Goal: Task Accomplishment & Management: Manage account settings

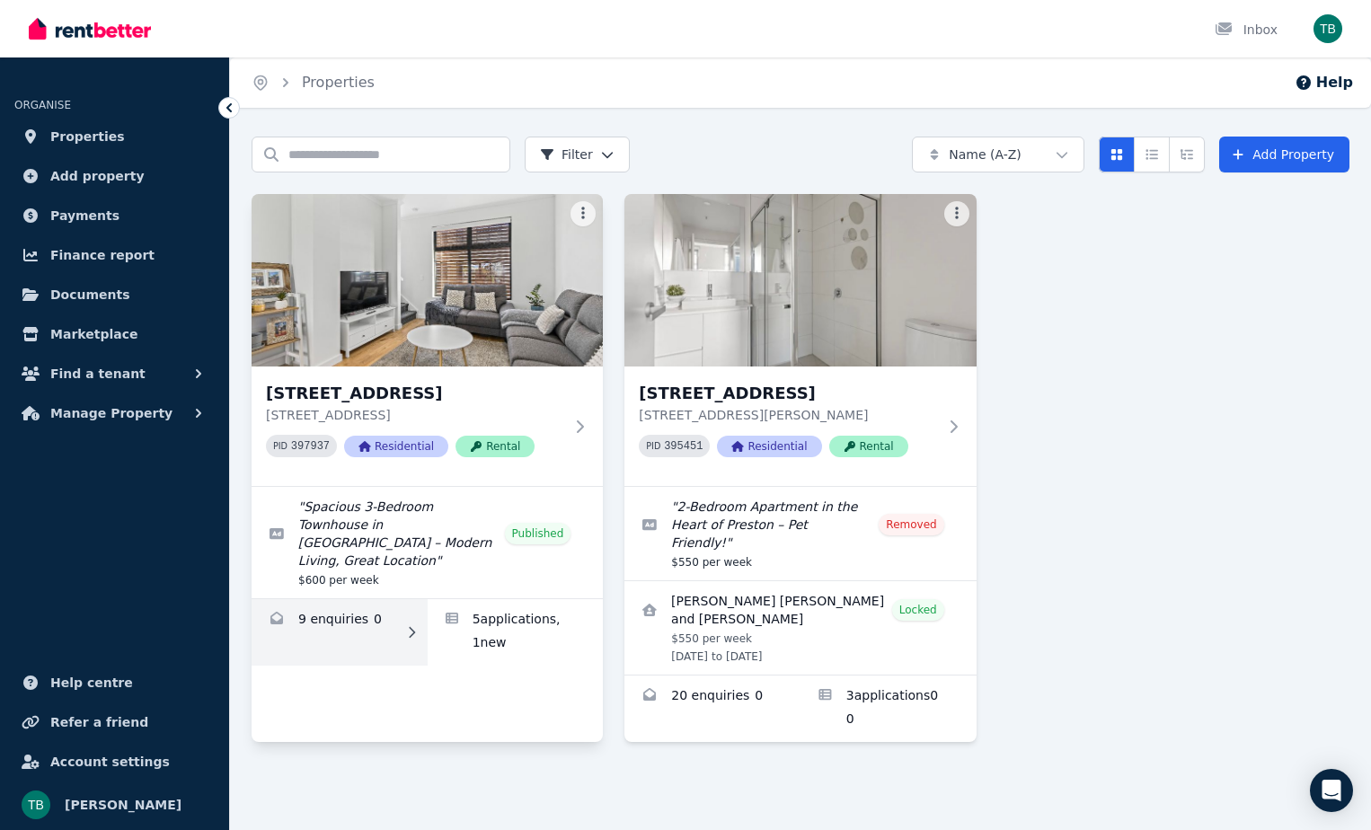
click at [335, 625] on link "Enquiries for 2/66 Conington Cres, Morphett Vale" at bounding box center [340, 632] width 176 height 66
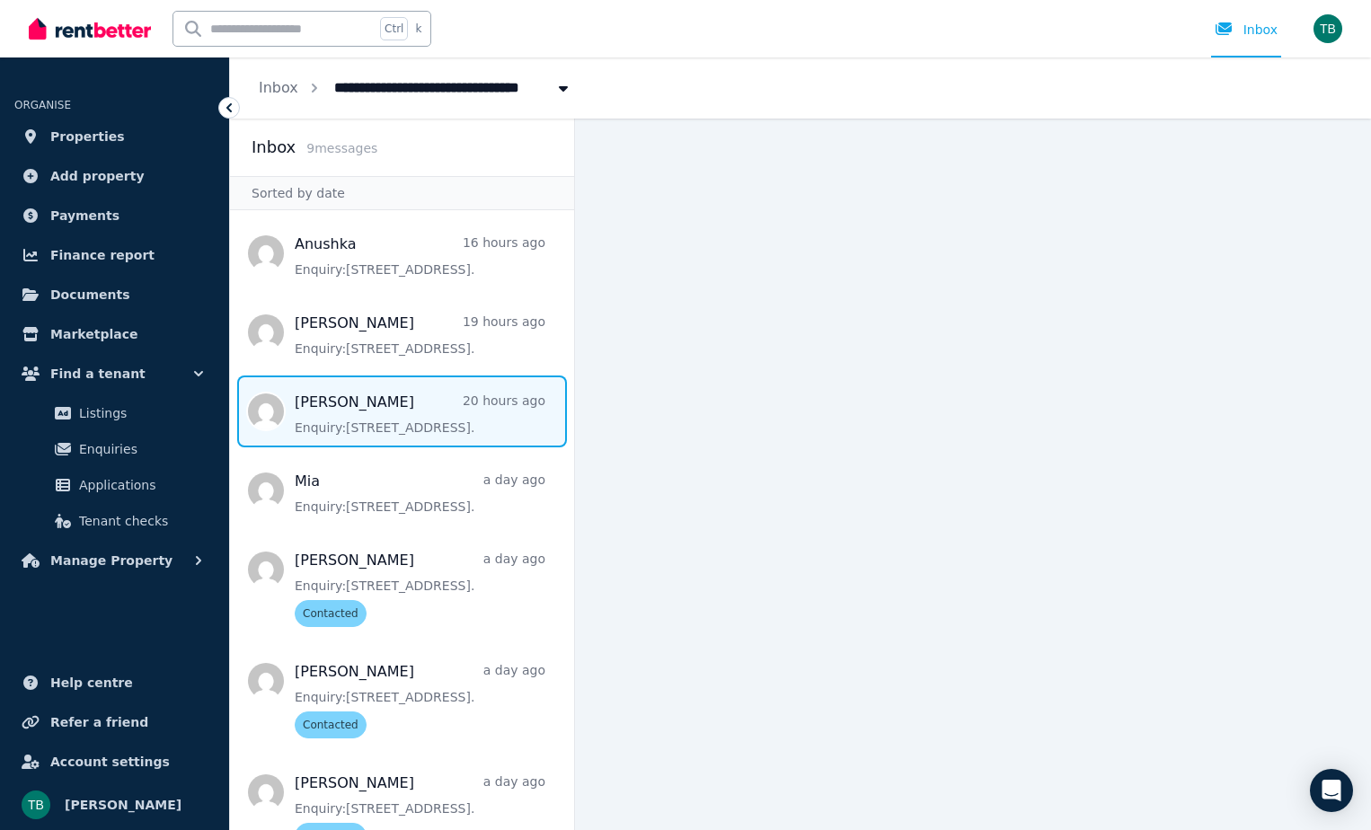
click at [418, 403] on span "Message list" at bounding box center [402, 412] width 344 height 72
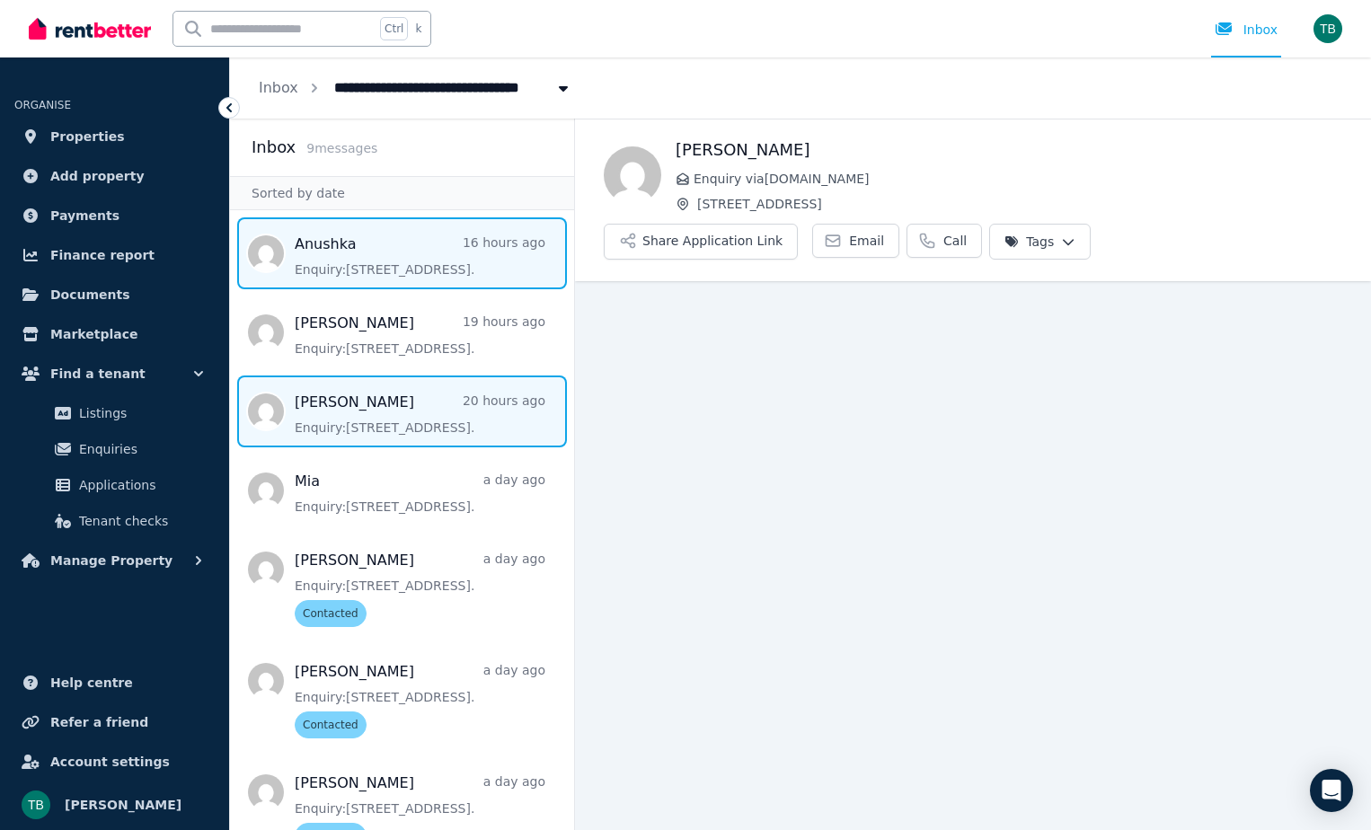
click at [394, 238] on span "Message list" at bounding box center [402, 253] width 344 height 72
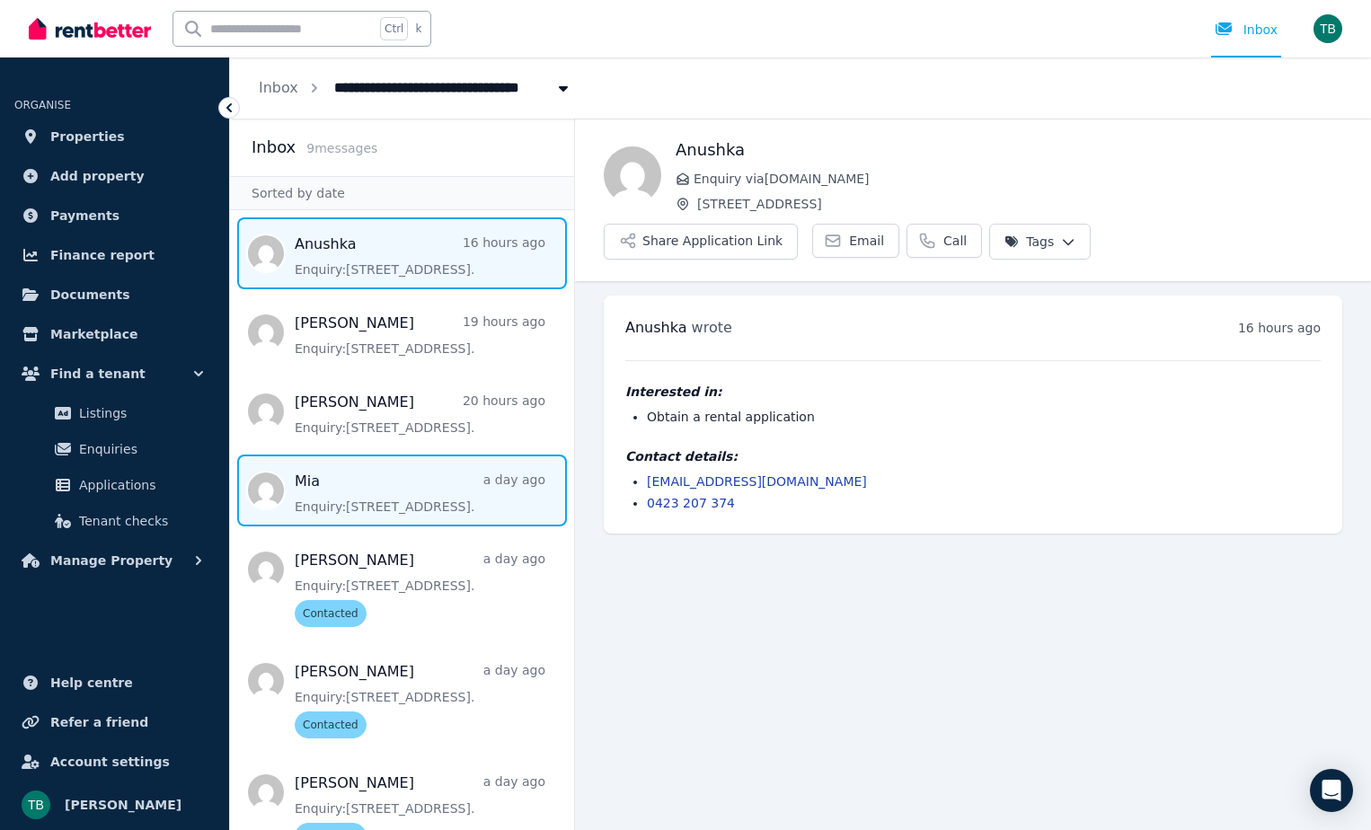
click at [326, 471] on span "Message list" at bounding box center [402, 491] width 344 height 72
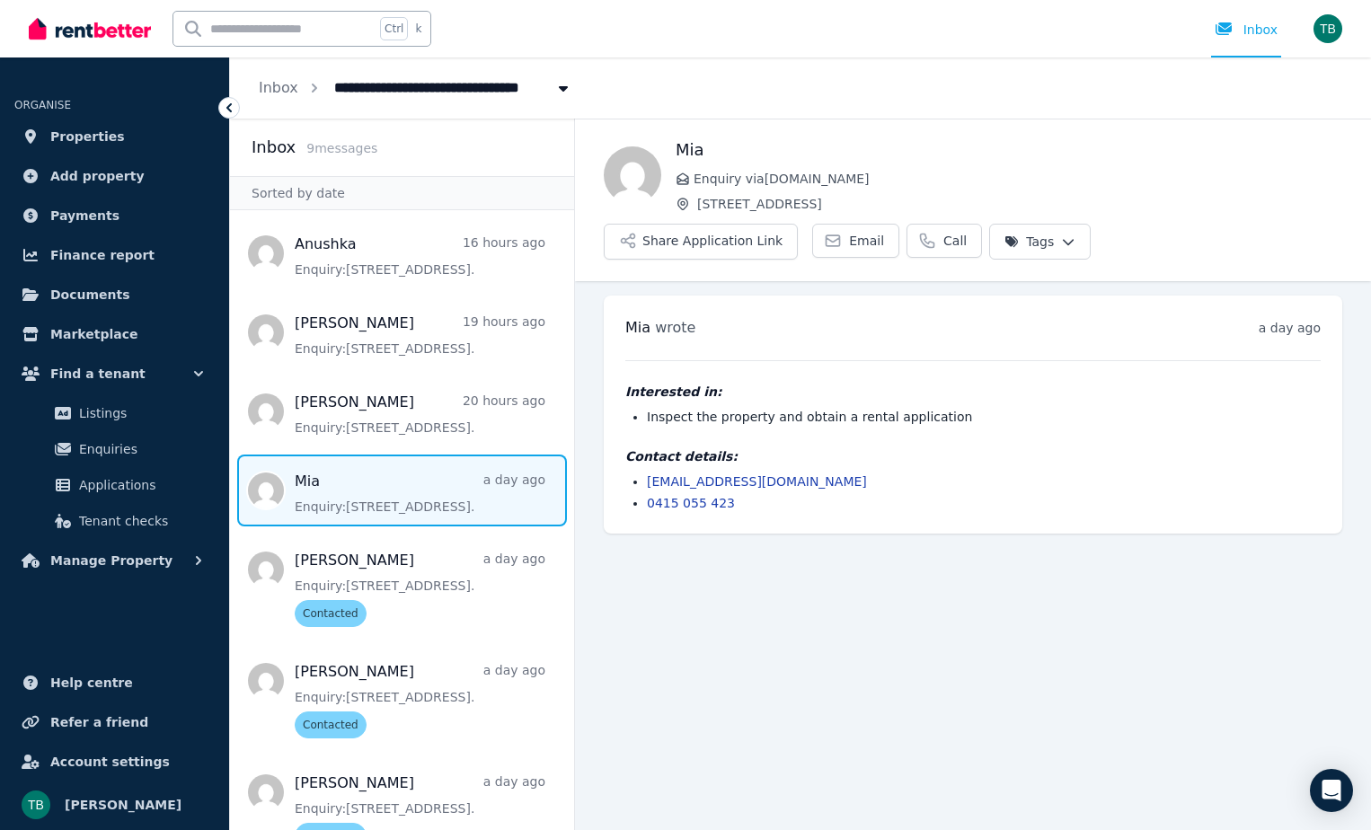
click at [740, 575] on main "Back Mia Enquiry via [DOMAIN_NAME] [STREET_ADDRESS] Application Link Email Call…" at bounding box center [973, 475] width 796 height 712
click at [227, 109] on icon at bounding box center [228, 107] width 5 height 9
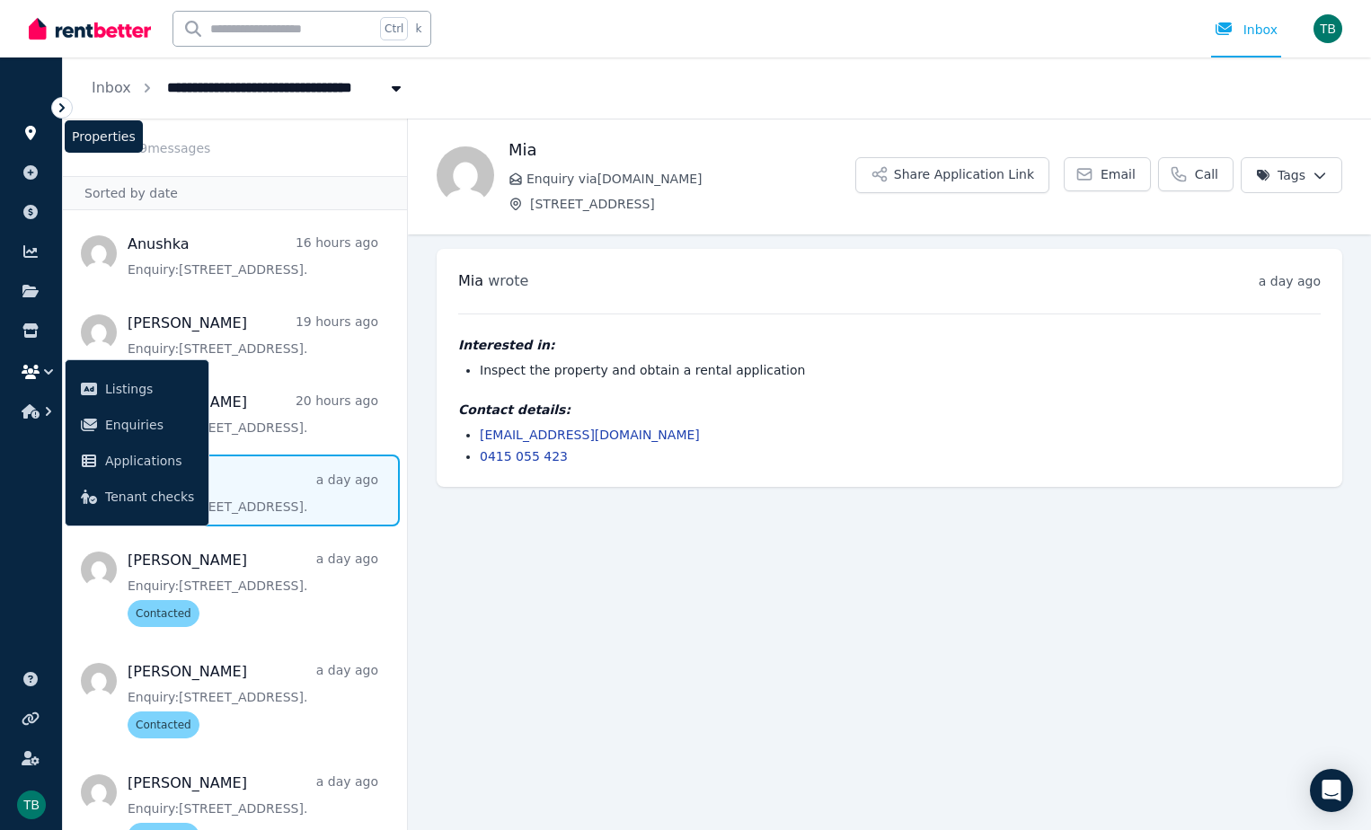
click at [36, 129] on icon at bounding box center [31, 133] width 18 height 14
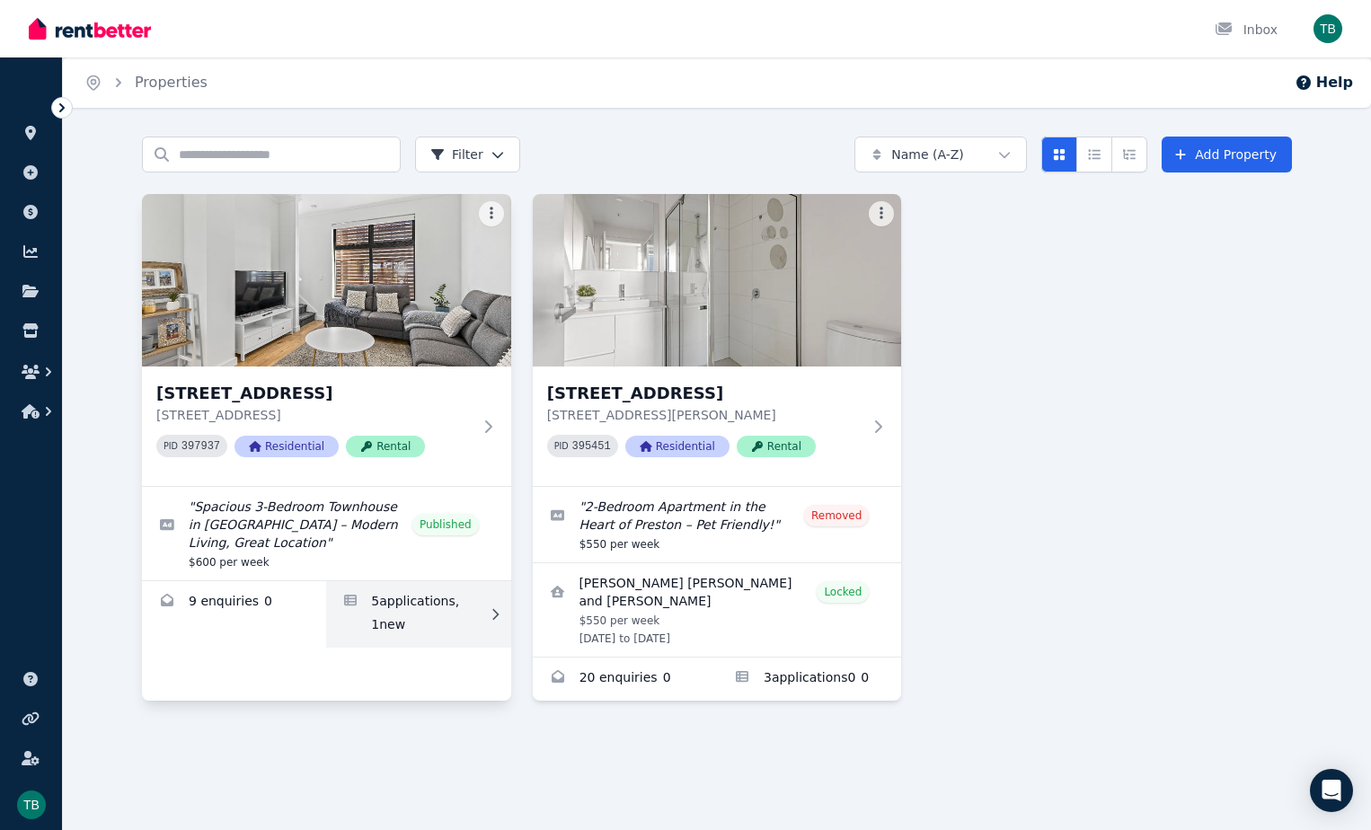
click at [419, 630] on link "Applications for 2/66 Conington Cres, Morphett Vale" at bounding box center [418, 614] width 184 height 66
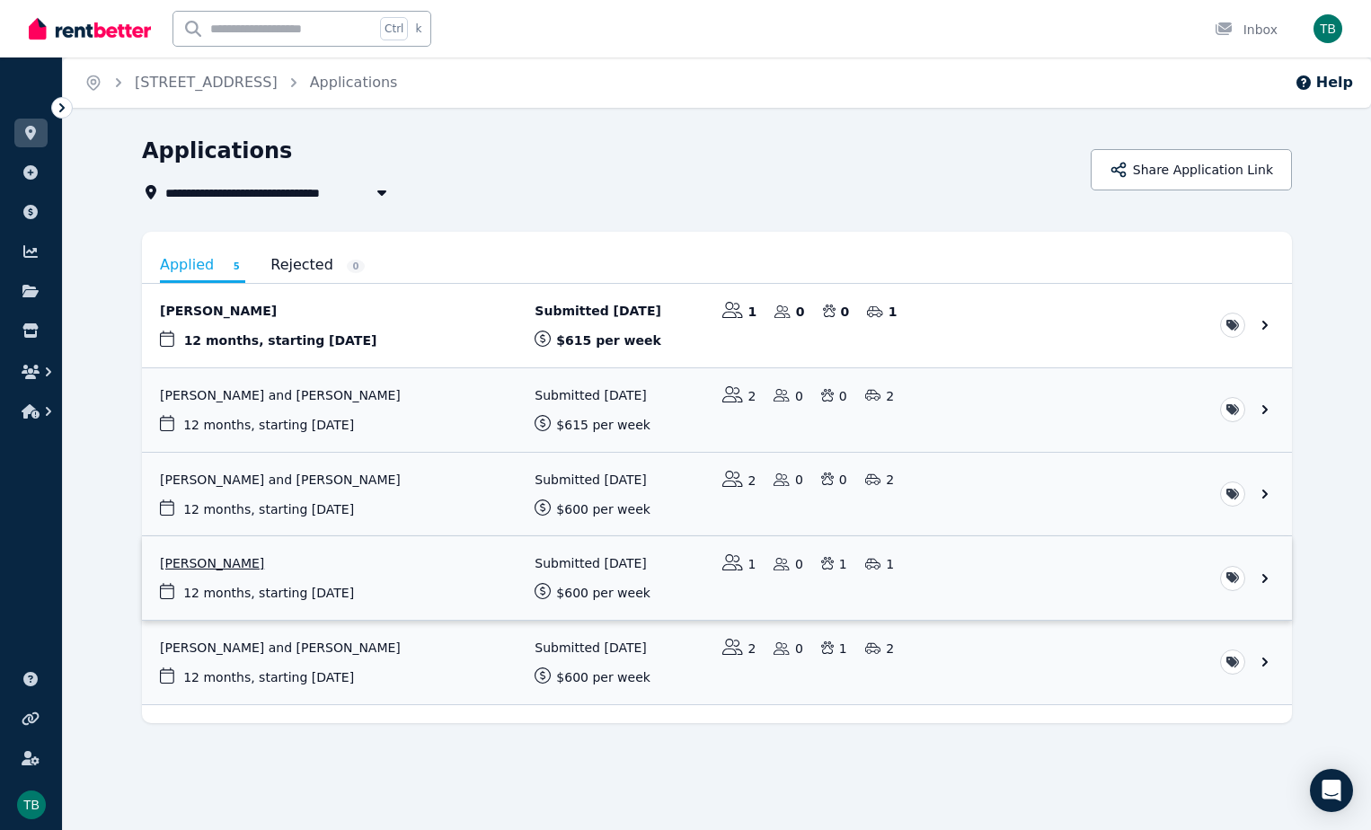
click at [447, 580] on link "View application: Lachlan Viant" at bounding box center [717, 578] width 1150 height 84
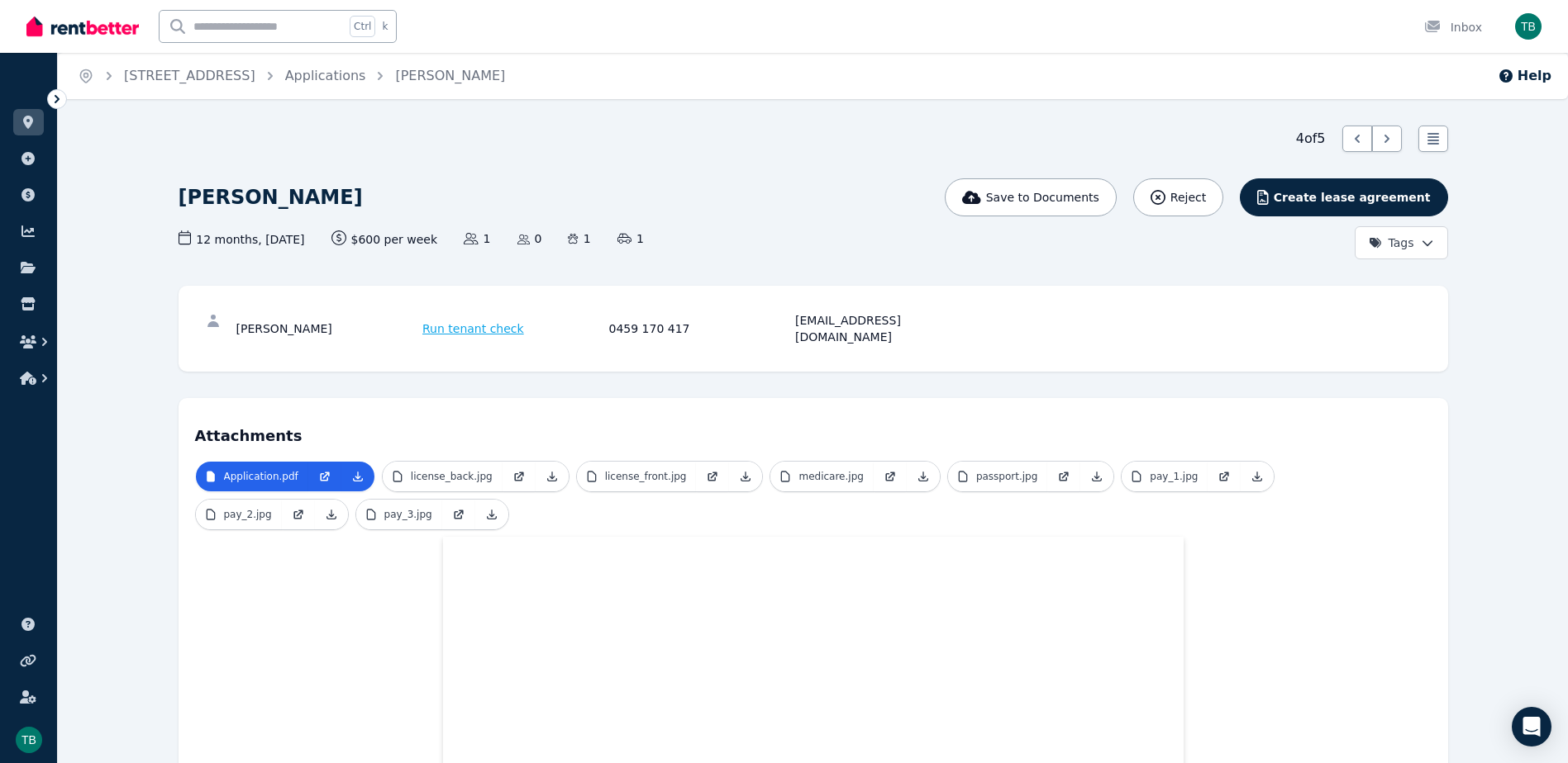
click at [865, 320] on div "[EMAIL_ADDRESS][DOMAIN_NAME]" at bounding box center [886, 329] width 182 height 33
copy div "[EMAIL_ADDRESS][DOMAIN_NAME]"
click at [1260, 132] on div at bounding box center [1356, 139] width 29 height 27
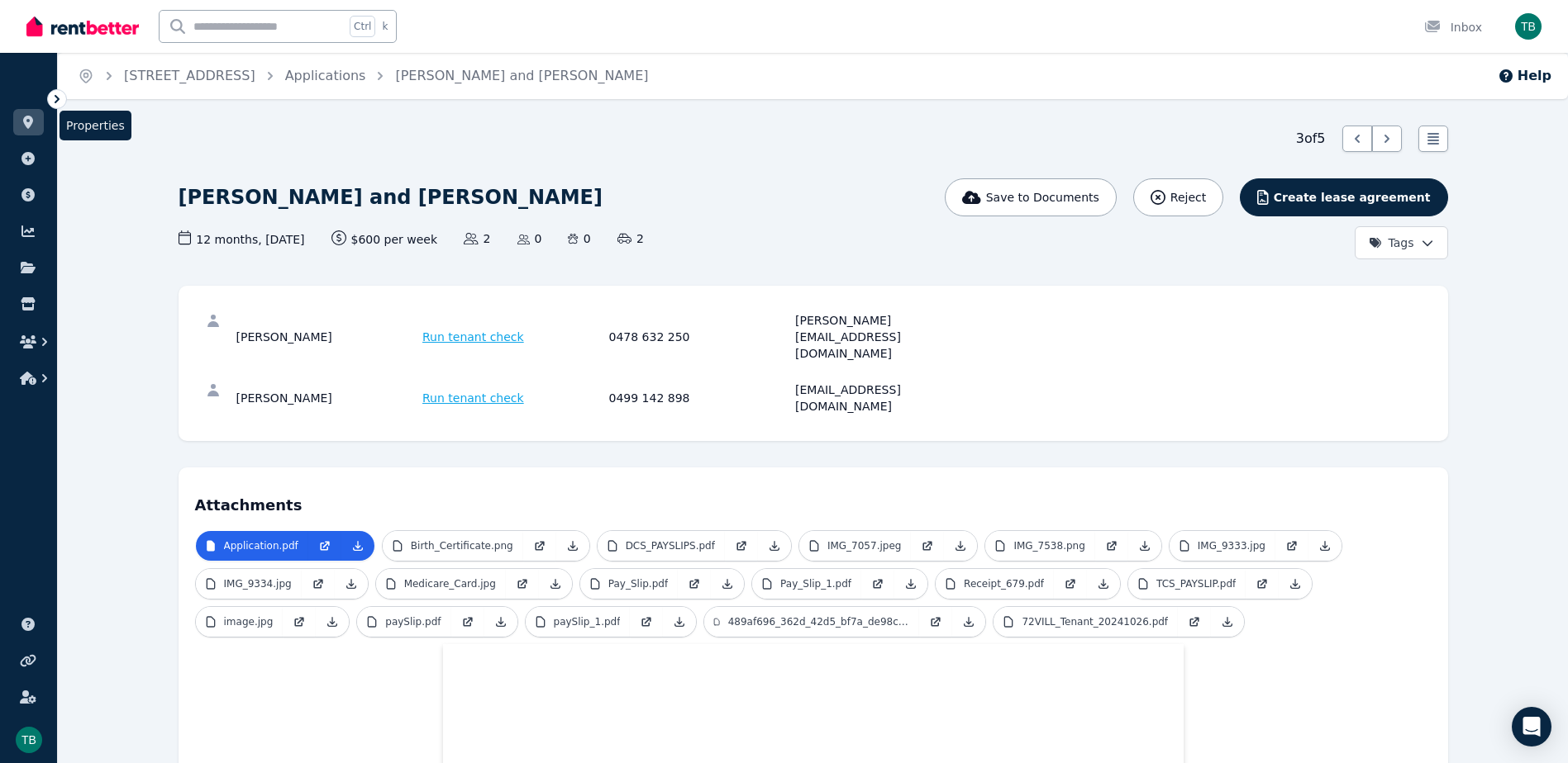
click at [37, 124] on link at bounding box center [28, 122] width 30 height 27
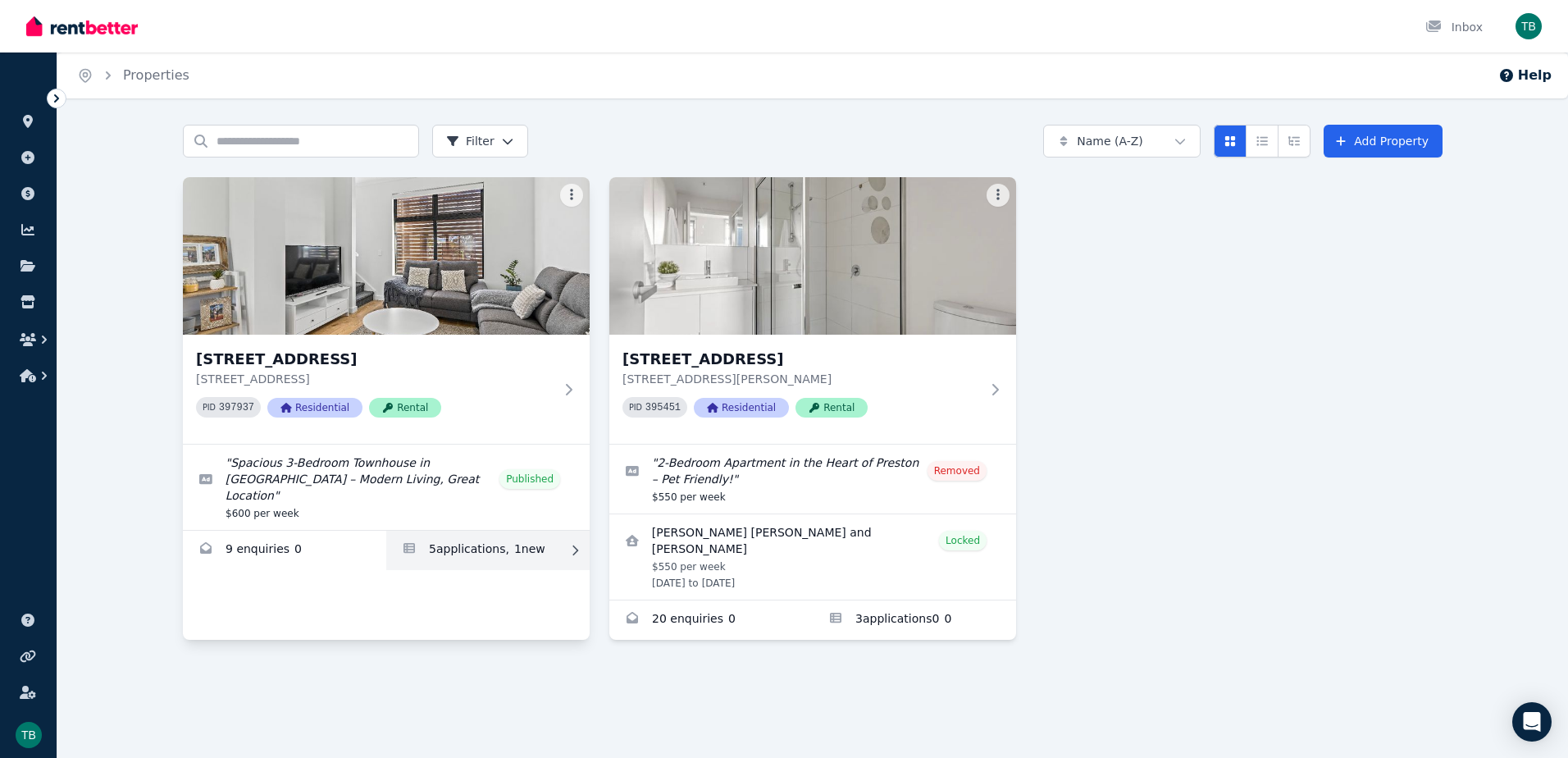
click at [486, 542] on link "Applications for 2/66 Conington Cres, Morphett Vale" at bounding box center [487, 550] width 204 height 39
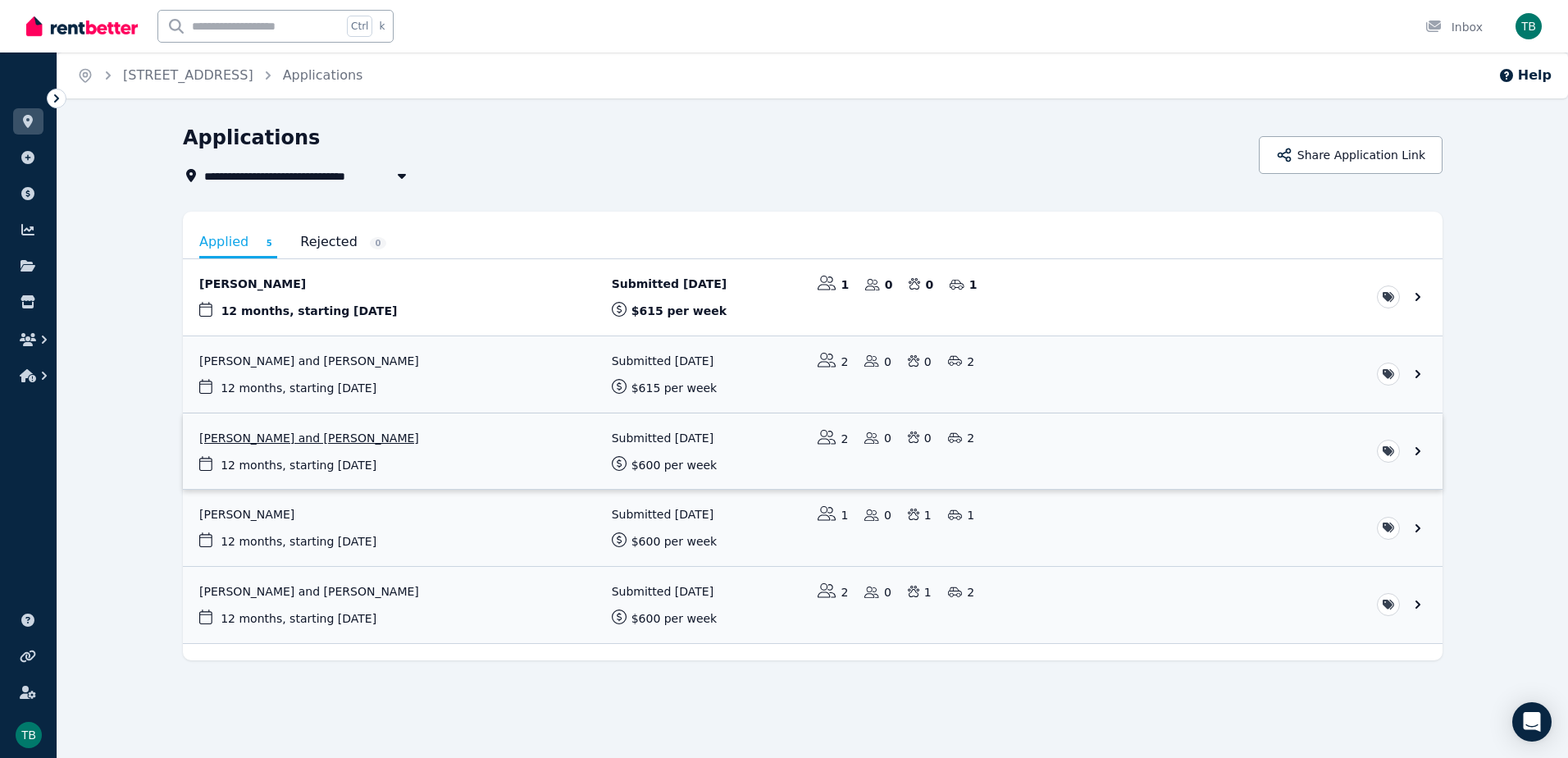
click at [498, 458] on link "View application: Madeleine Grace Marr and Chloe Jade Eddy" at bounding box center [812, 452] width 1260 height 77
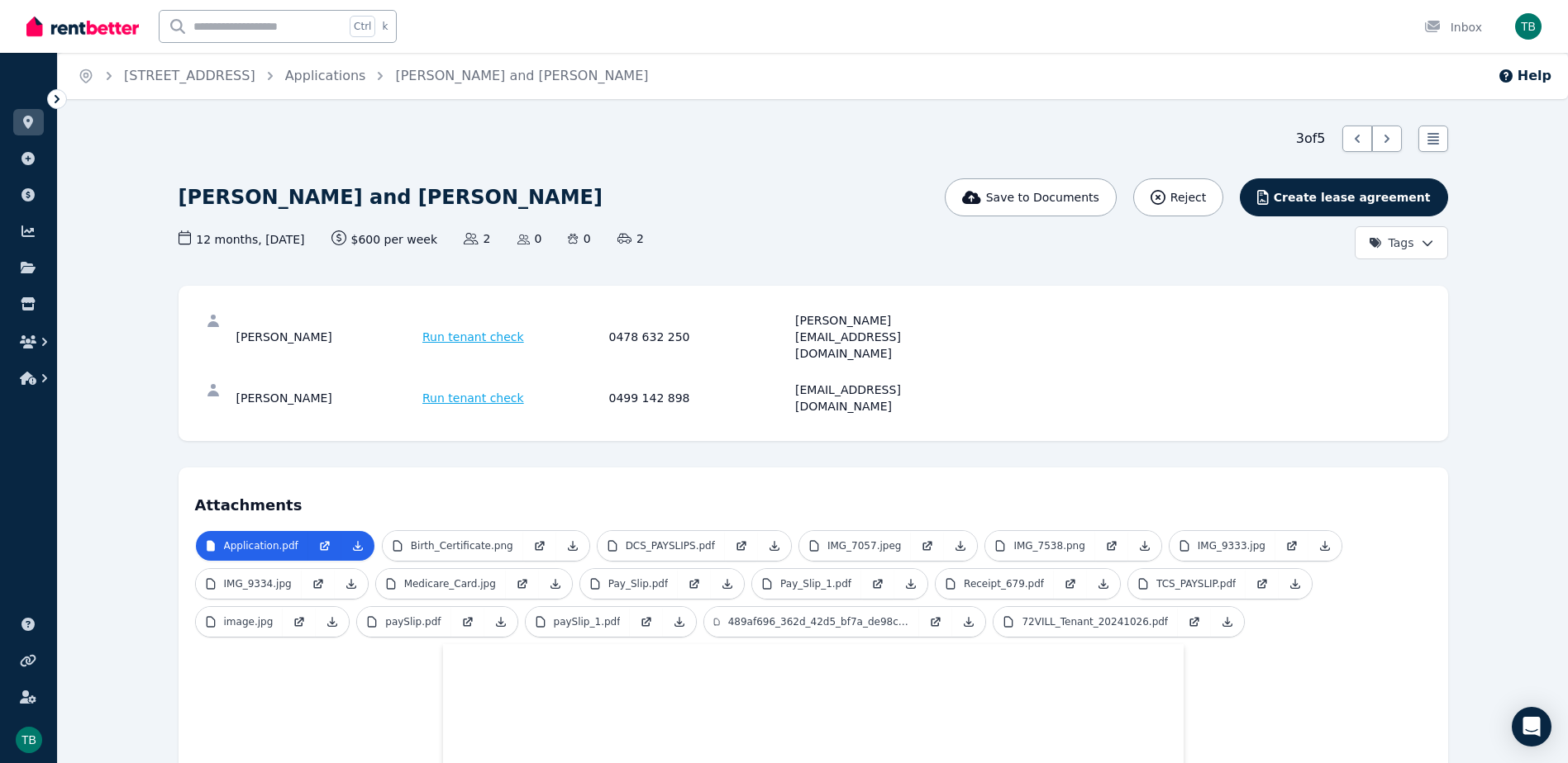
click at [1260, 240] on html "Open main menu Ctrl k Inbox Open user menu ORGANISE Properties Add property Pay…" at bounding box center [784, 382] width 1568 height 763
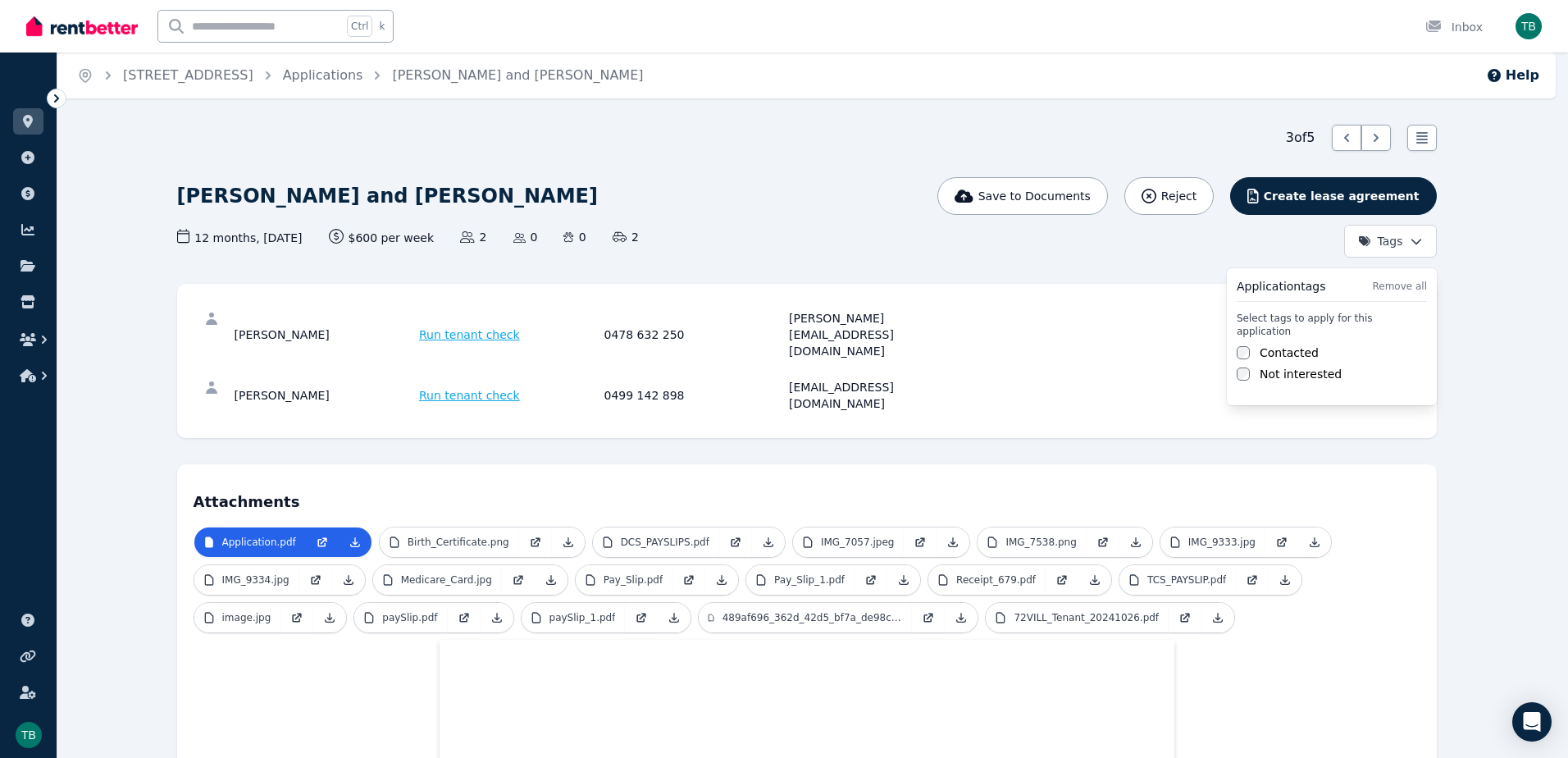
click at [1250, 344] on label "Contacted" at bounding box center [1289, 353] width 59 height 16
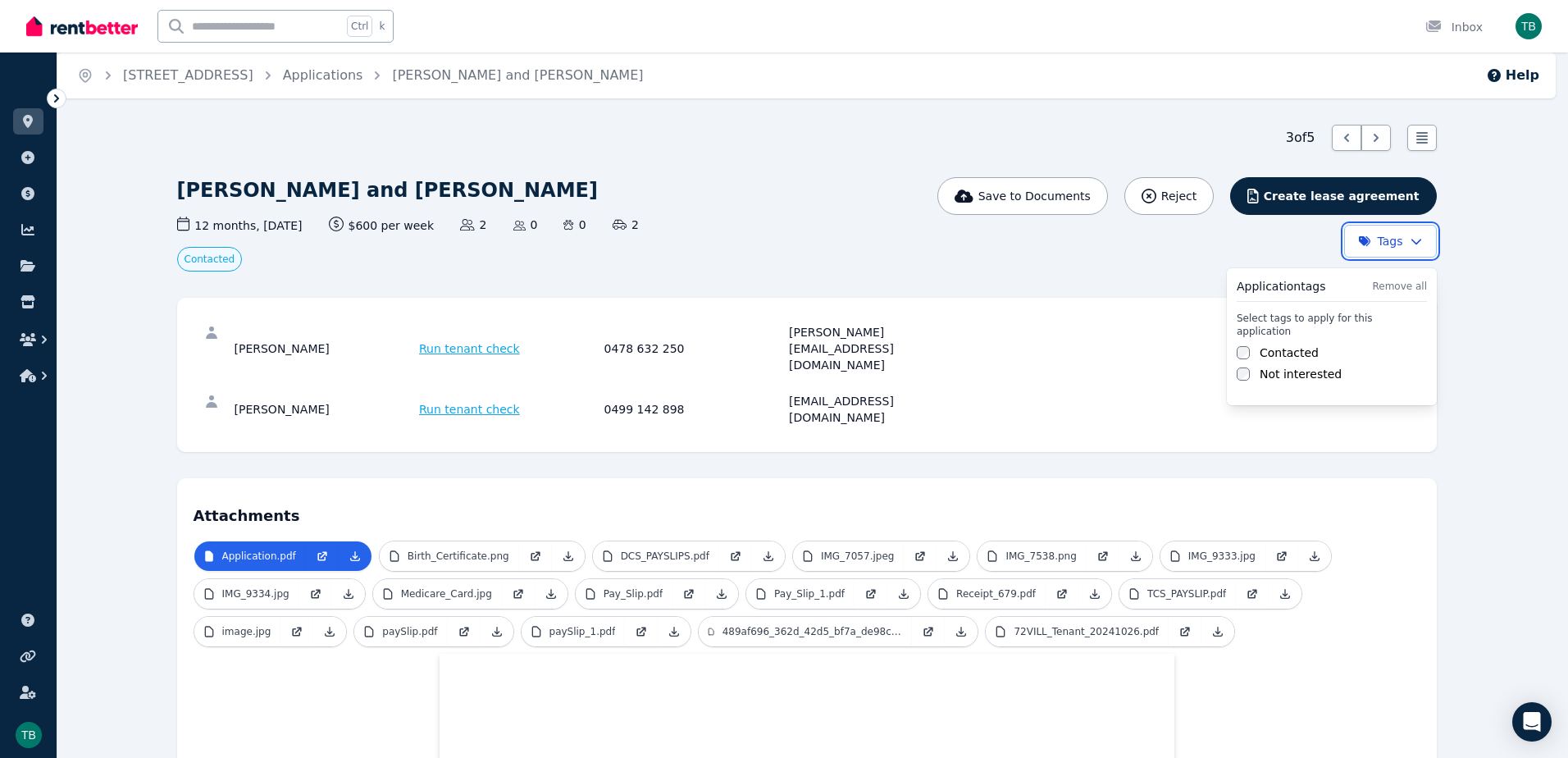
click at [1250, 135] on html "Open main menu Ctrl k Inbox Open user menu ORGANISE Properties Add property Pay…" at bounding box center [784, 379] width 1568 height 758
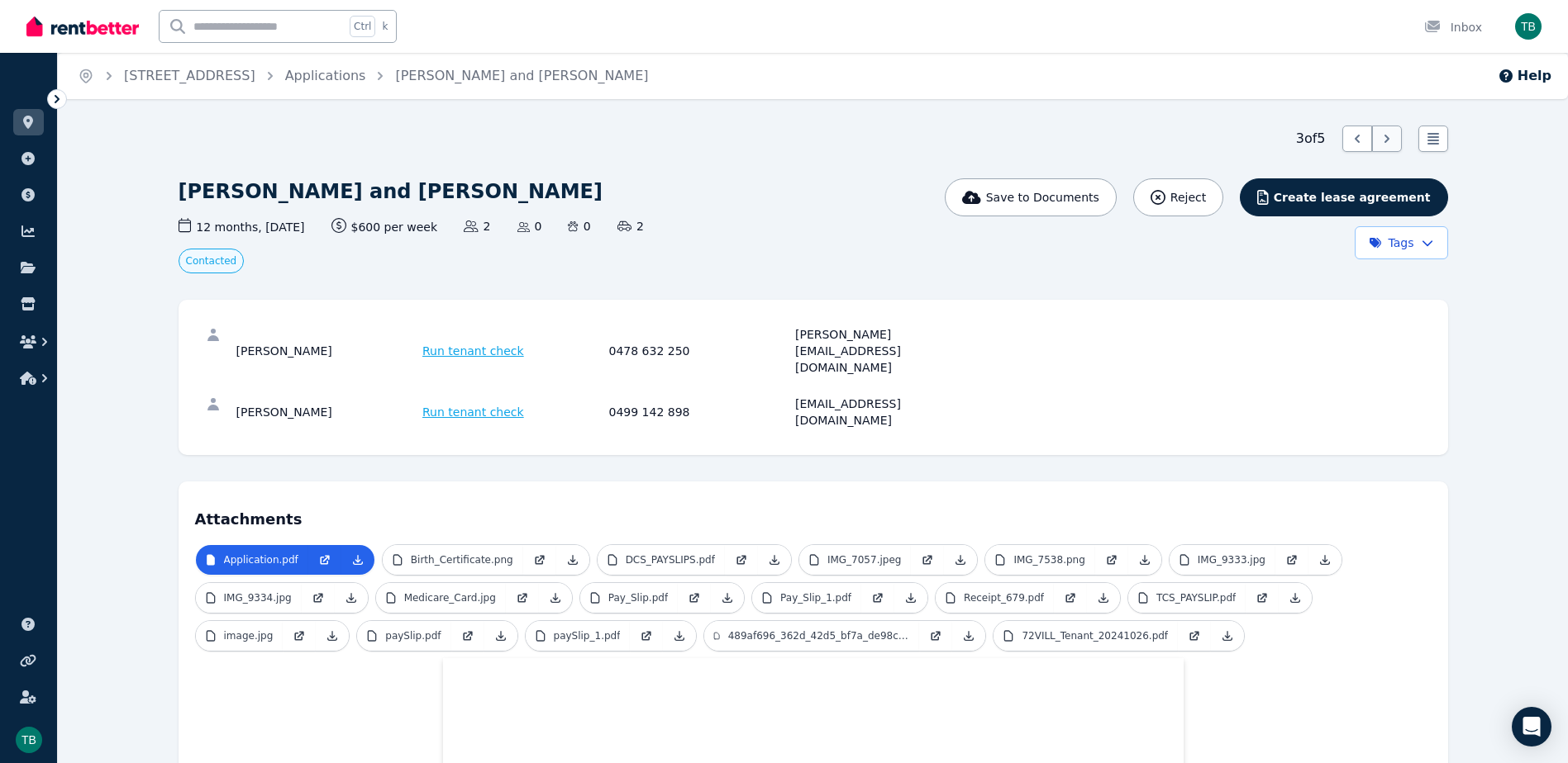
click at [1260, 142] on icon at bounding box center [1387, 139] width 17 height 17
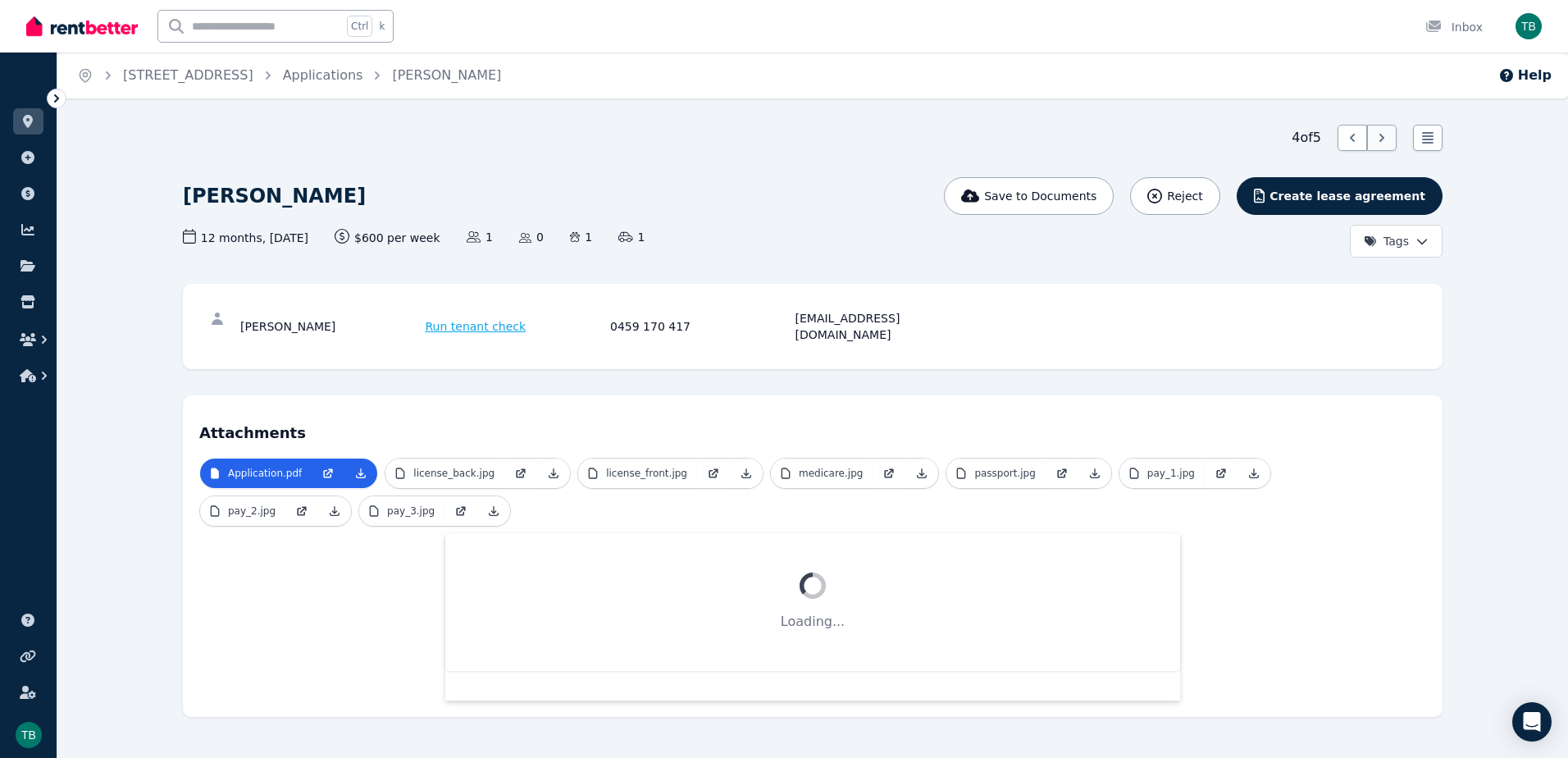
click at [1250, 141] on icon at bounding box center [1382, 138] width 16 height 16
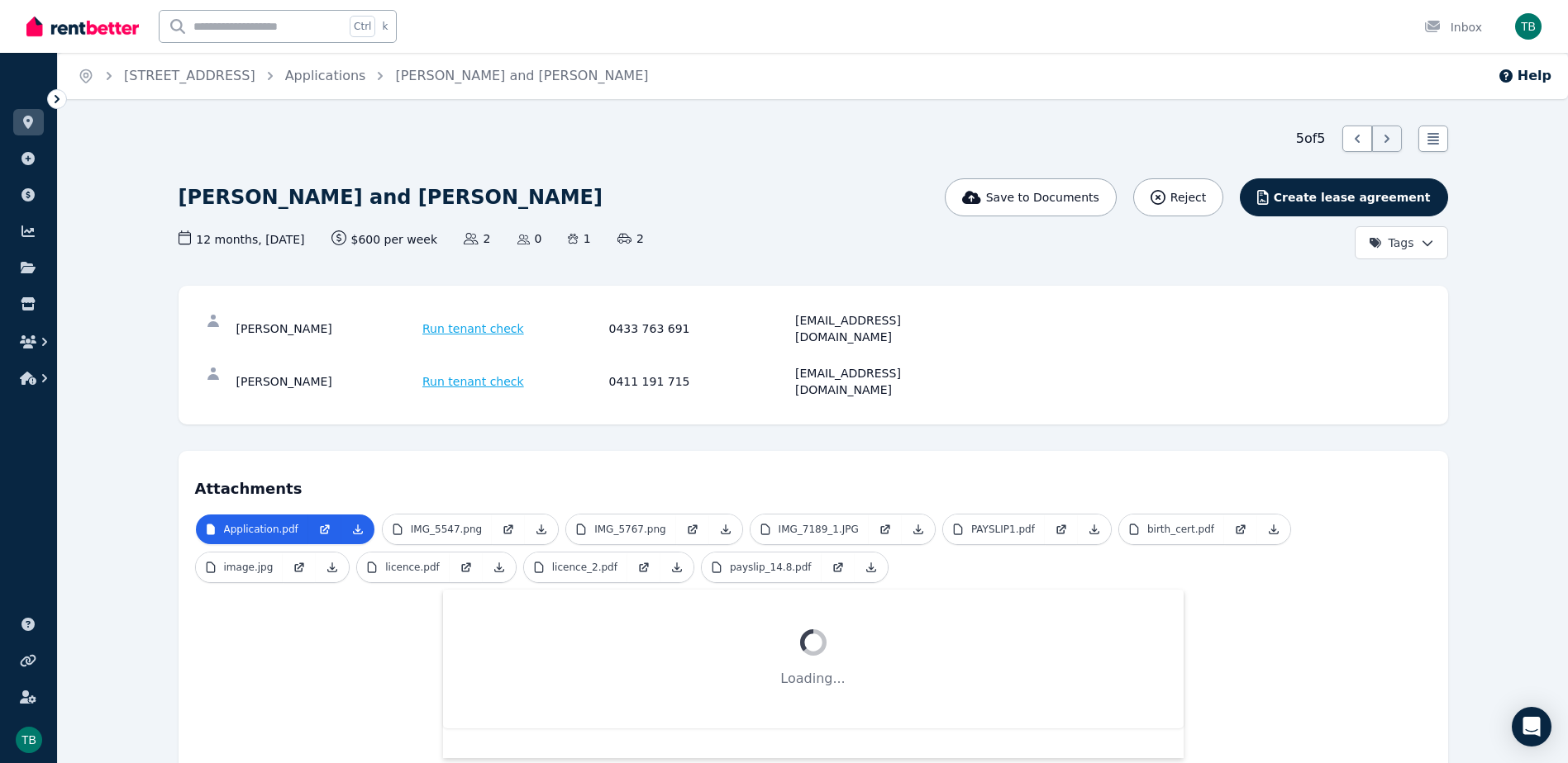
click at [1260, 240] on html "Open main menu Ctrl k Inbox Open user menu ORGANISE Properties Add property Pay…" at bounding box center [784, 382] width 1568 height 763
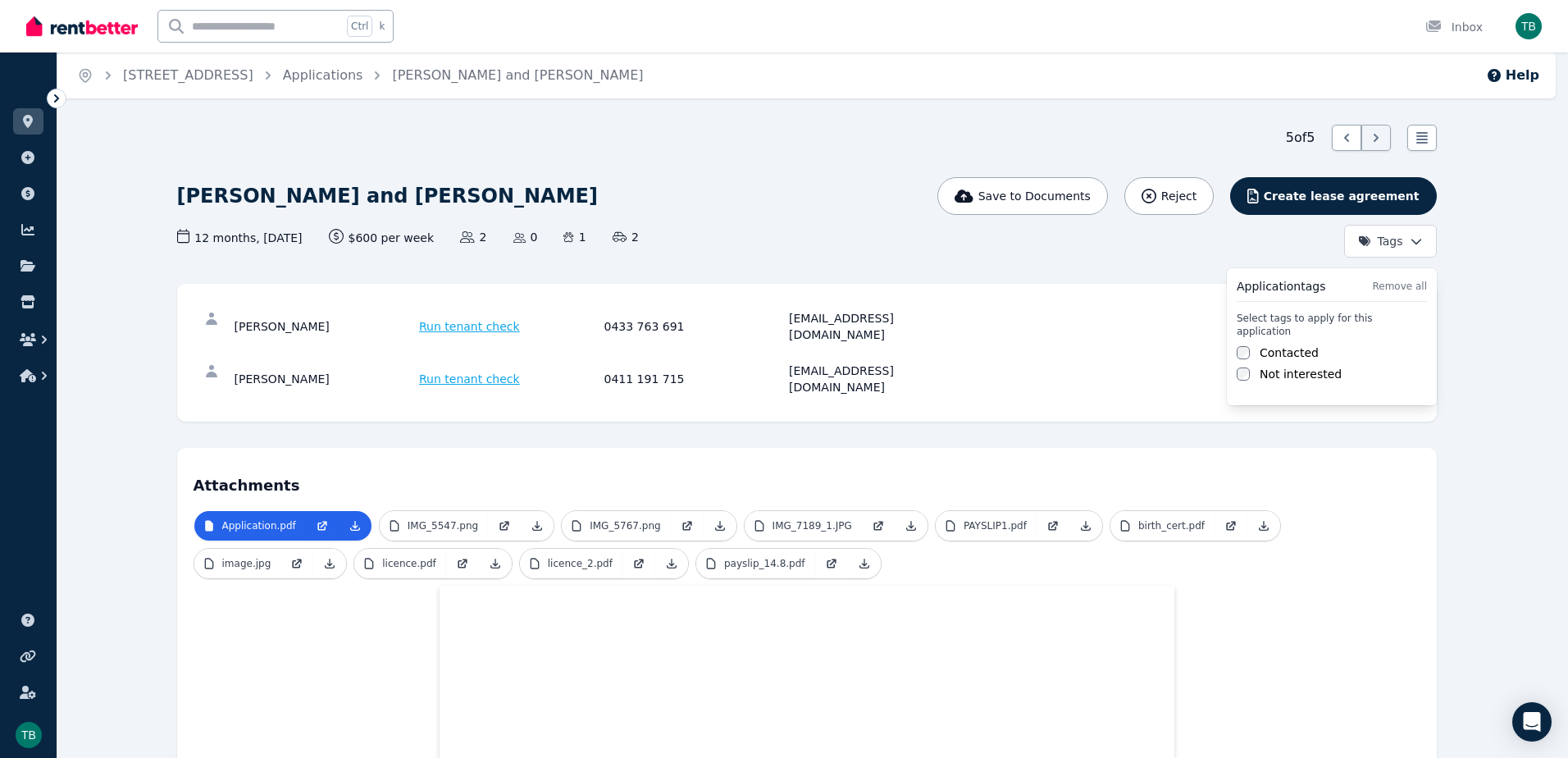
click at [1250, 345] on label "Contacted" at bounding box center [1289, 353] width 59 height 16
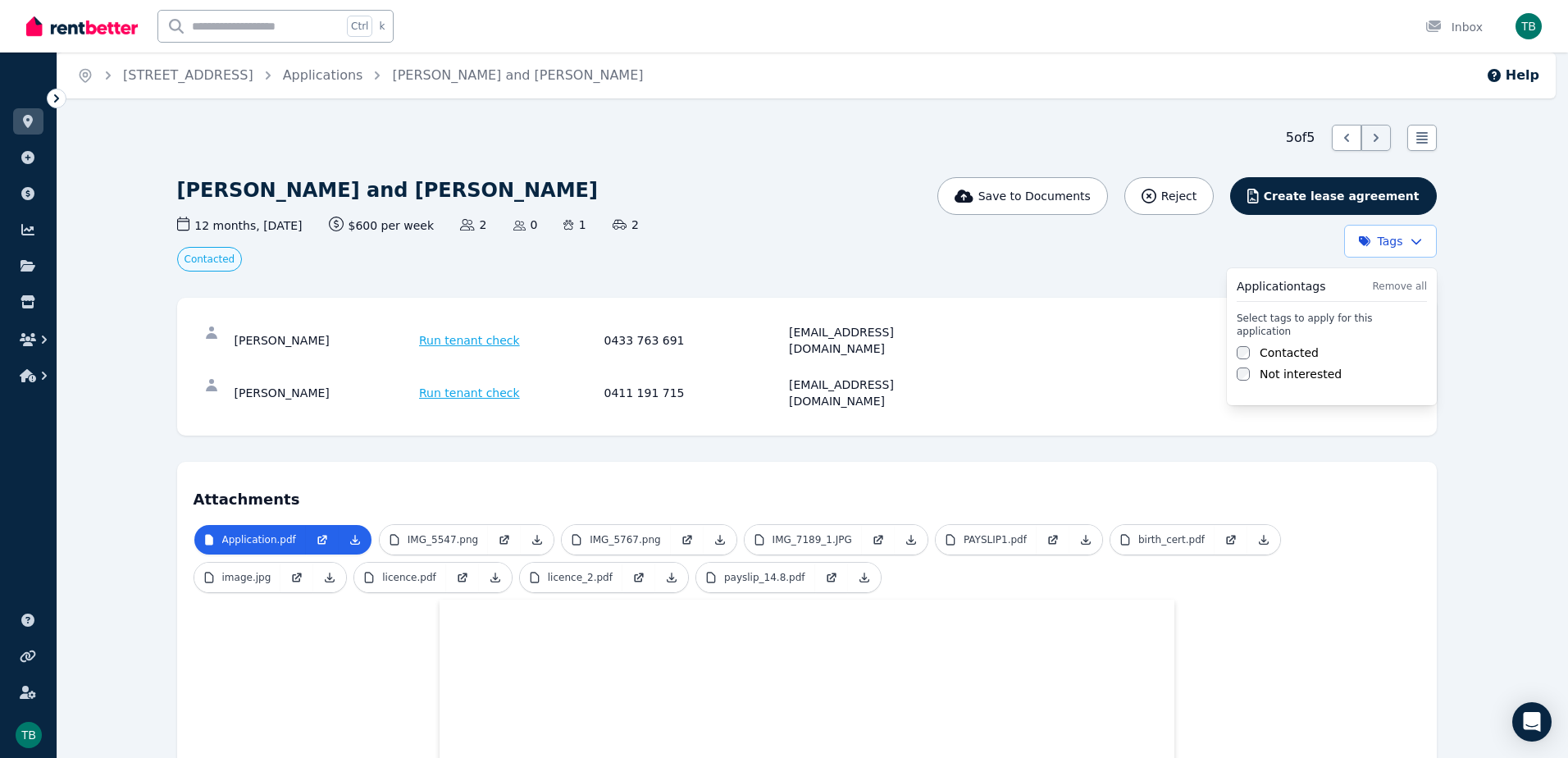
click at [1250, 141] on html "Open main menu Ctrl k Inbox Open user menu ORGANISE Properties Add property Pay…" at bounding box center [784, 379] width 1568 height 758
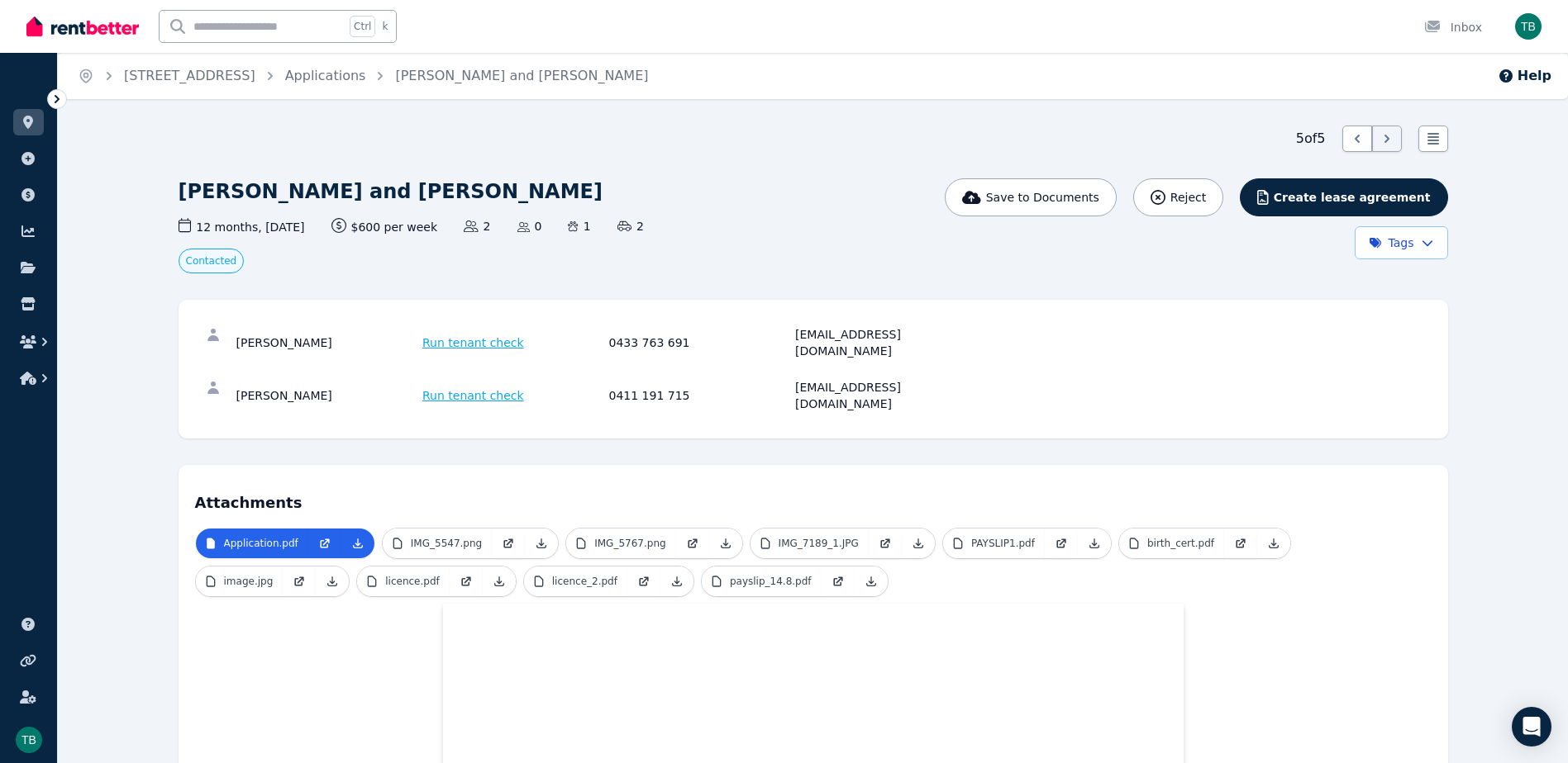
click at [1260, 142] on div at bounding box center [1387, 139] width 29 height 27
click at [1260, 142] on icon at bounding box center [1357, 139] width 17 height 17
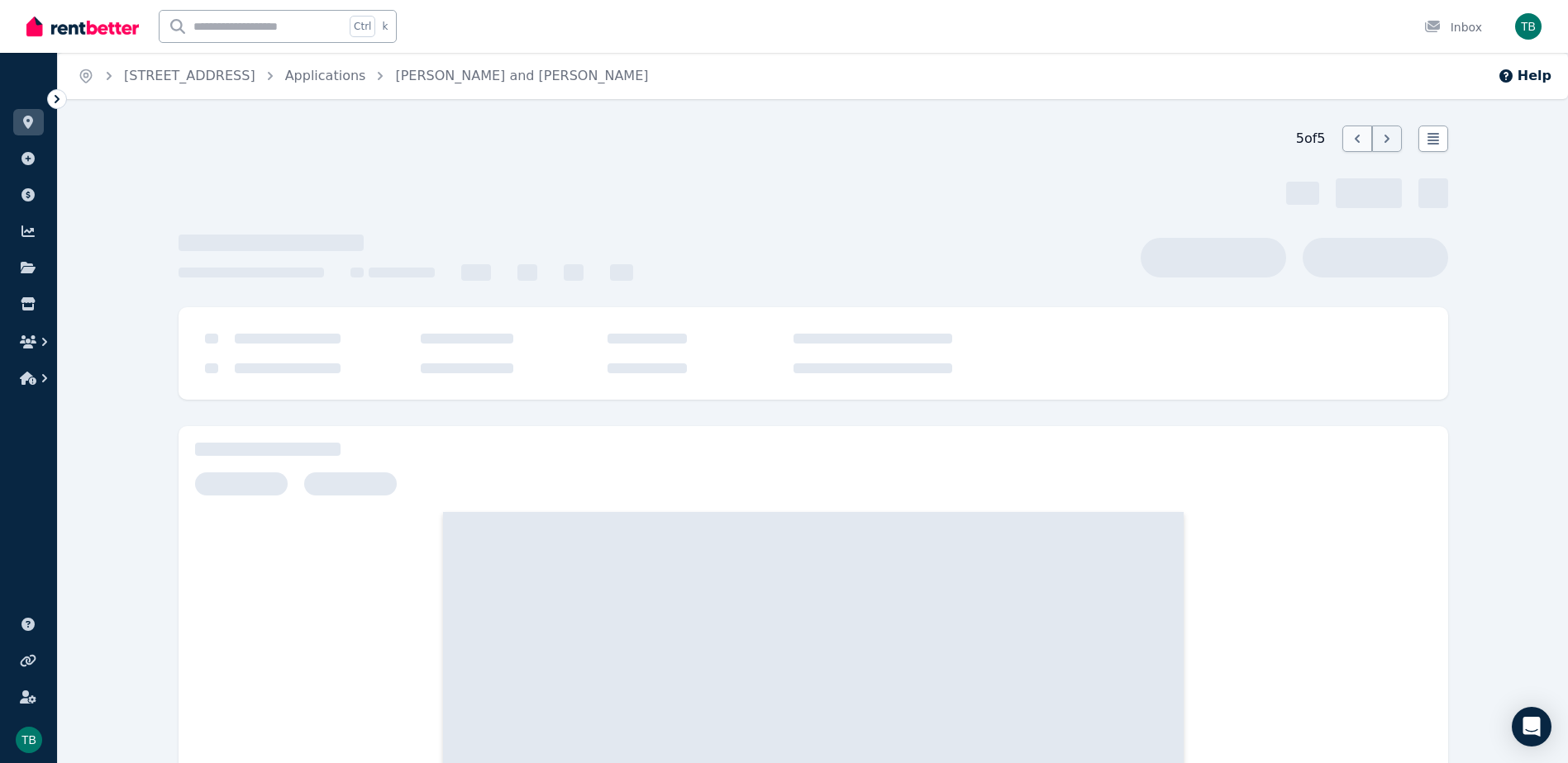
click at [1260, 142] on icon at bounding box center [1357, 139] width 17 height 17
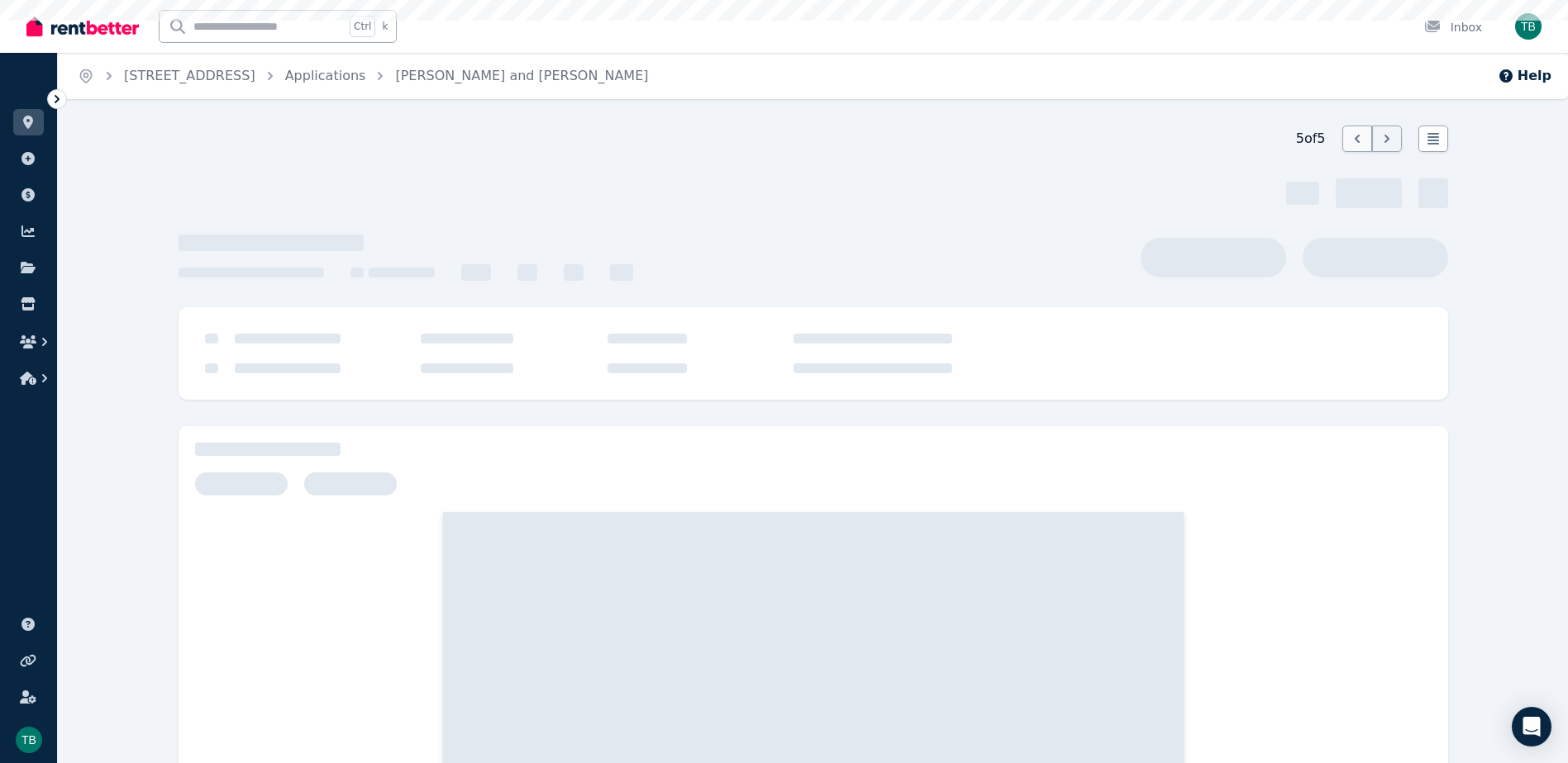
click at [1260, 142] on icon at bounding box center [1357, 139] width 17 height 17
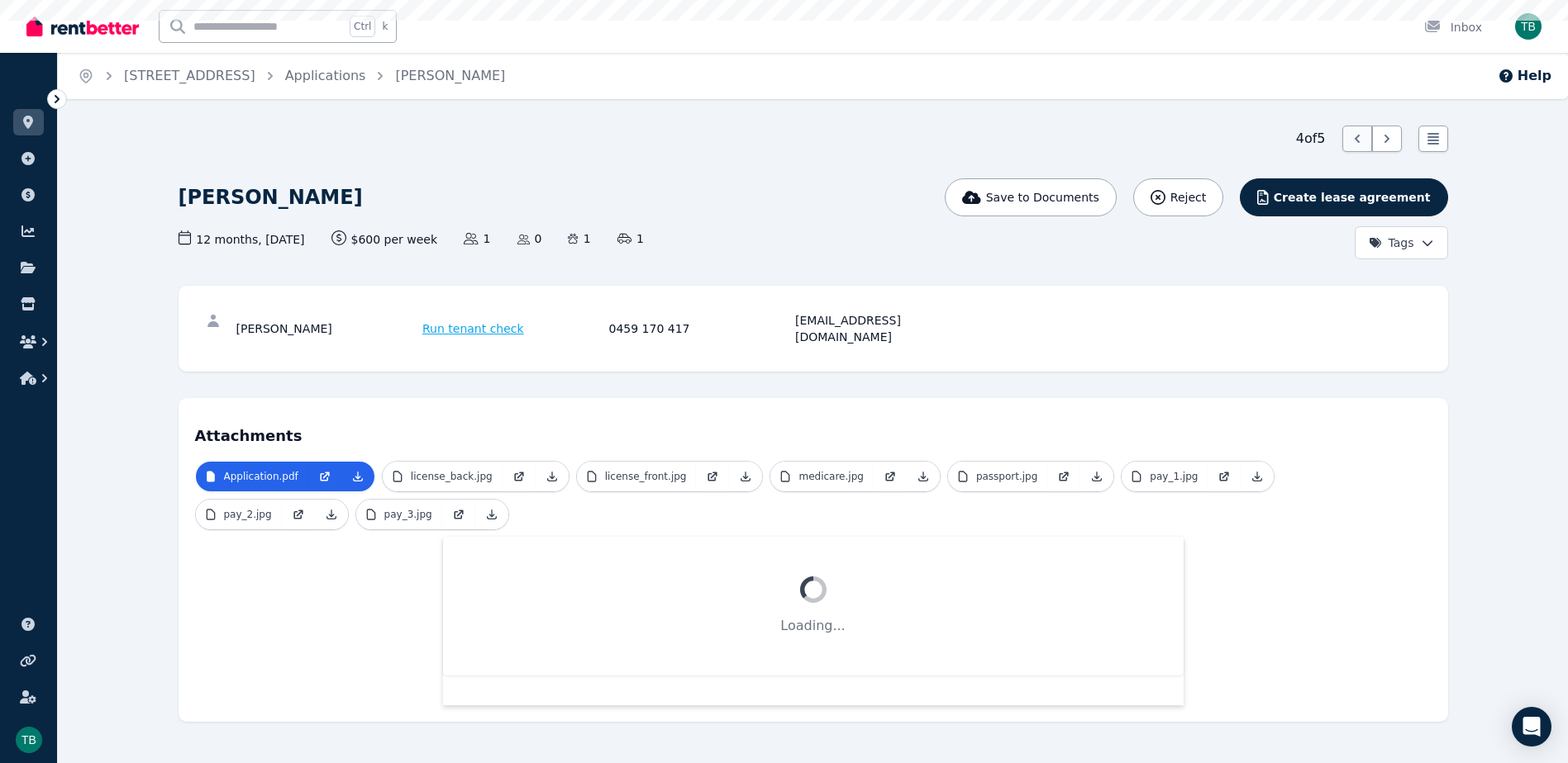
click at [1260, 142] on icon at bounding box center [1357, 139] width 17 height 17
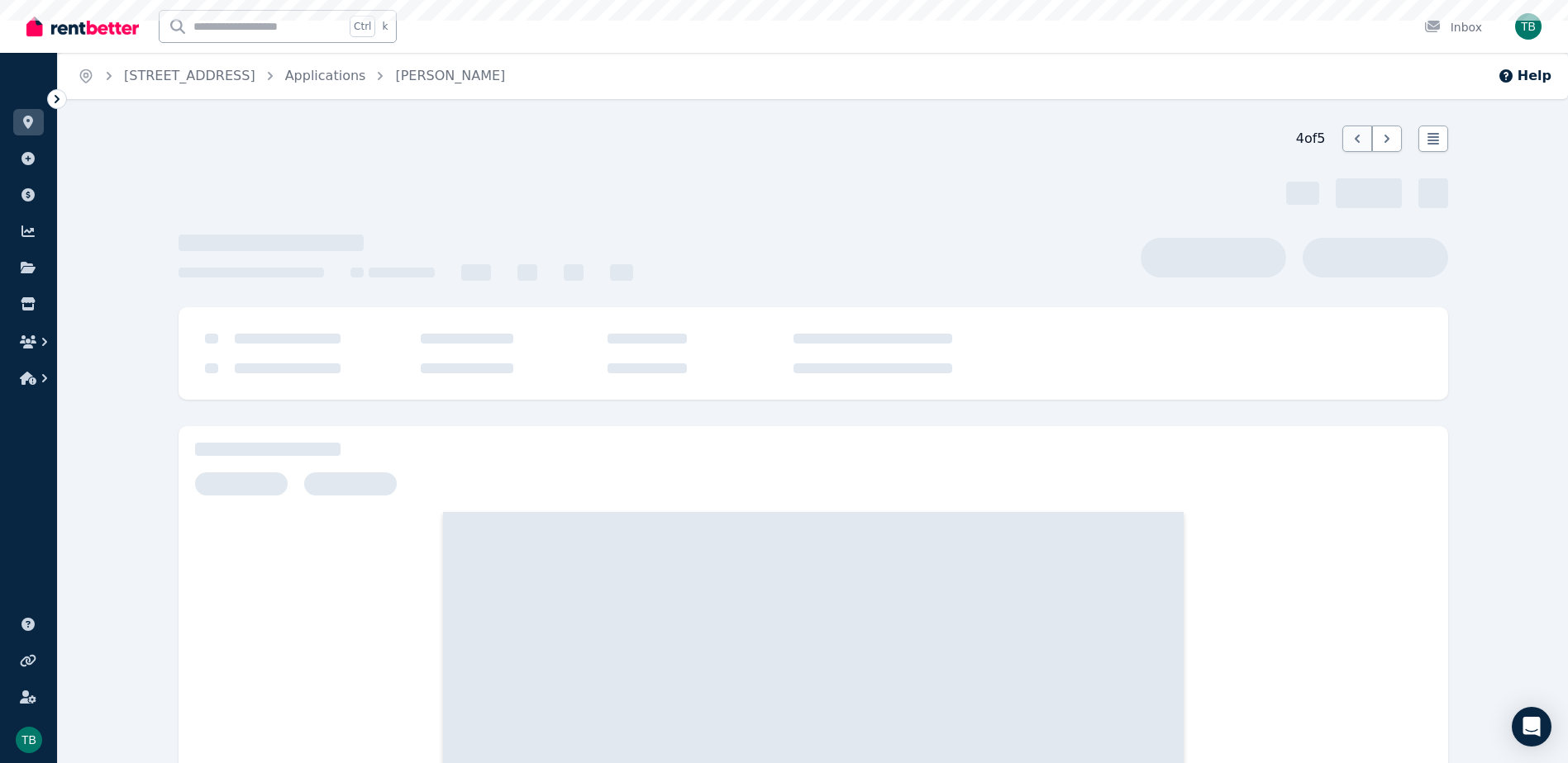
click at [1260, 142] on icon at bounding box center [1357, 139] width 17 height 17
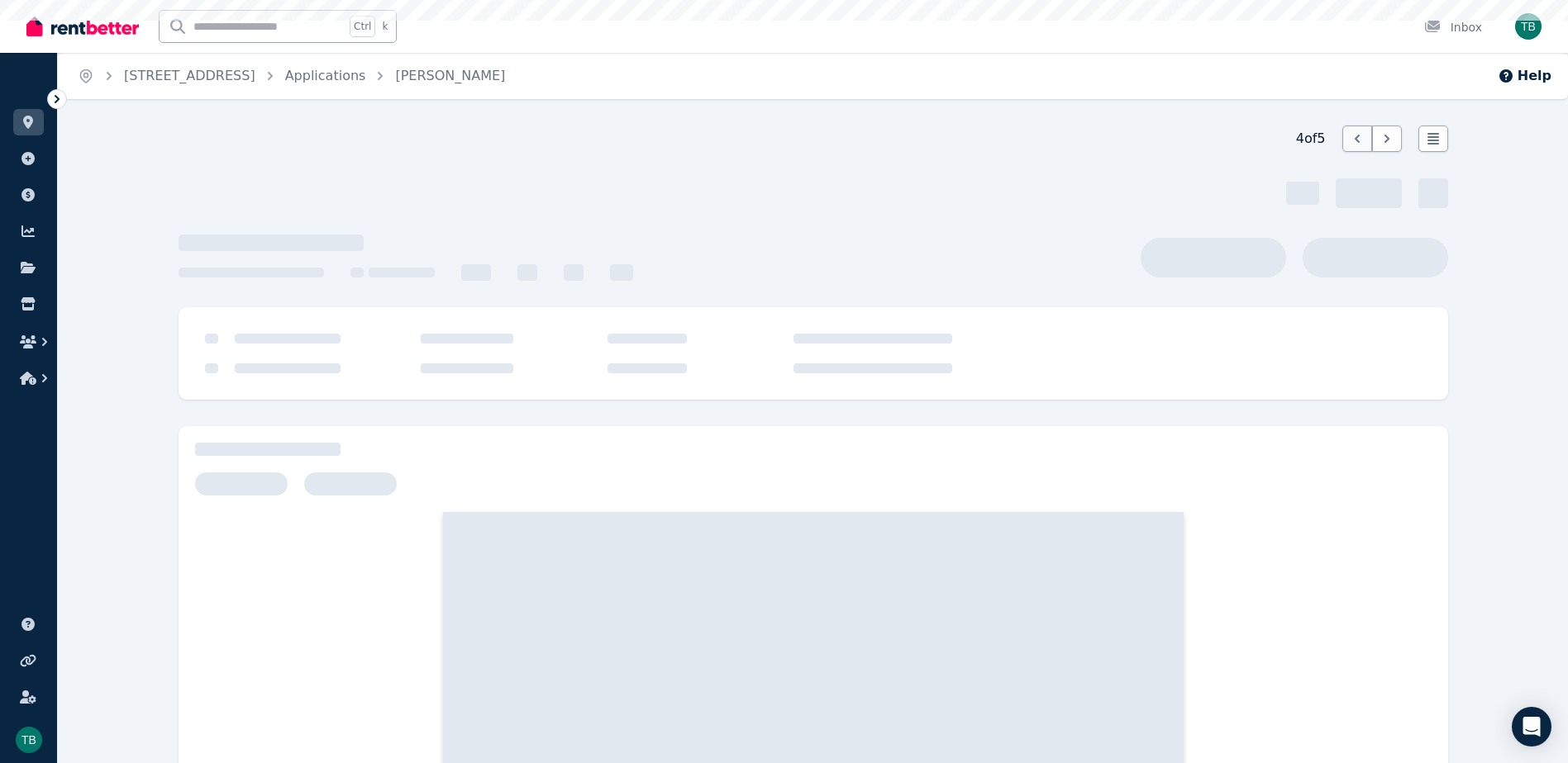
click at [1260, 142] on icon at bounding box center [1357, 139] width 17 height 17
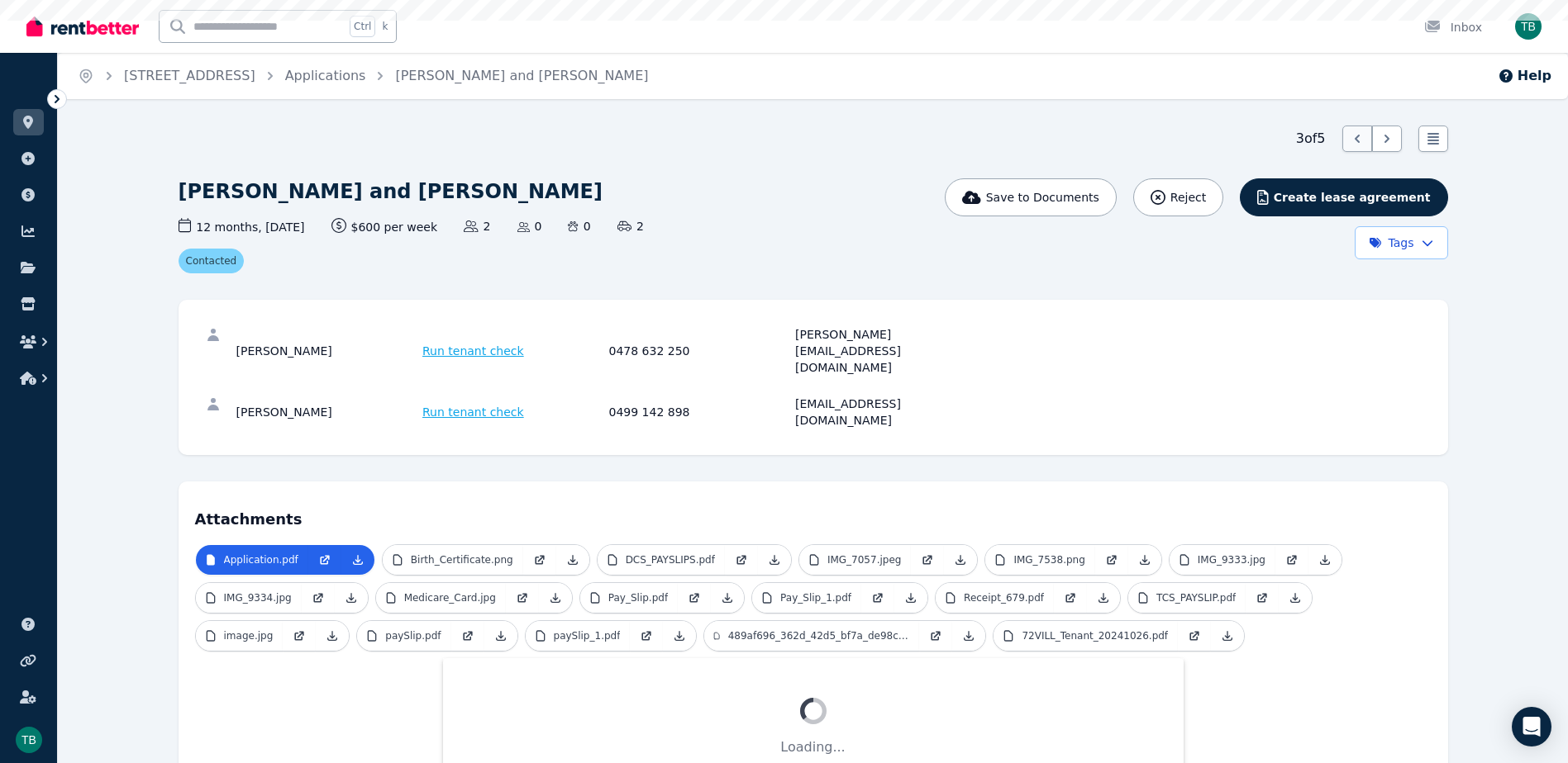
click at [1260, 142] on icon at bounding box center [1356, 138] width 5 height 8
click at [1260, 142] on icon at bounding box center [1357, 139] width 17 height 17
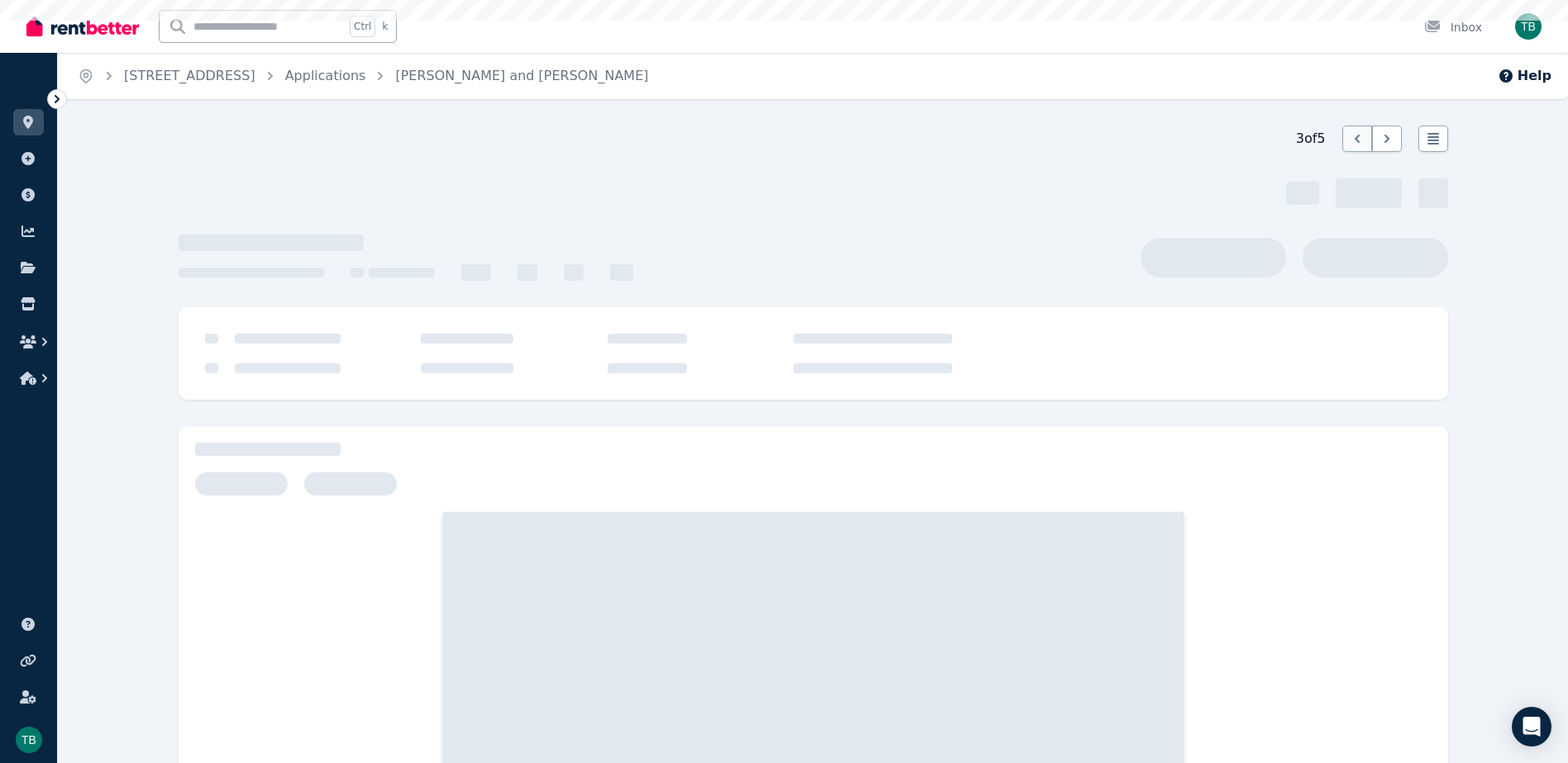
click at [1260, 142] on icon at bounding box center [1357, 139] width 17 height 17
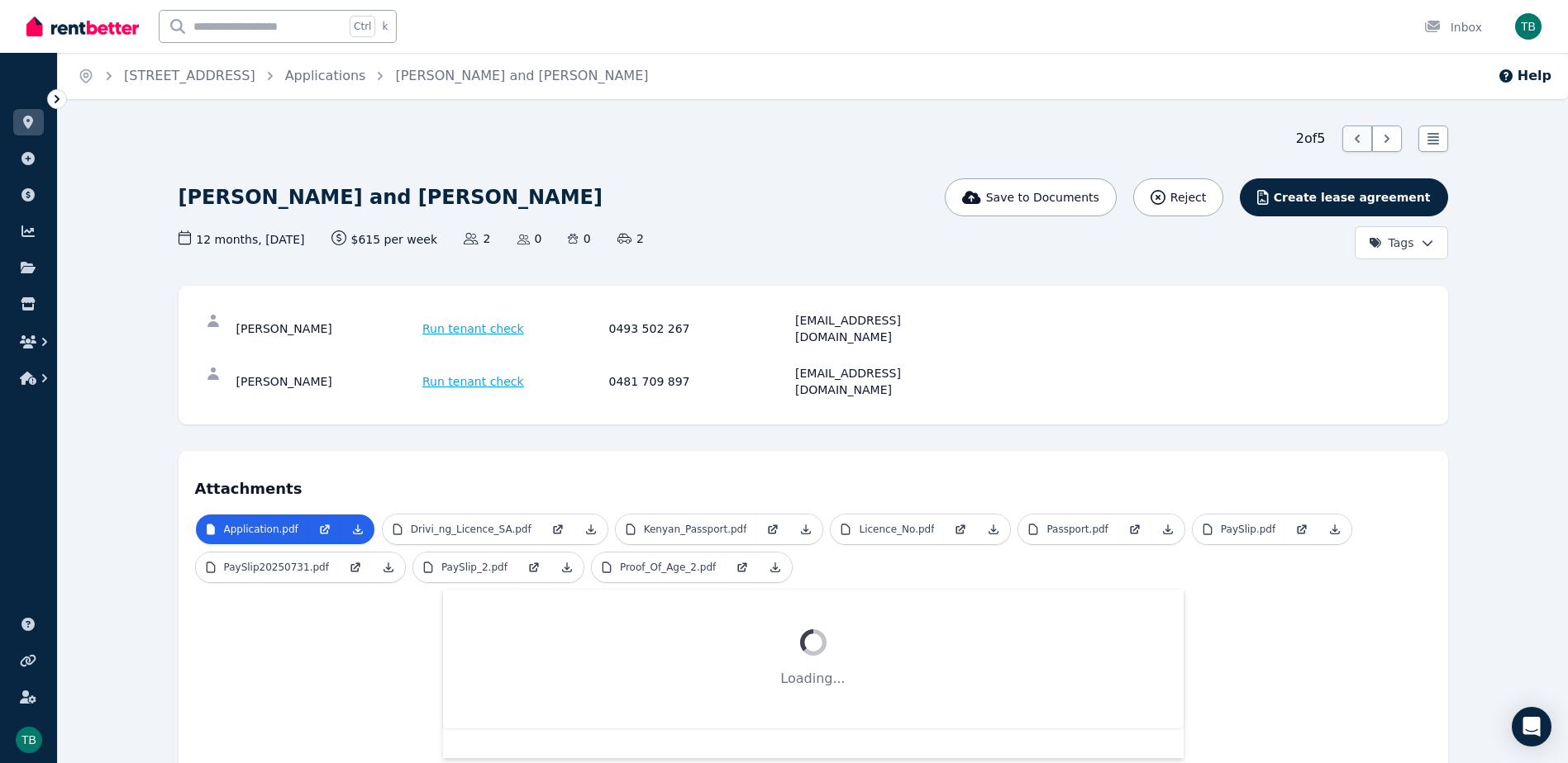
click at [1260, 142] on icon at bounding box center [1357, 139] width 17 height 17
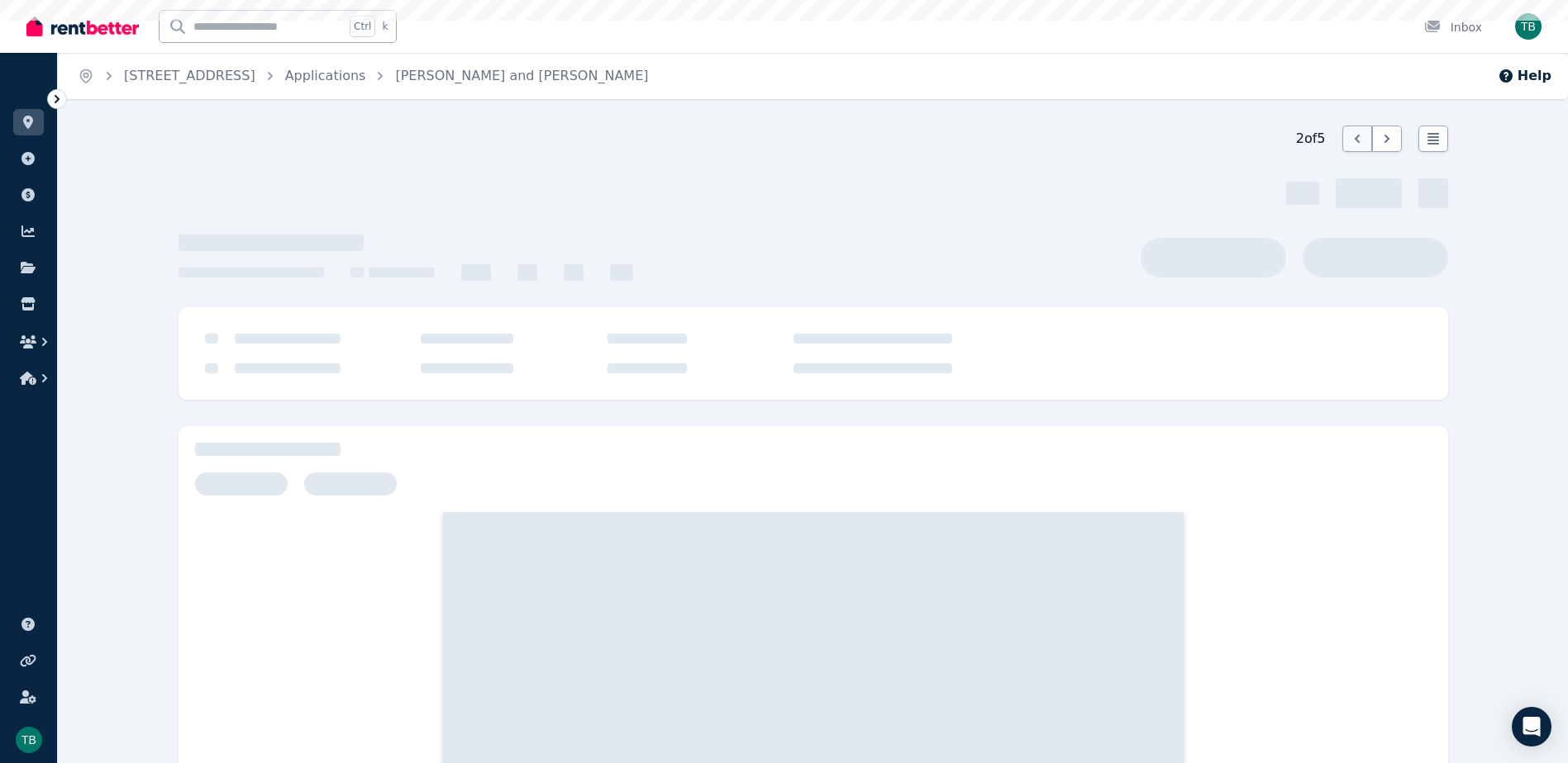
click at [1260, 142] on icon at bounding box center [1357, 139] width 17 height 17
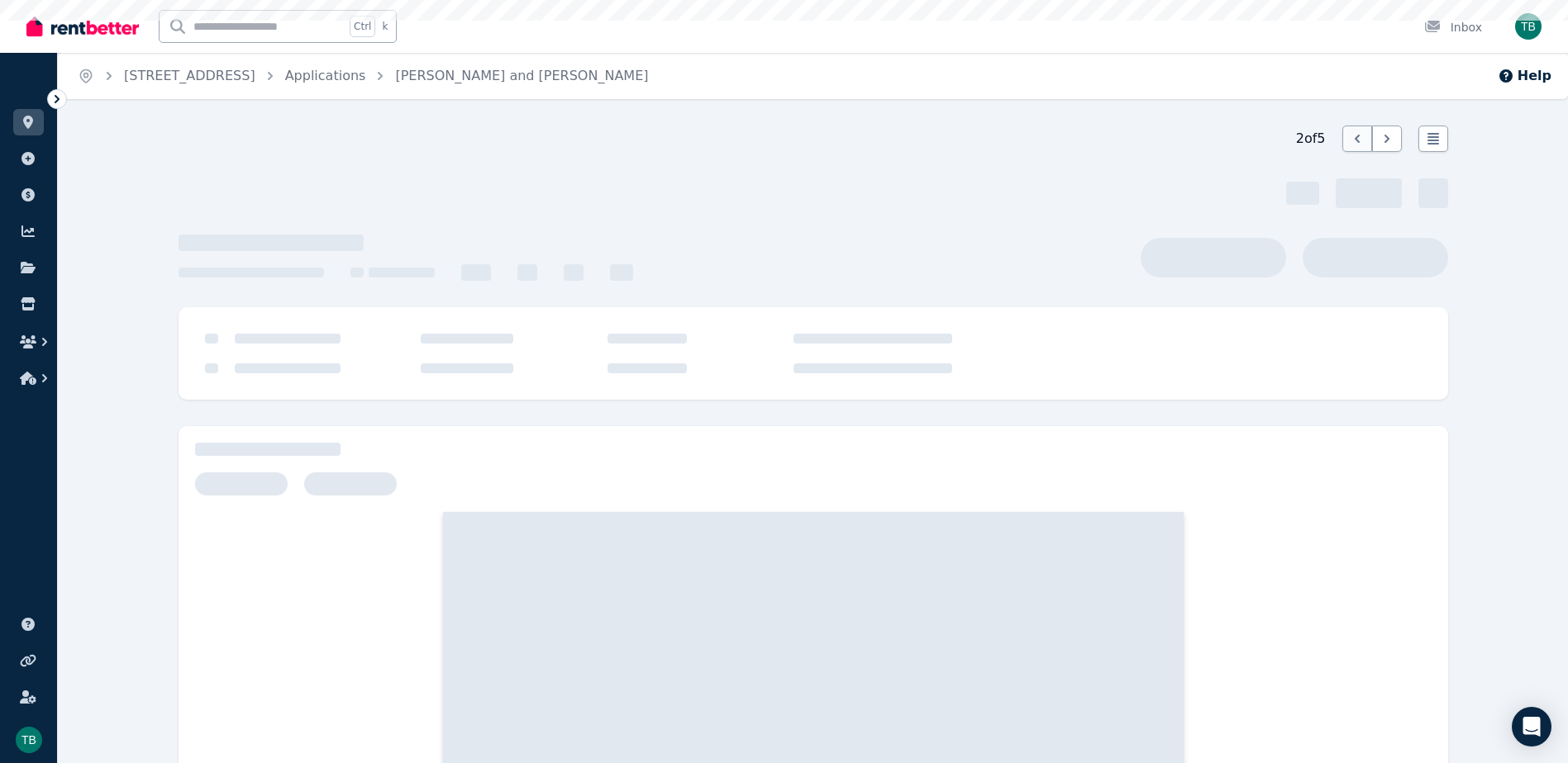
click at [1260, 142] on icon at bounding box center [1357, 139] width 17 height 17
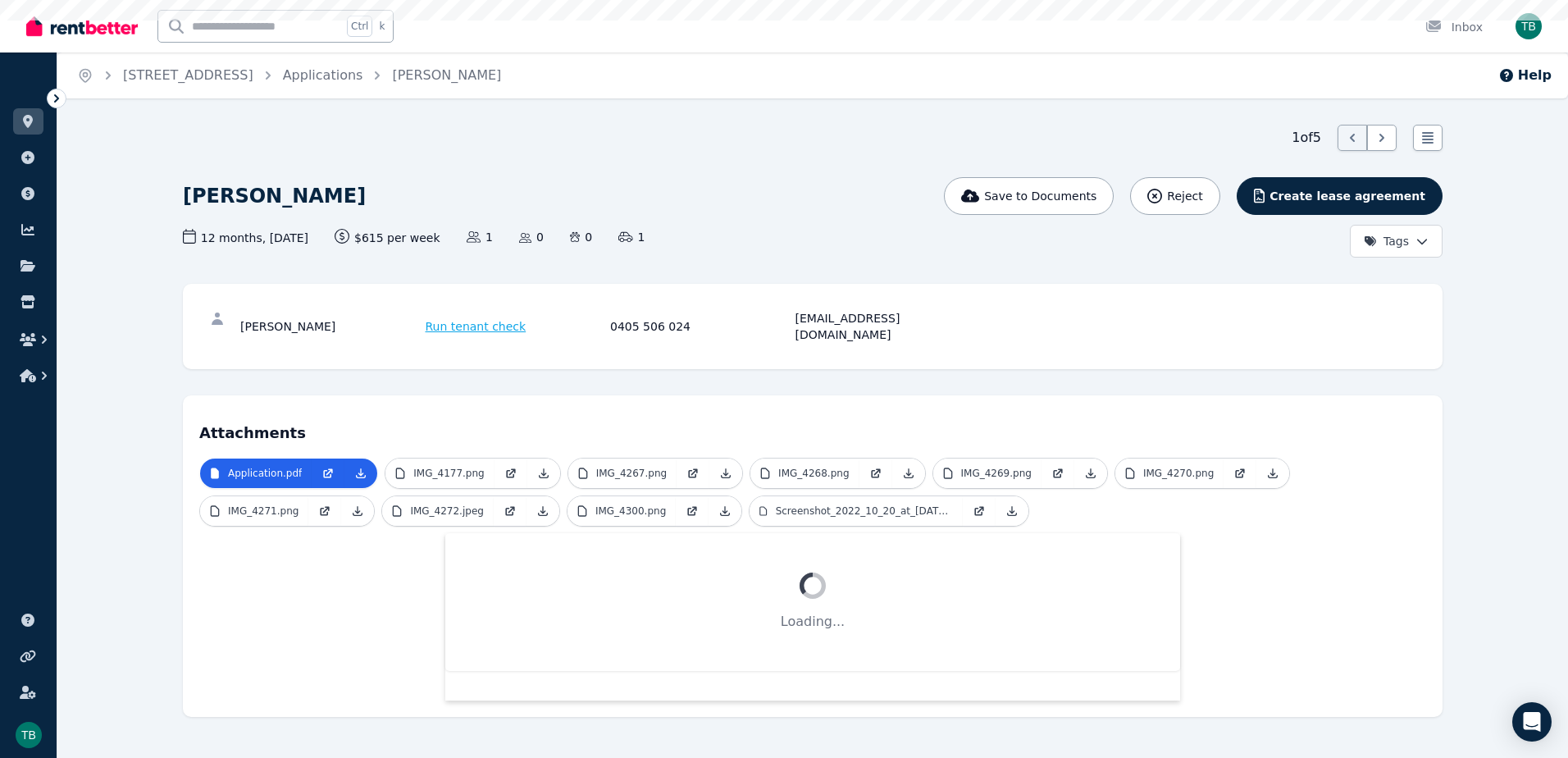
click at [1250, 141] on icon at bounding box center [1352, 137] width 5 height 8
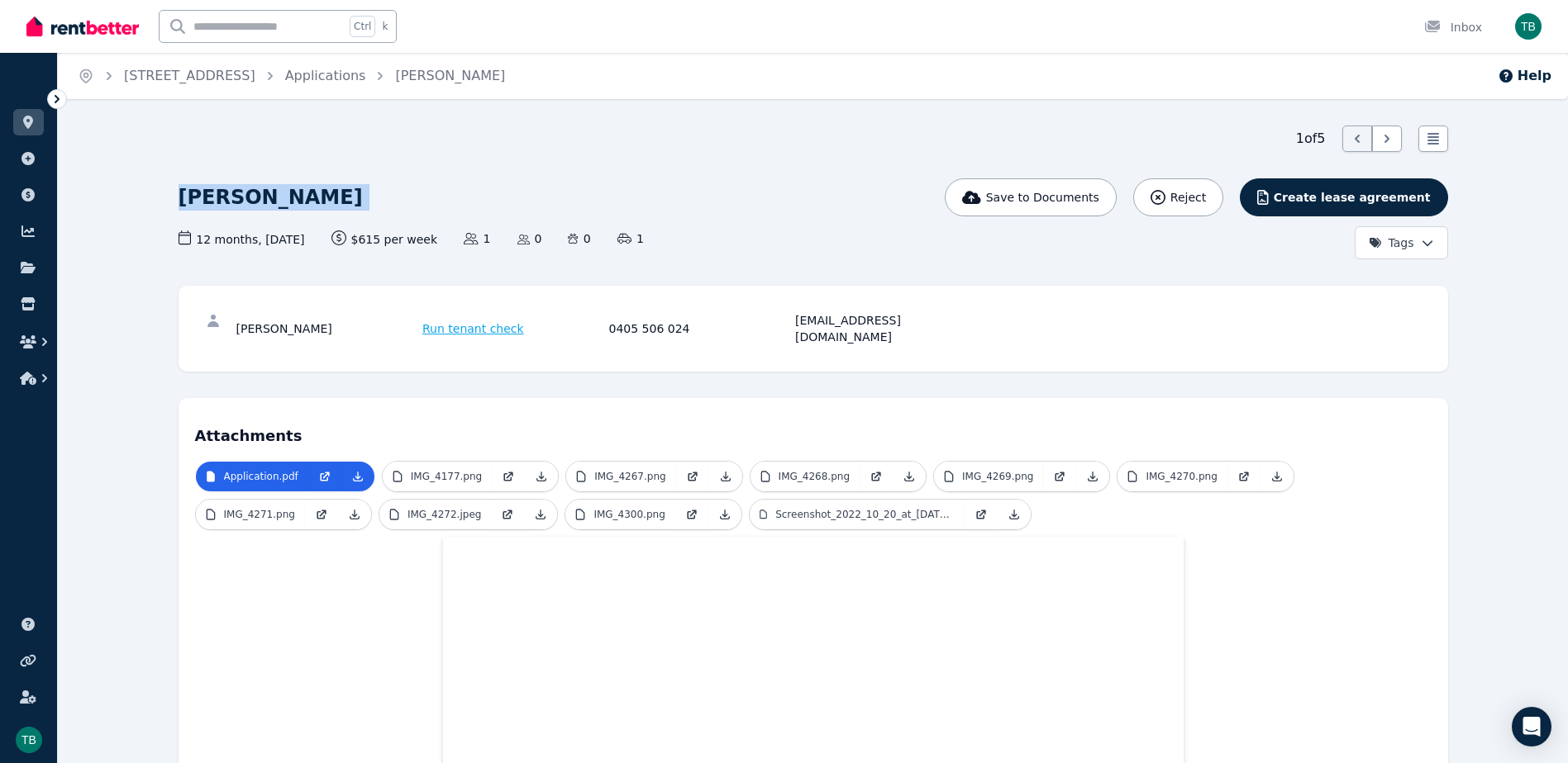
click at [864, 326] on div "[EMAIL_ADDRESS][DOMAIN_NAME]" at bounding box center [886, 329] width 182 height 33
copy div "[EMAIL_ADDRESS][DOMAIN_NAME]"
click at [1260, 252] on html "Open main menu Ctrl k Inbox Open user menu ORGANISE Properties Add property Pay…" at bounding box center [784, 382] width 1568 height 763
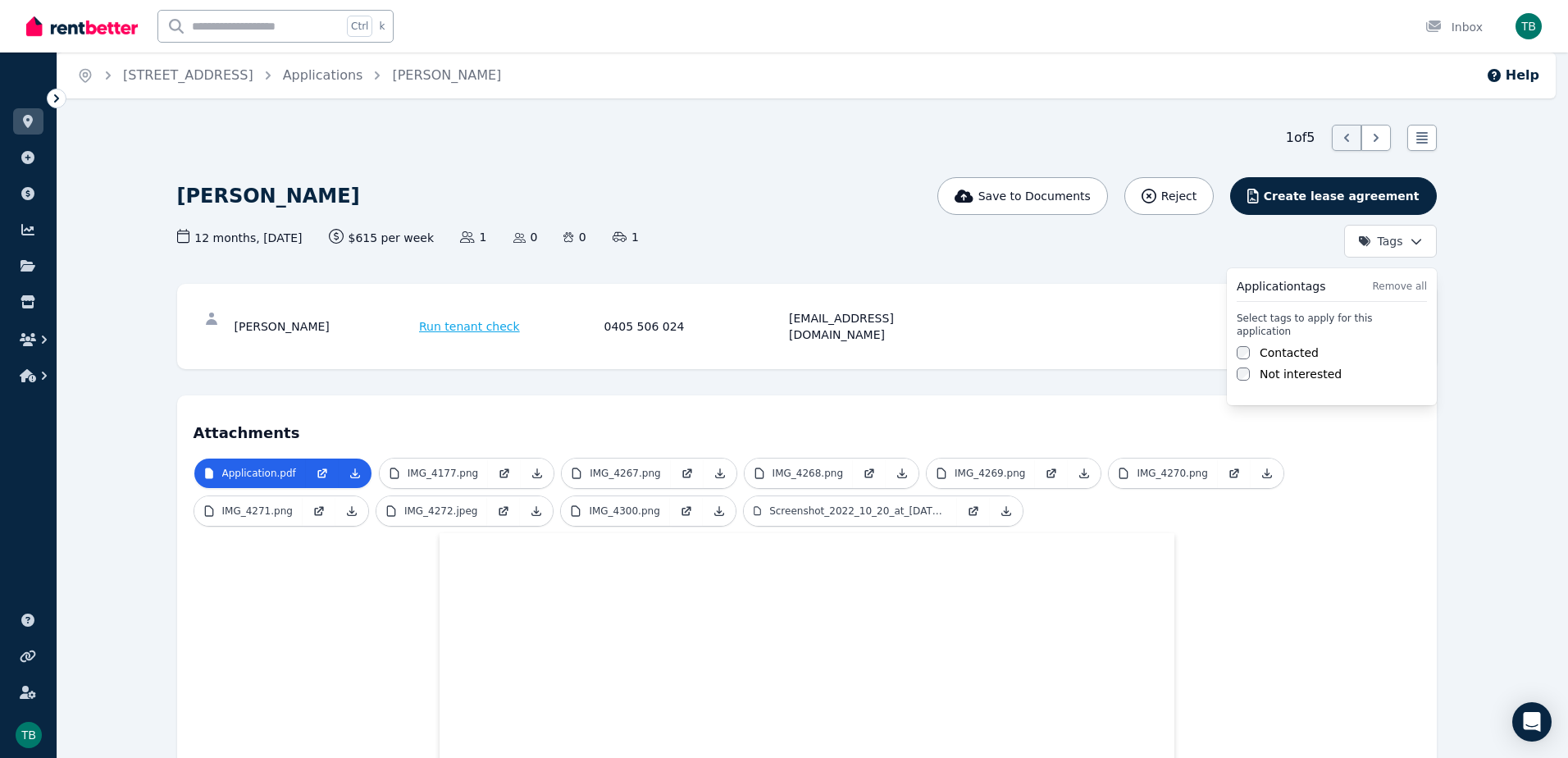
click at [1250, 344] on label "Contacted" at bounding box center [1289, 353] width 59 height 16
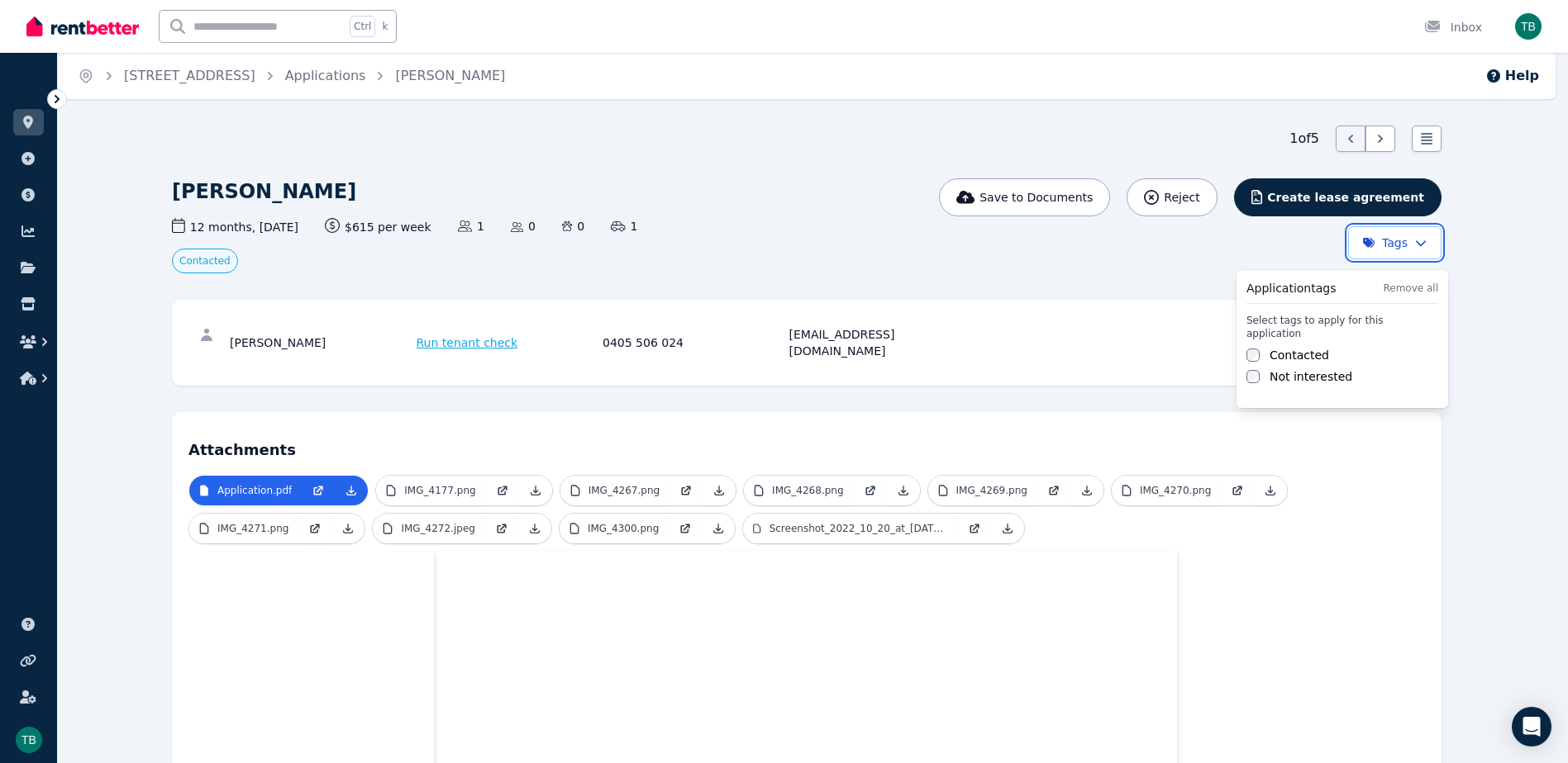
drag, startPoint x: 635, startPoint y: 131, endPoint x: 735, endPoint y: 135, distance: 100.1
click at [653, 132] on html "Open main menu Ctrl k Inbox Open user menu ORGANISE Properties Add property Pay…" at bounding box center [784, 382] width 1568 height 763
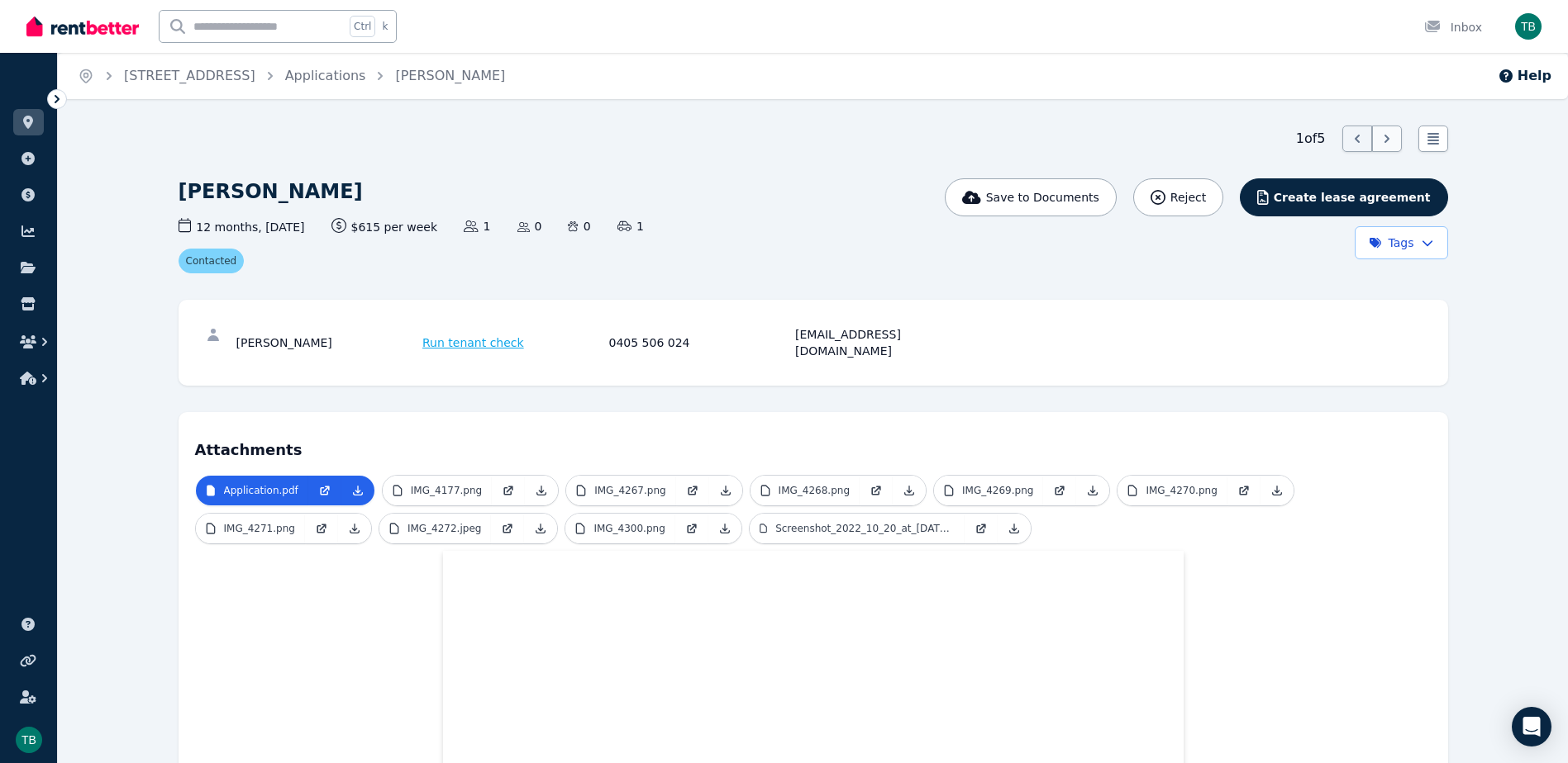
click at [1260, 132] on div at bounding box center [1387, 139] width 29 height 27
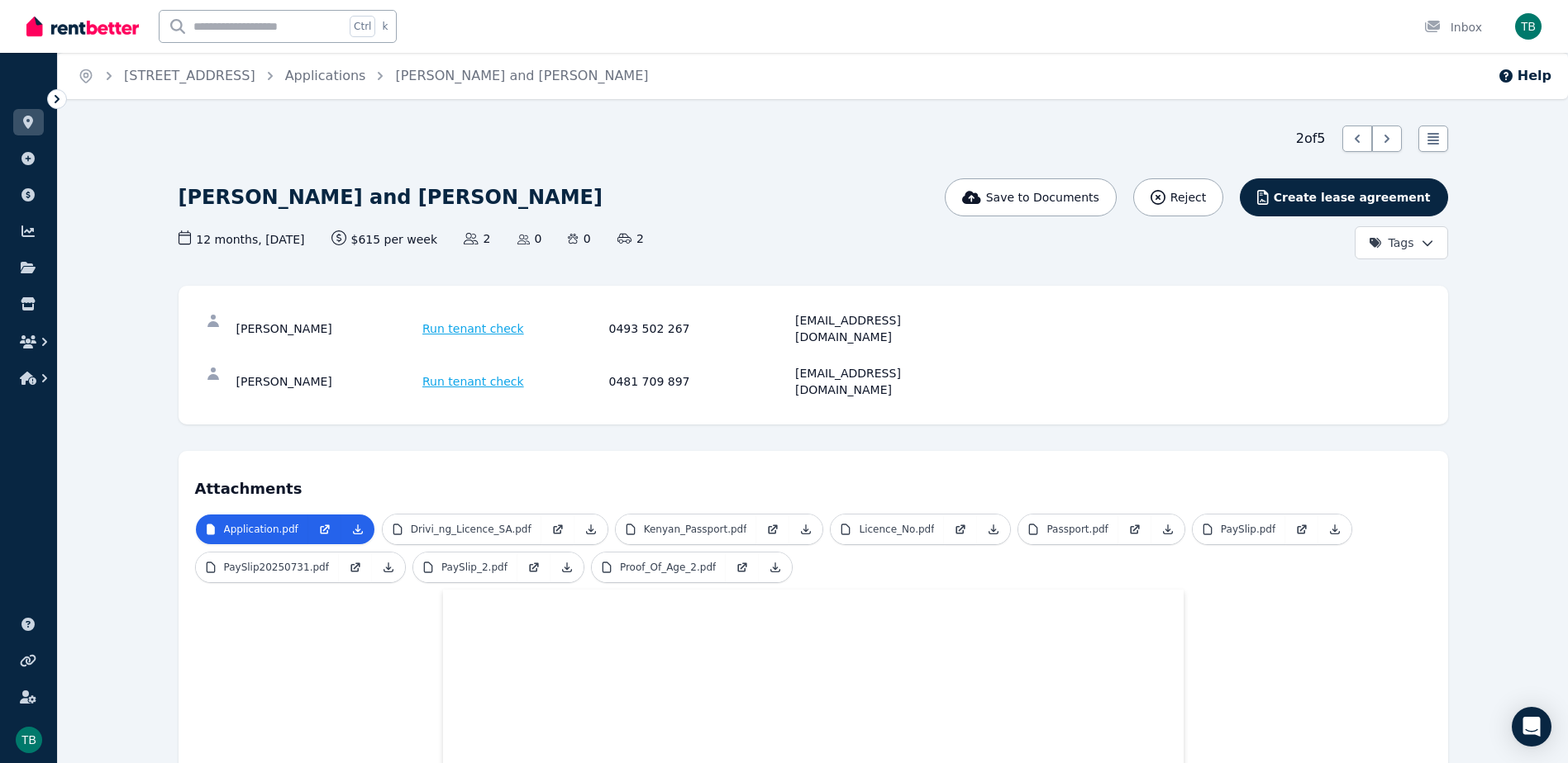
click at [840, 317] on div "[EMAIL_ADDRESS][DOMAIN_NAME]" at bounding box center [886, 329] width 182 height 33
click at [840, 316] on div "[EMAIL_ADDRESS][DOMAIN_NAME]" at bounding box center [886, 329] width 182 height 33
copy div "[EMAIL_ADDRESS][DOMAIN_NAME]"
click at [819, 365] on div "[EMAIL_ADDRESS][DOMAIN_NAME]" at bounding box center [886, 382] width 182 height 33
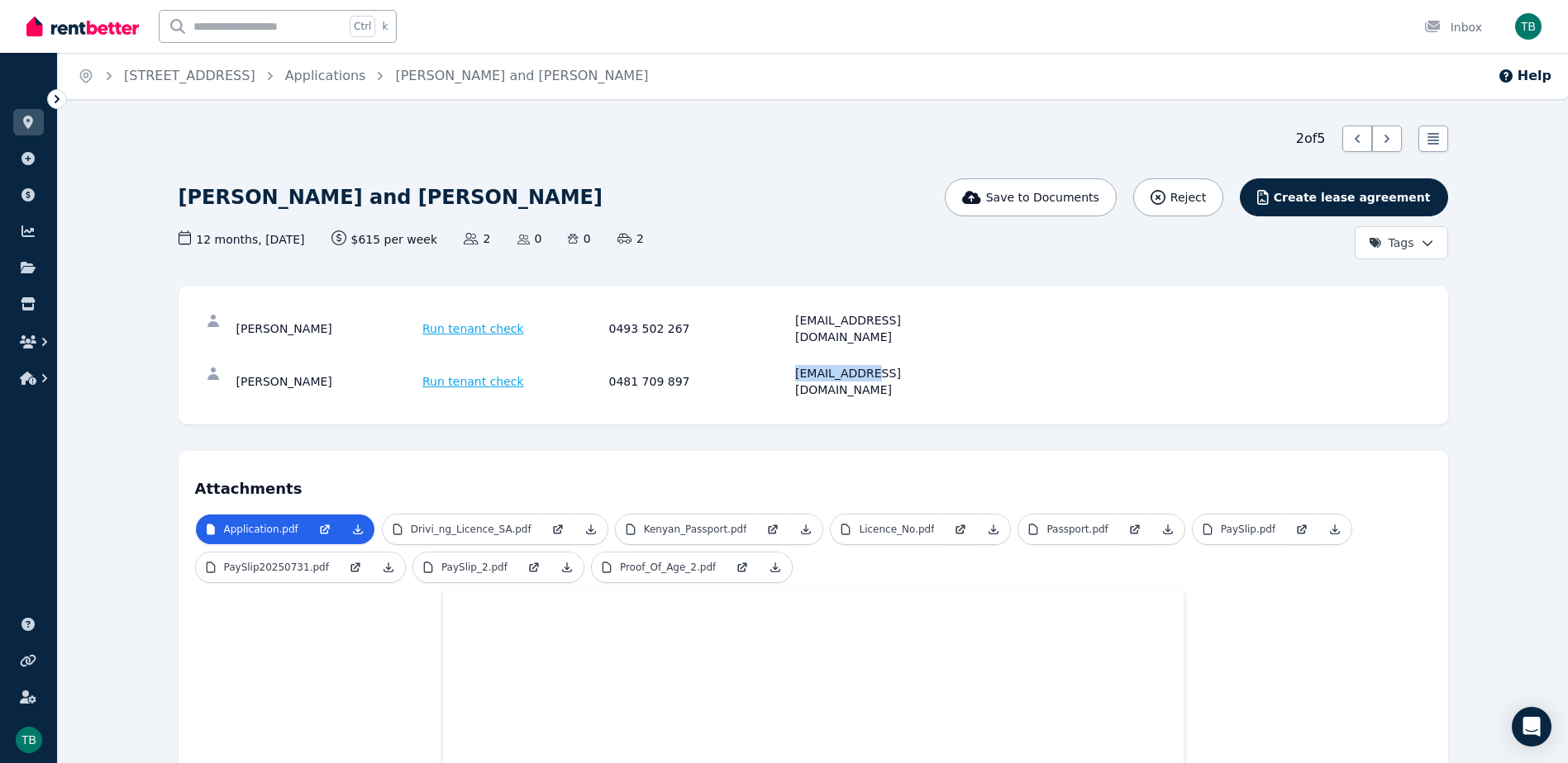
click at [820, 365] on div "[EMAIL_ADDRESS][DOMAIN_NAME]" at bounding box center [886, 382] width 182 height 33
copy div "[EMAIL_ADDRESS][DOMAIN_NAME]"
click at [1260, 242] on html "Open main menu Ctrl k Inbox Open user menu ORGANISE Properties Add property Pay…" at bounding box center [784, 382] width 1568 height 763
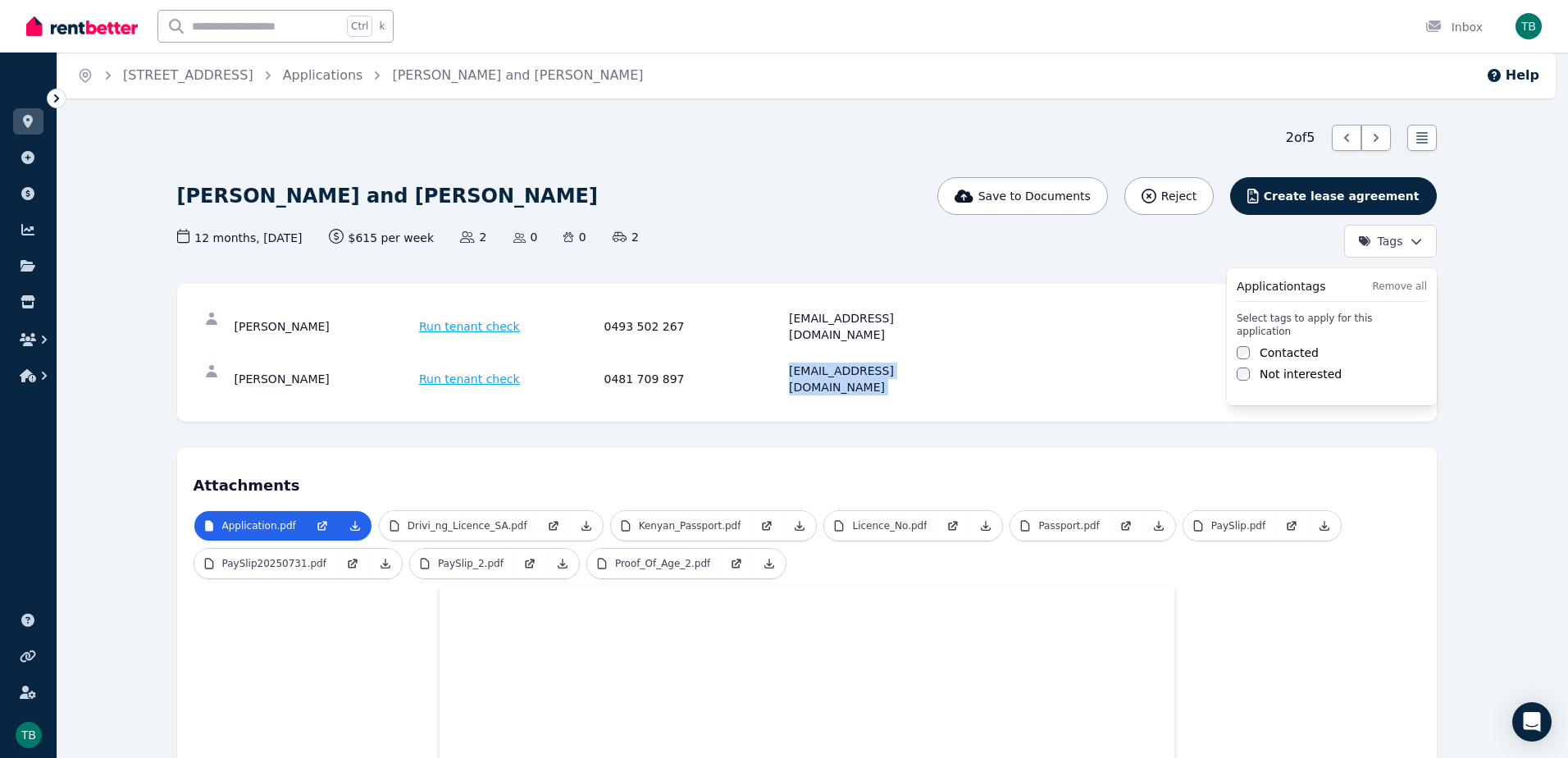
click at [1250, 344] on label "Contacted" at bounding box center [1289, 353] width 59 height 16
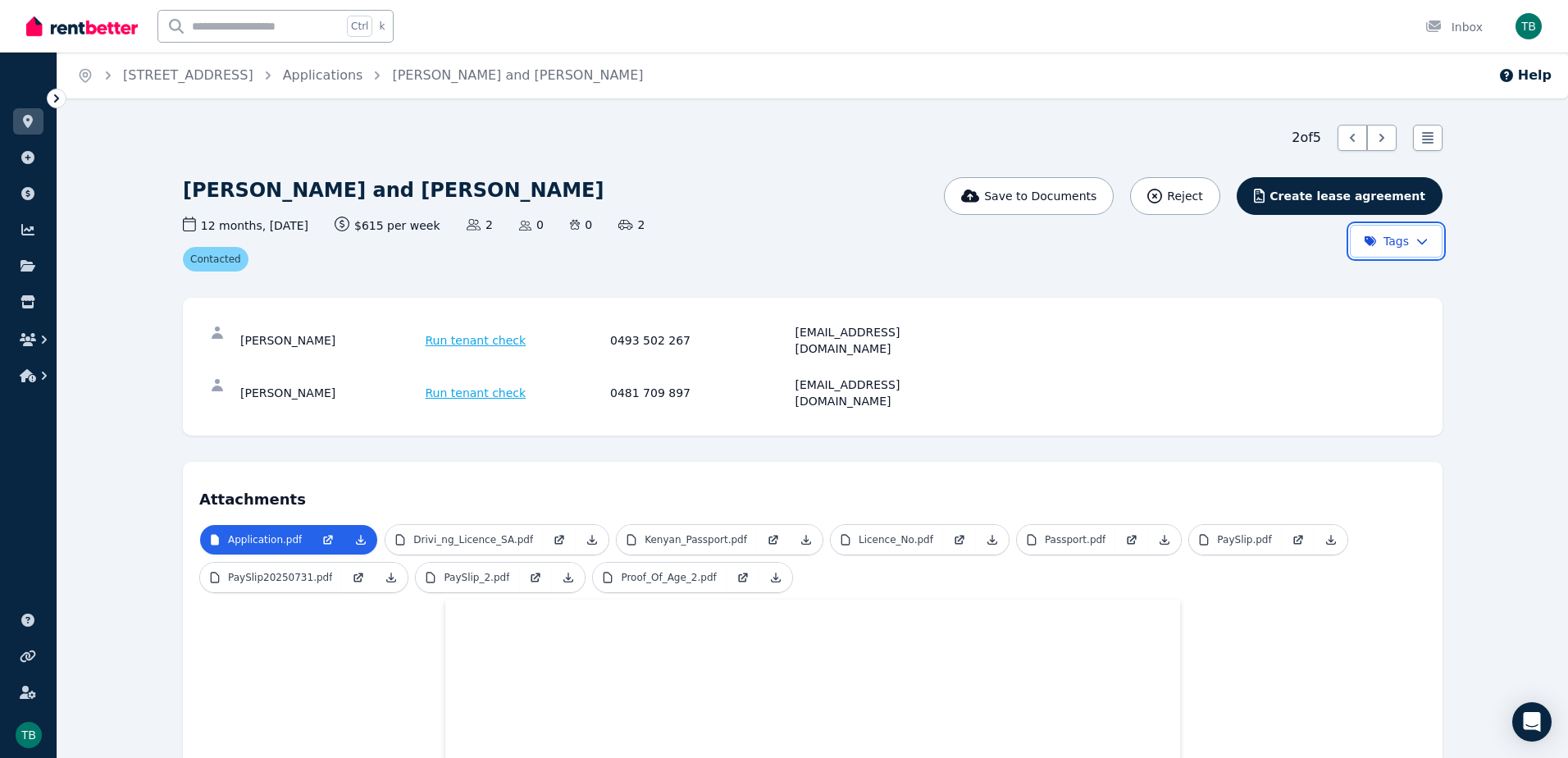
click at [1157, 258] on html "Open main menu Ctrl k Inbox Open user menu ORGANISE Properties Add property Pay…" at bounding box center [784, 379] width 1568 height 758
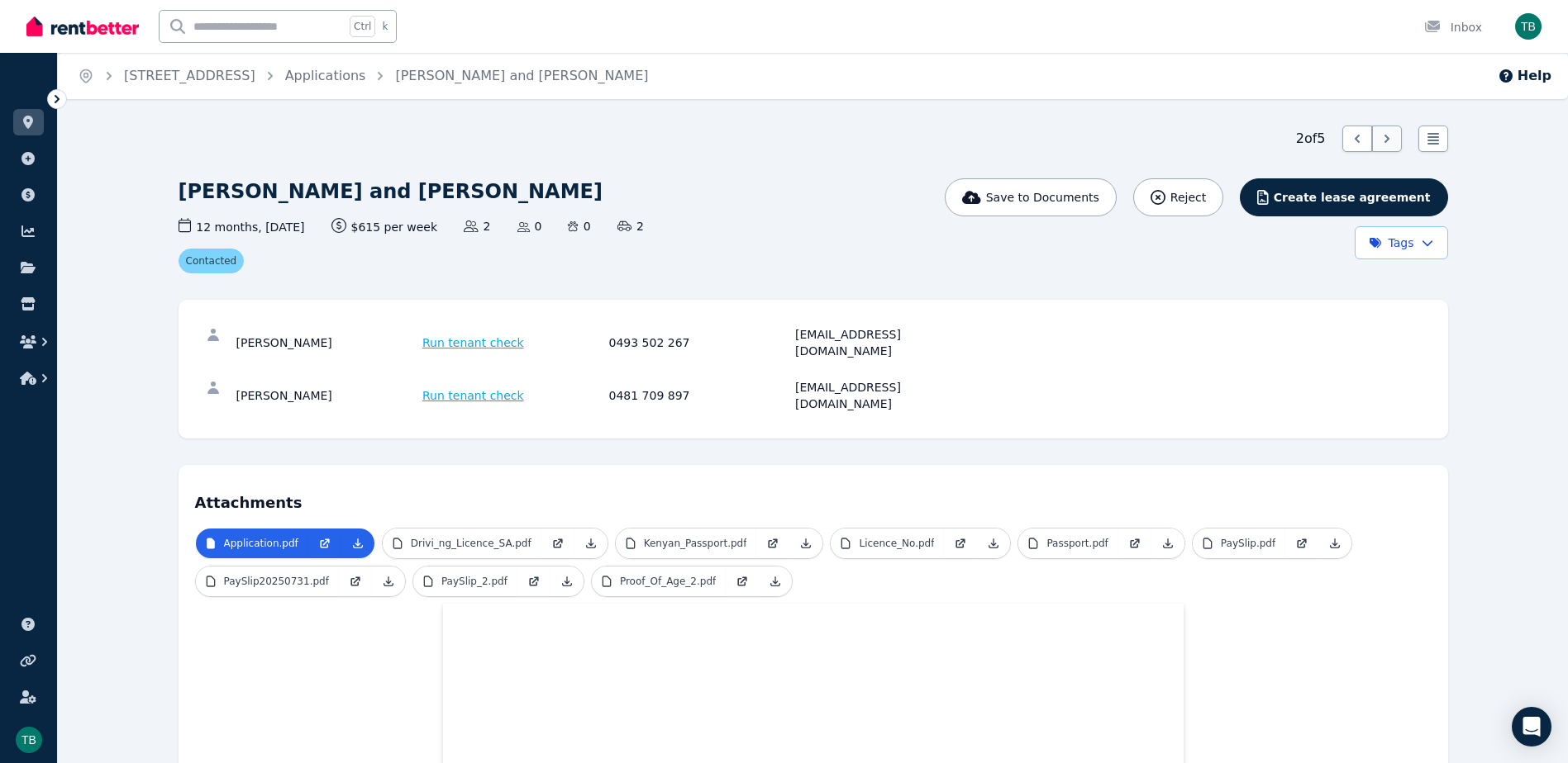
click at [1260, 143] on div at bounding box center [1387, 139] width 29 height 27
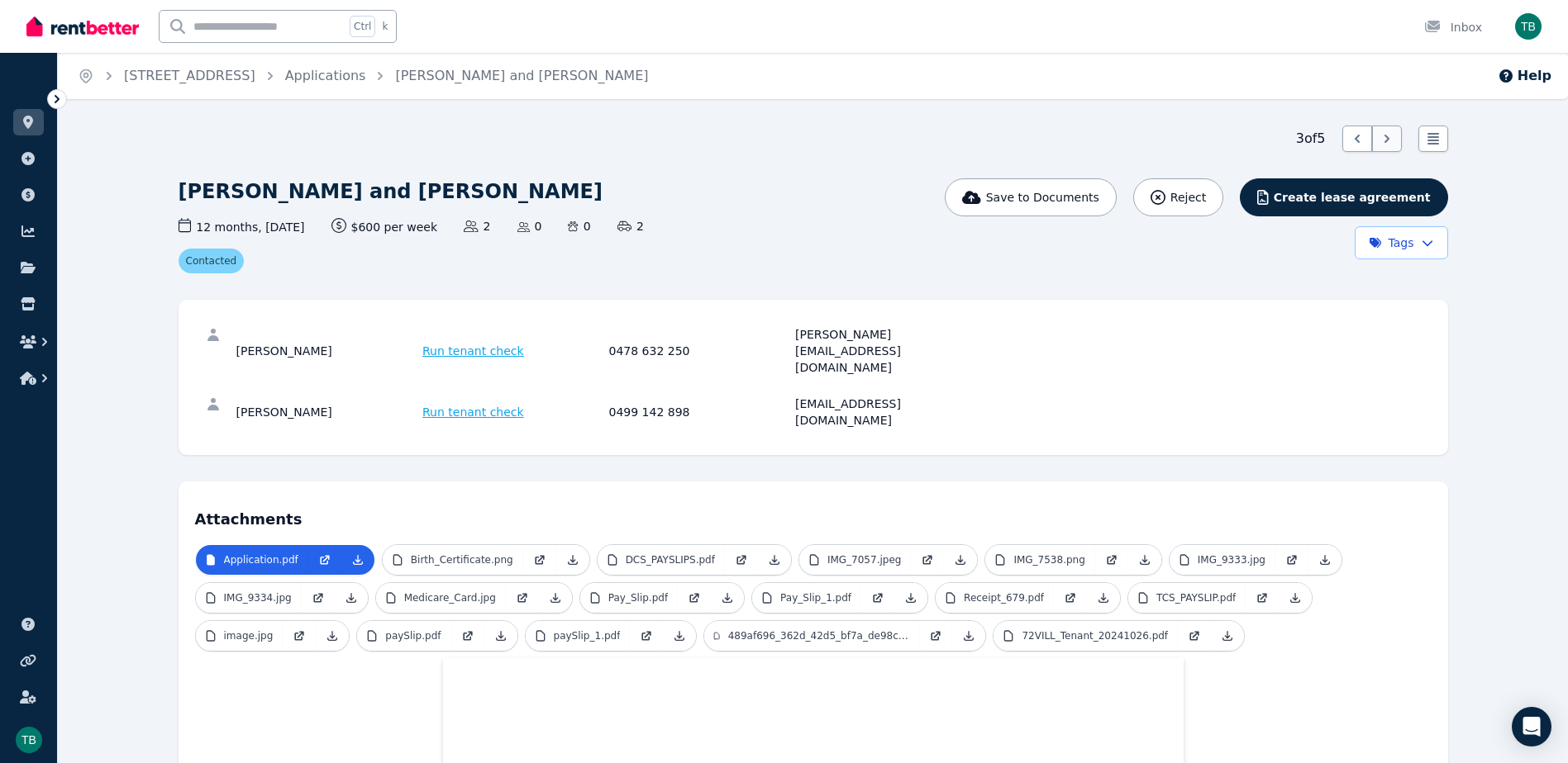
click at [1260, 143] on icon at bounding box center [1387, 139] width 17 height 17
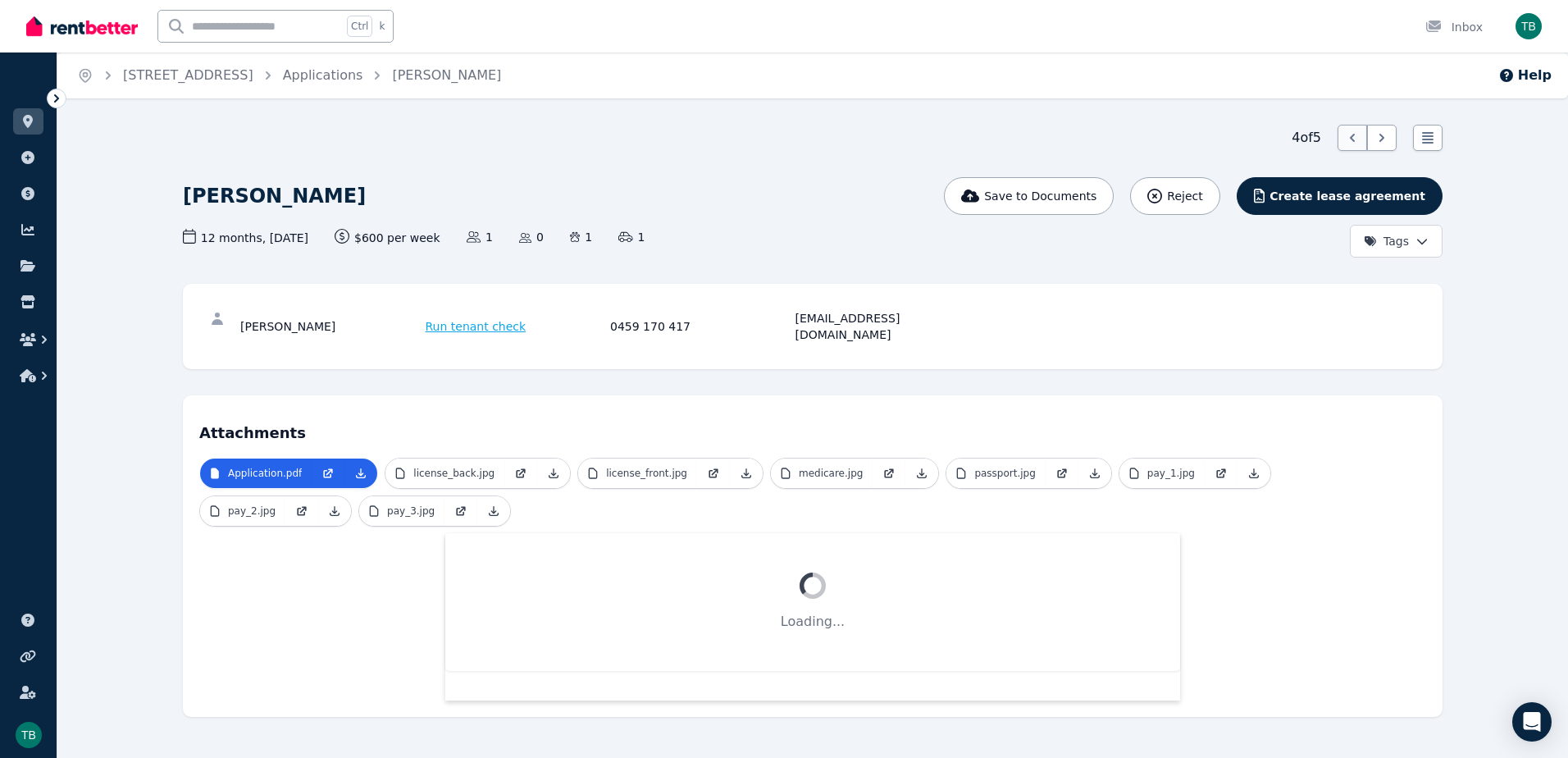
click at [1250, 133] on icon at bounding box center [1353, 138] width 16 height 16
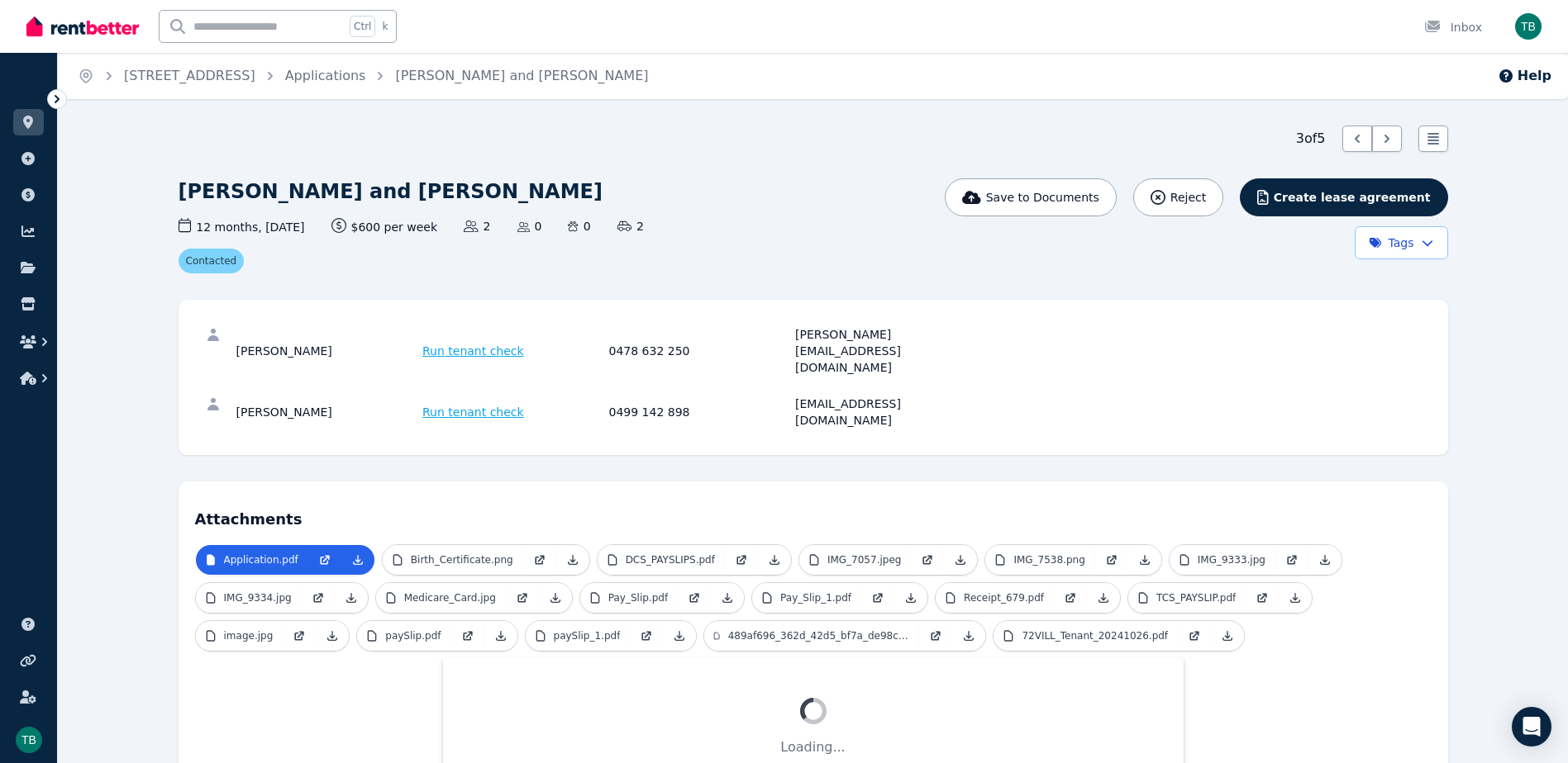
click at [1260, 240] on html "Open main menu Ctrl k Inbox Open user menu ORGANISE Properties Add property Pay…" at bounding box center [784, 382] width 1568 height 763
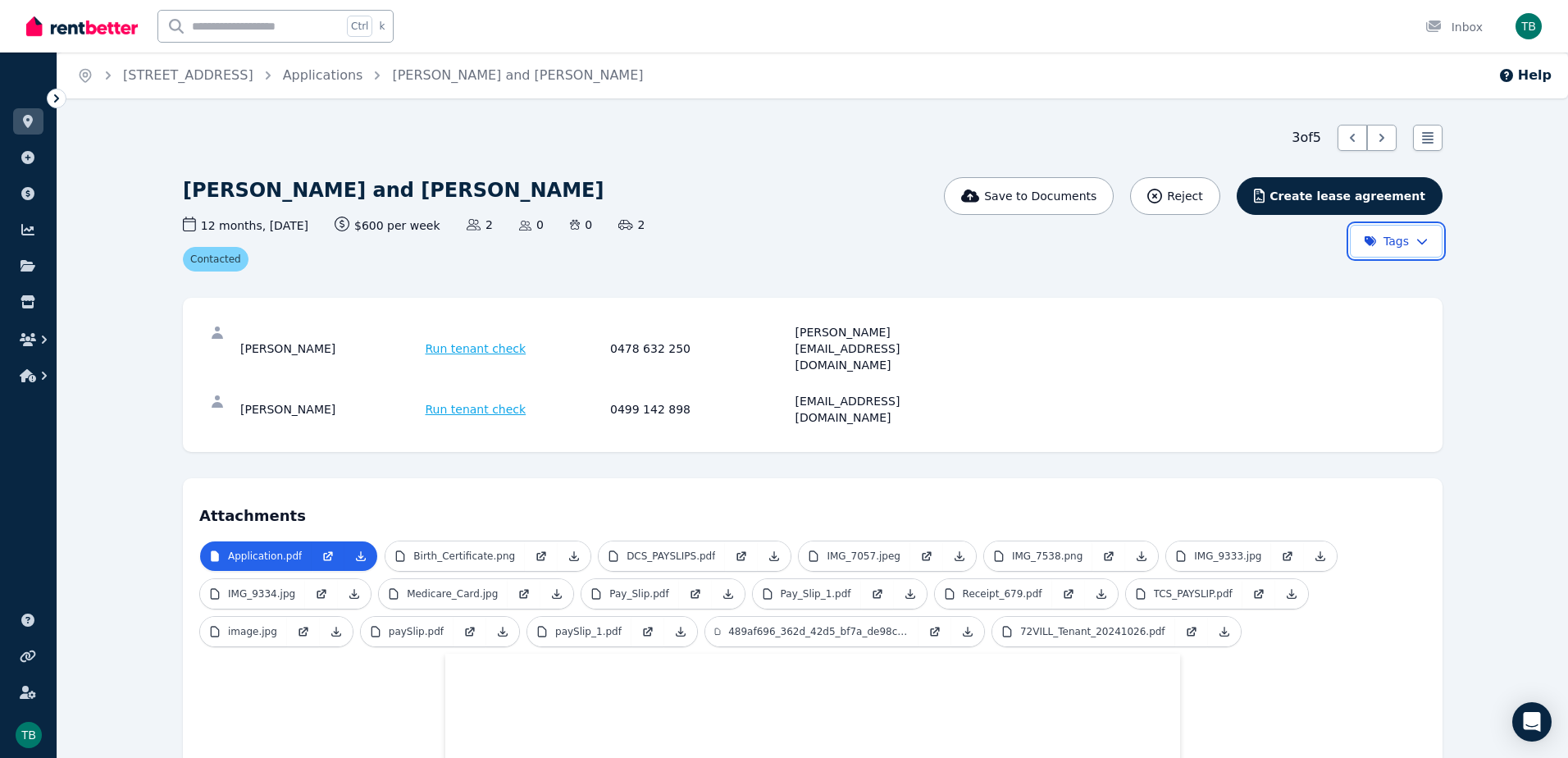
click at [1250, 133] on html "Open main menu Ctrl k Inbox Open user menu ORGANISE Properties Add property Pay…" at bounding box center [784, 379] width 1568 height 758
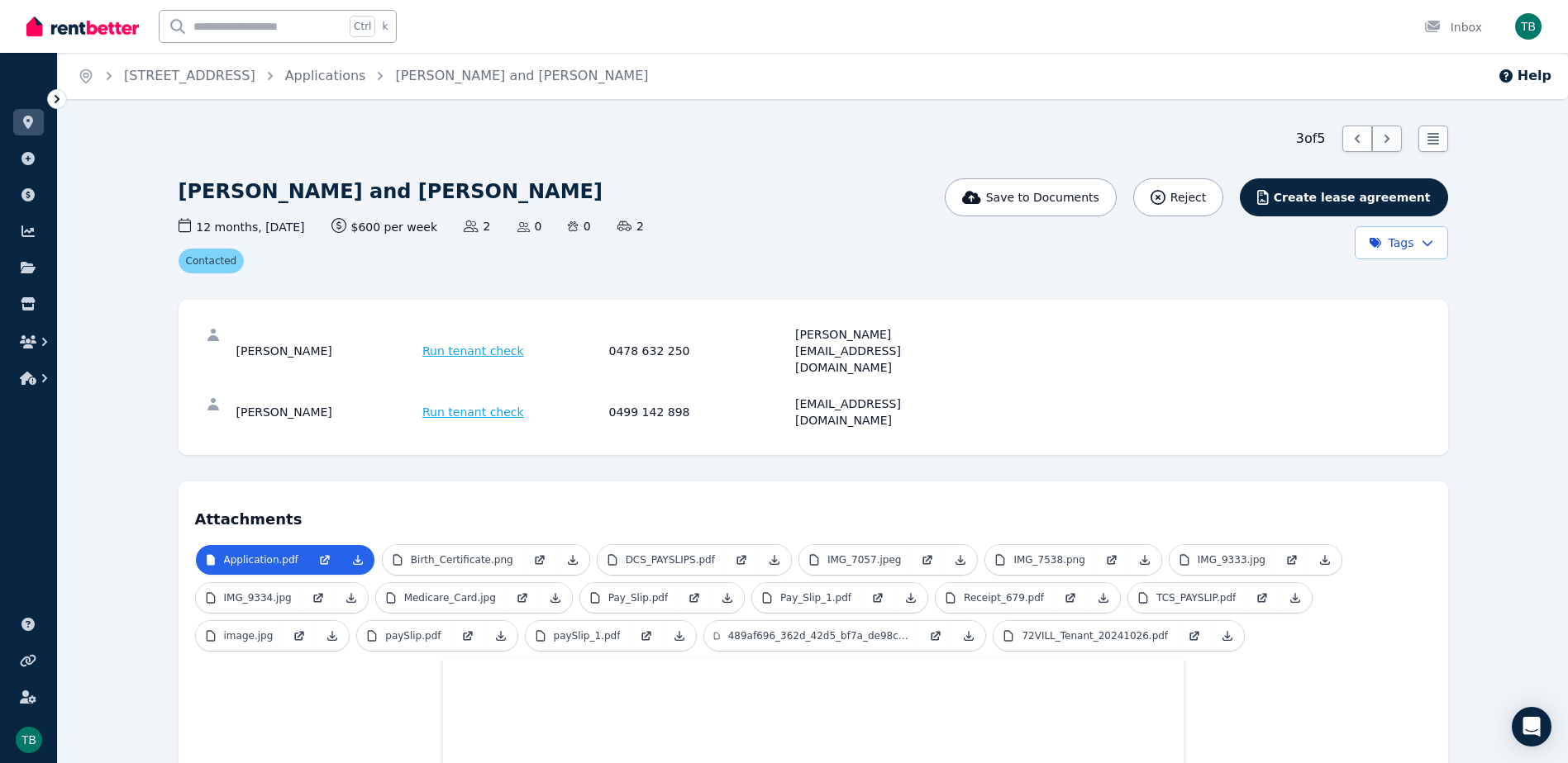
click at [1260, 134] on icon at bounding box center [1387, 139] width 17 height 17
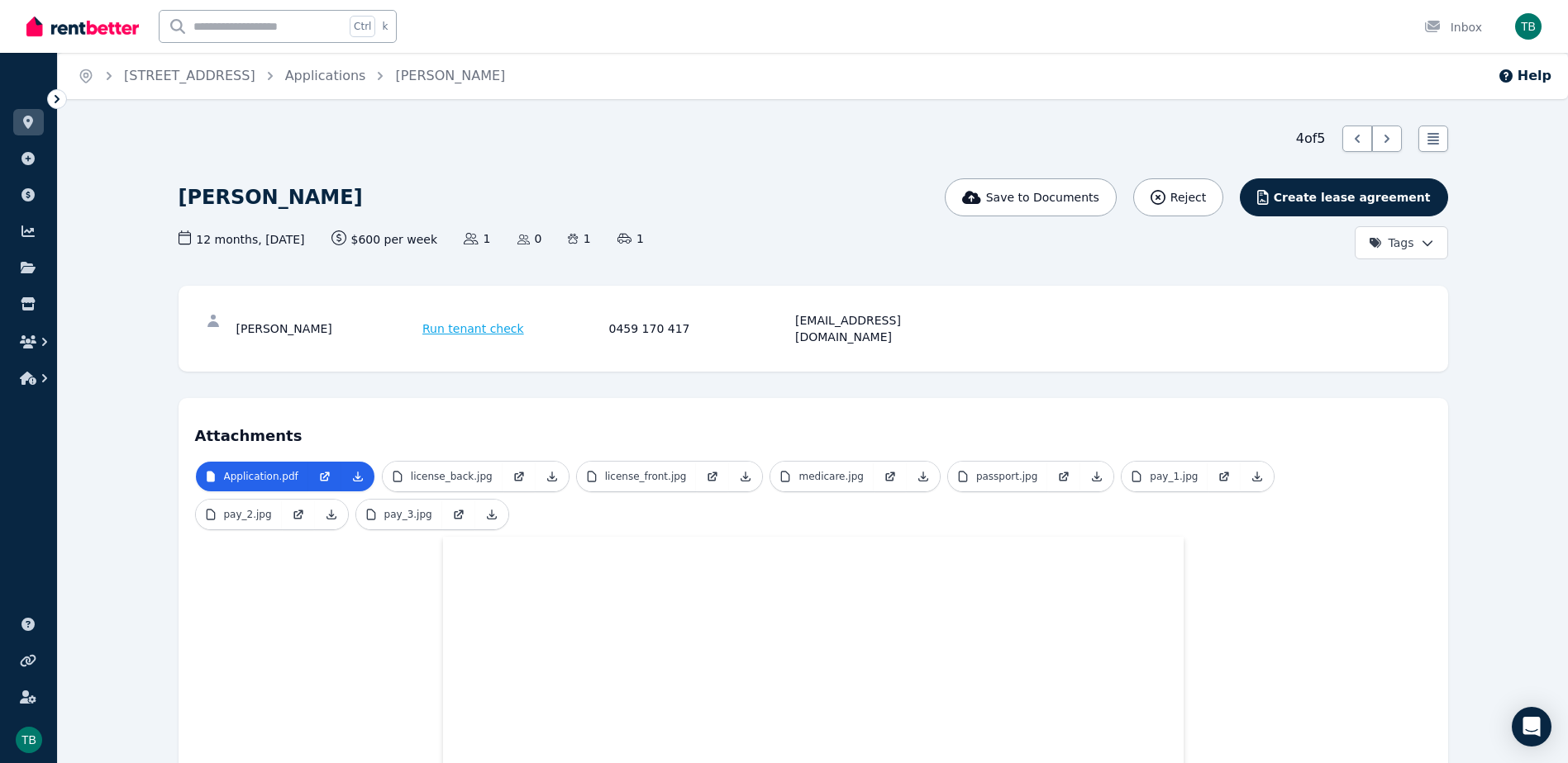
click at [1260, 241] on html "Open main menu Ctrl k Inbox Open user menu ORGANISE Properties Add property Pay…" at bounding box center [784, 382] width 1568 height 763
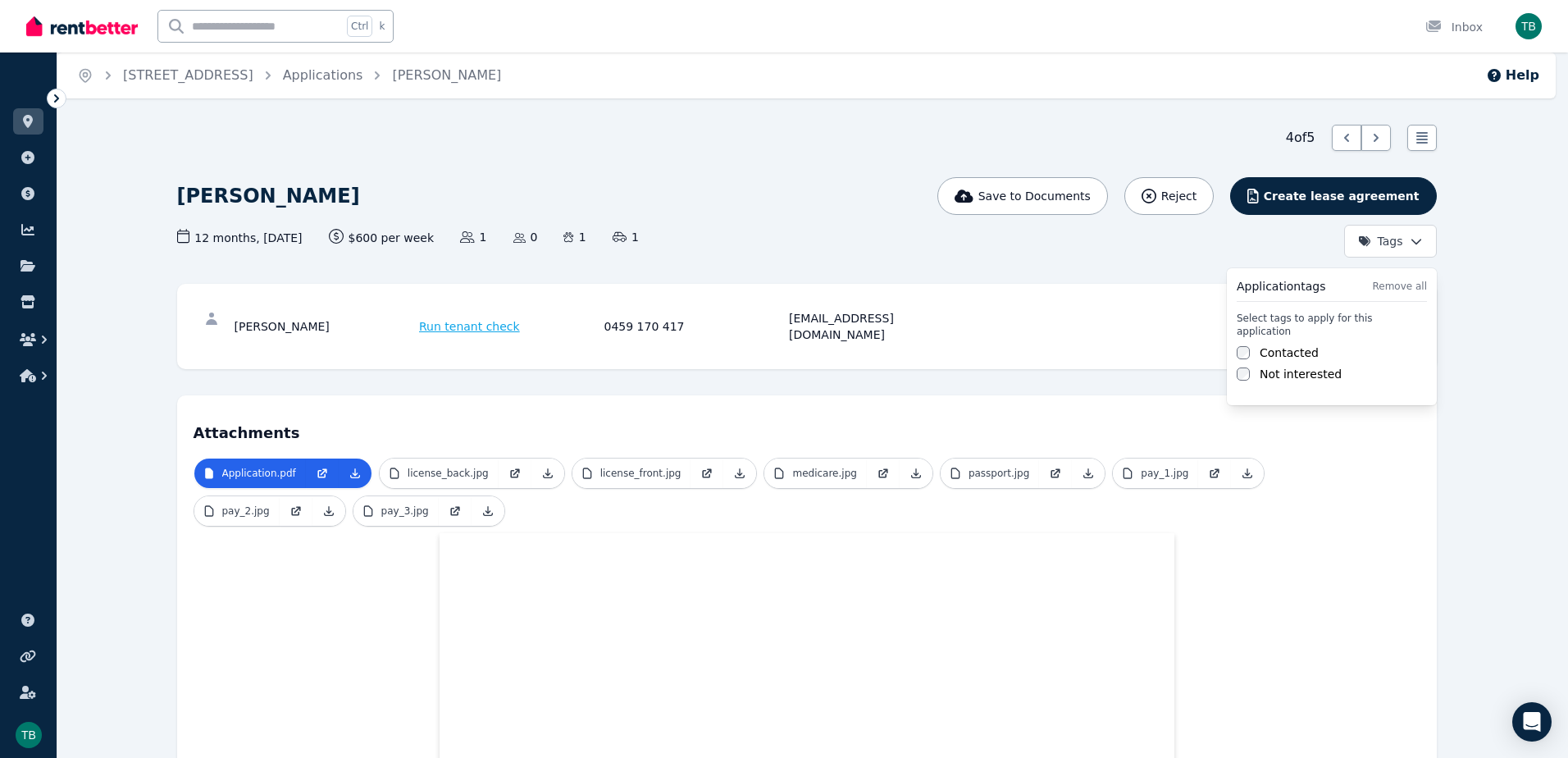
click at [1250, 344] on label "Contacted" at bounding box center [1289, 353] width 59 height 16
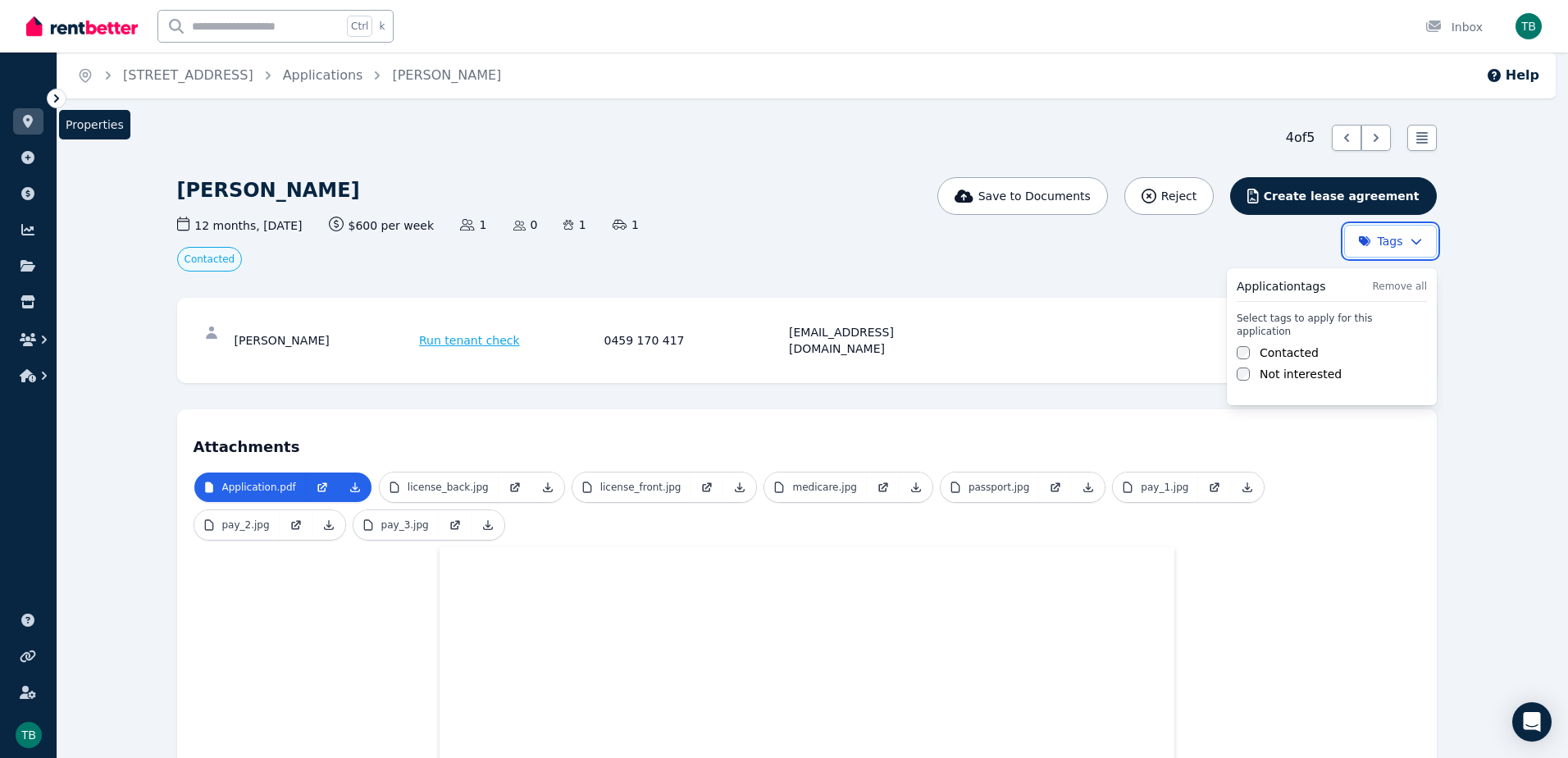
click at [32, 122] on html "Open main menu Ctrl k Inbox Open user menu ORGANISE Properties Add property Pay…" at bounding box center [784, 379] width 1568 height 758
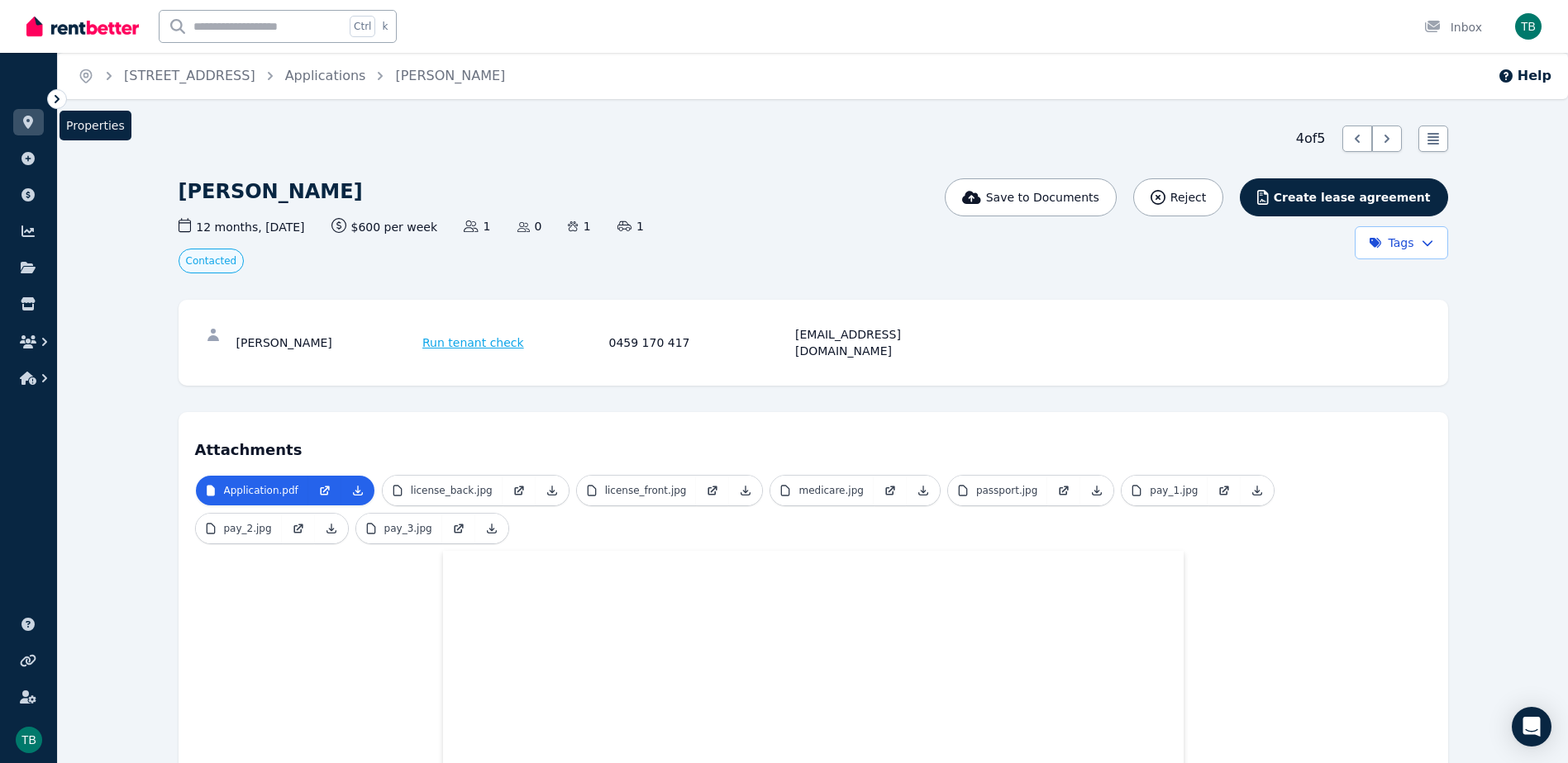
click at [27, 125] on icon at bounding box center [28, 122] width 10 height 13
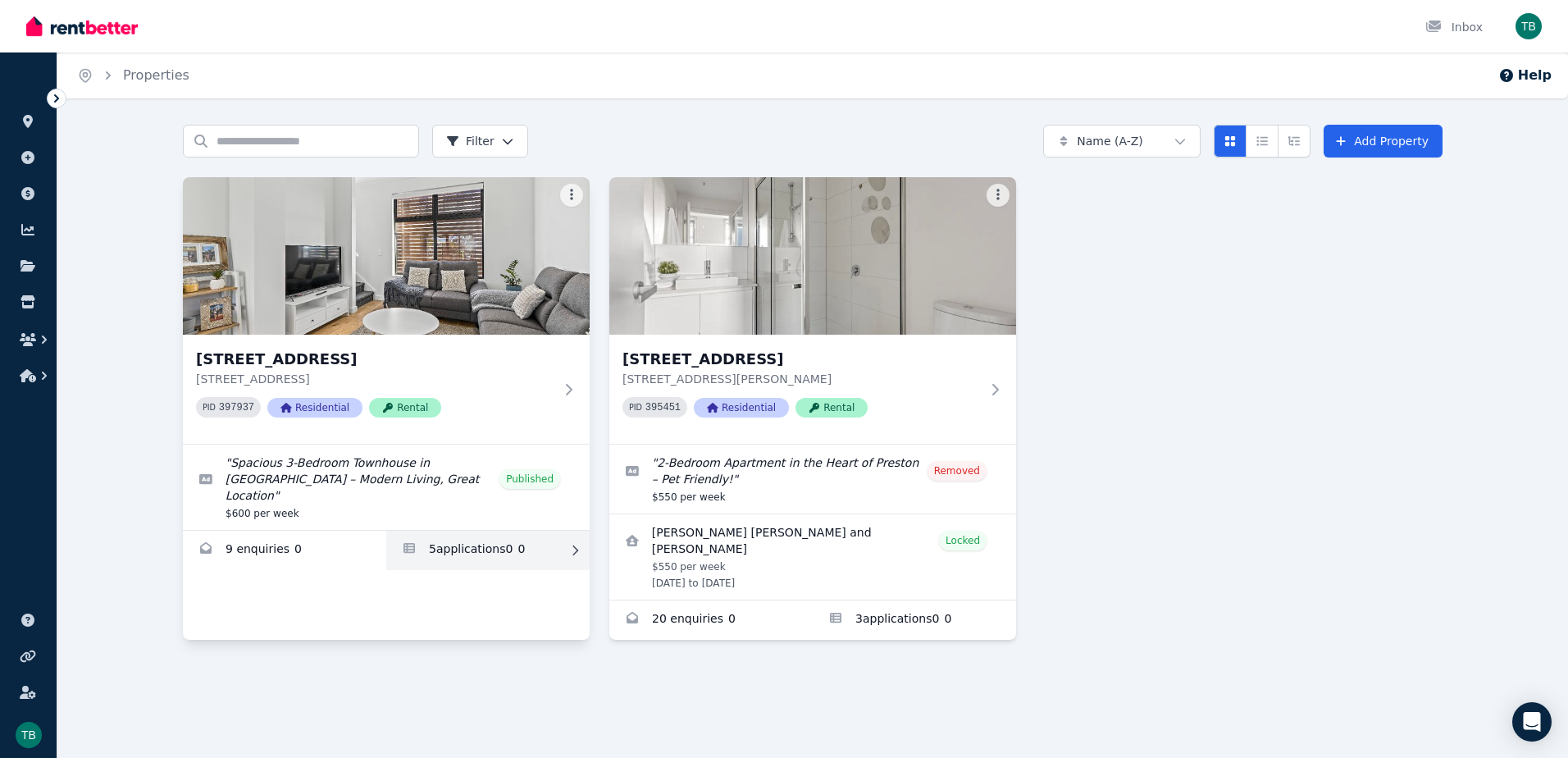
click at [486, 534] on link "Applications for 2/66 Conington Cres, Morphett Vale" at bounding box center [487, 550] width 204 height 39
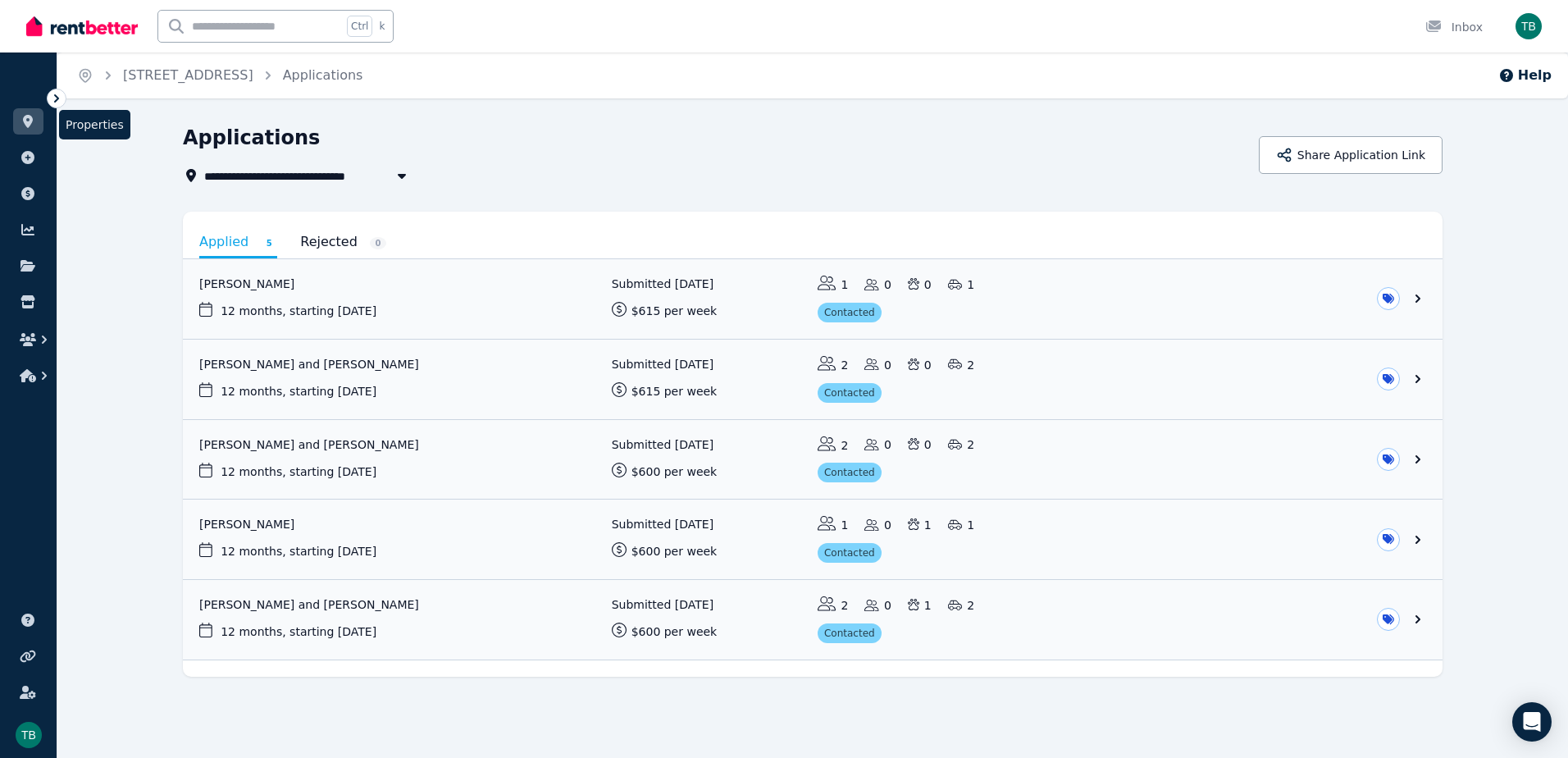
click at [22, 132] on link at bounding box center [27, 121] width 30 height 26
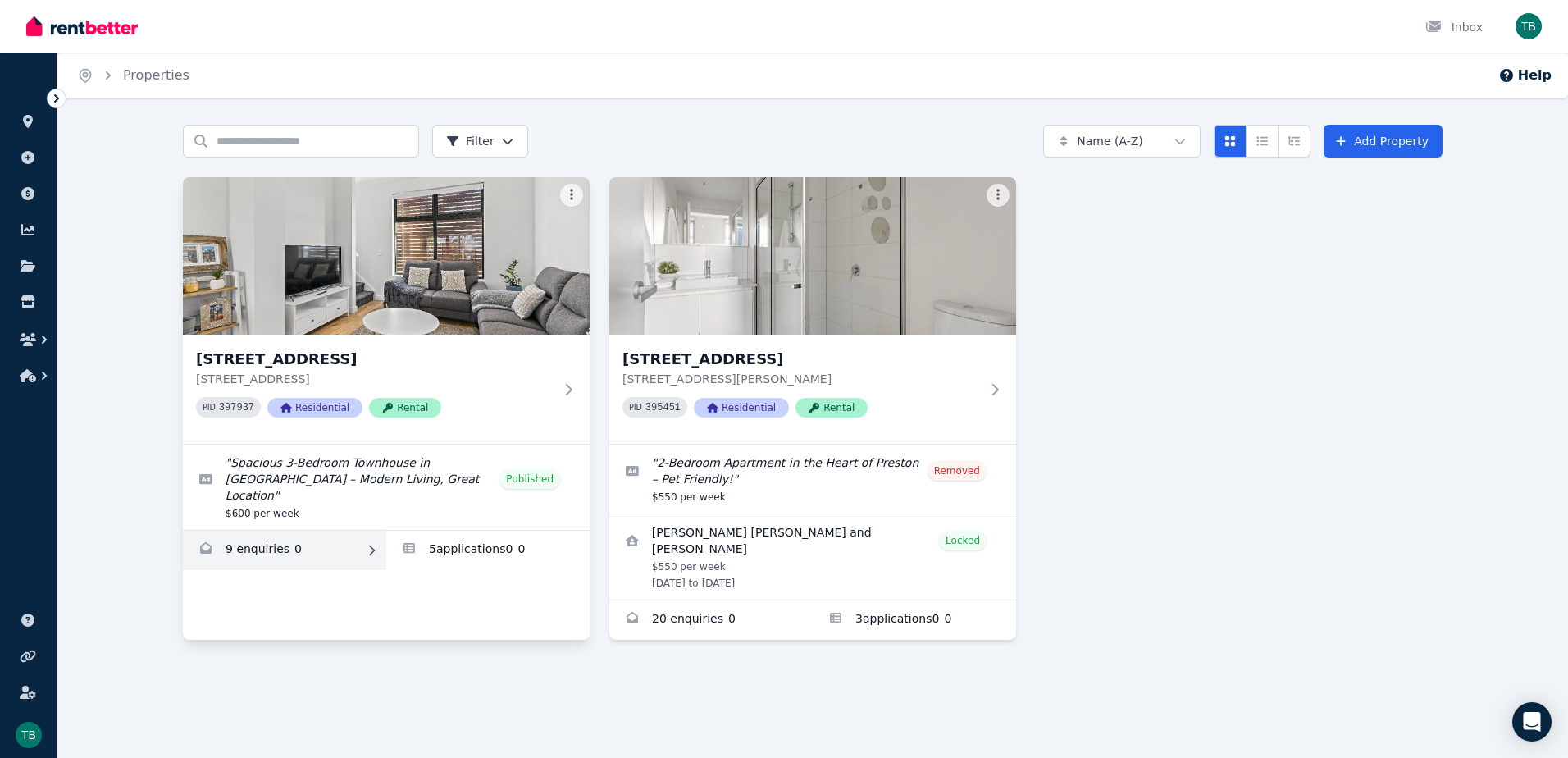
click at [240, 536] on link "Enquiries for 2/66 Conington Cres, Morphett Vale" at bounding box center [284, 550] width 204 height 39
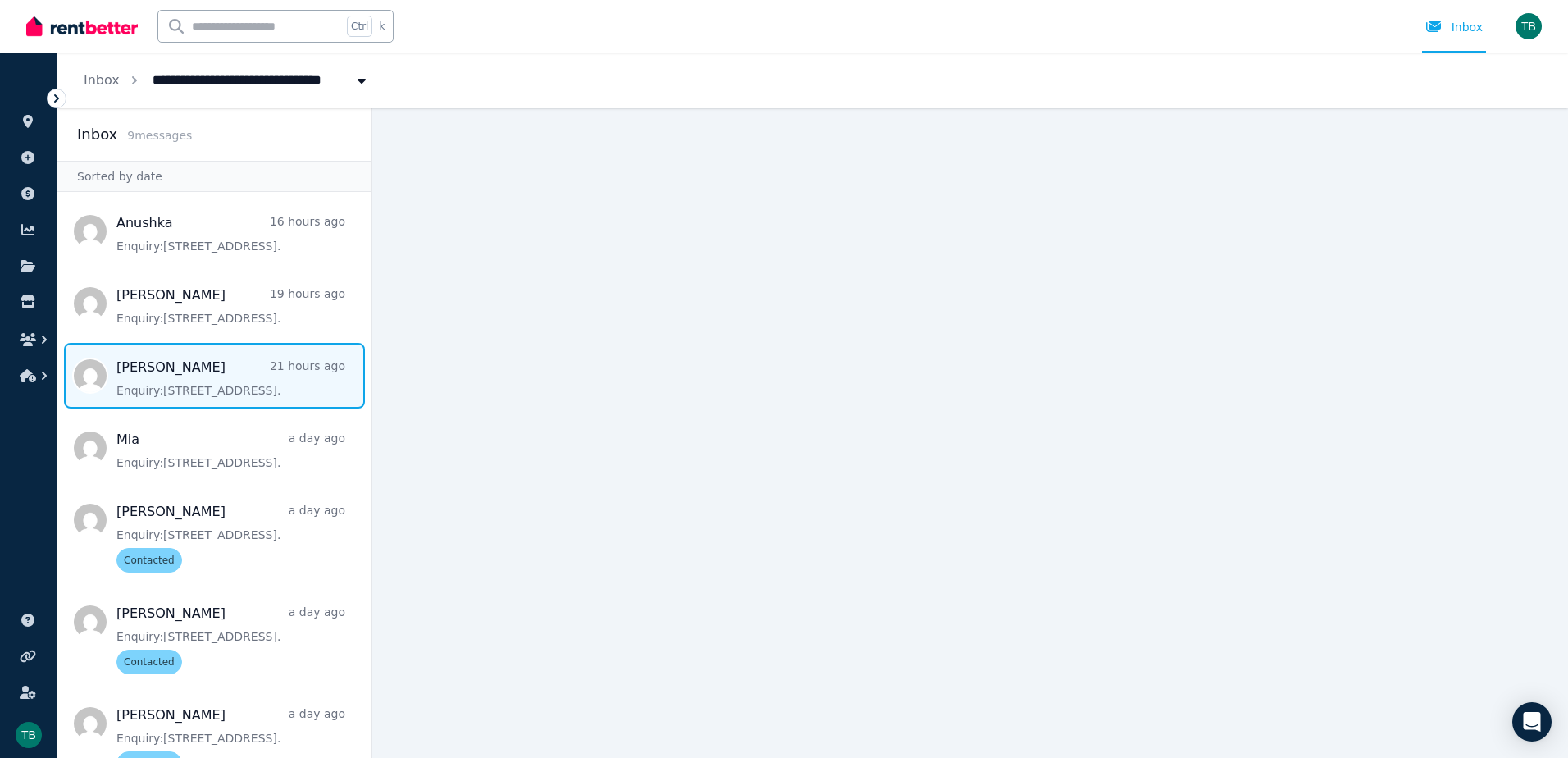
click at [196, 390] on span "Message list" at bounding box center [214, 376] width 314 height 66
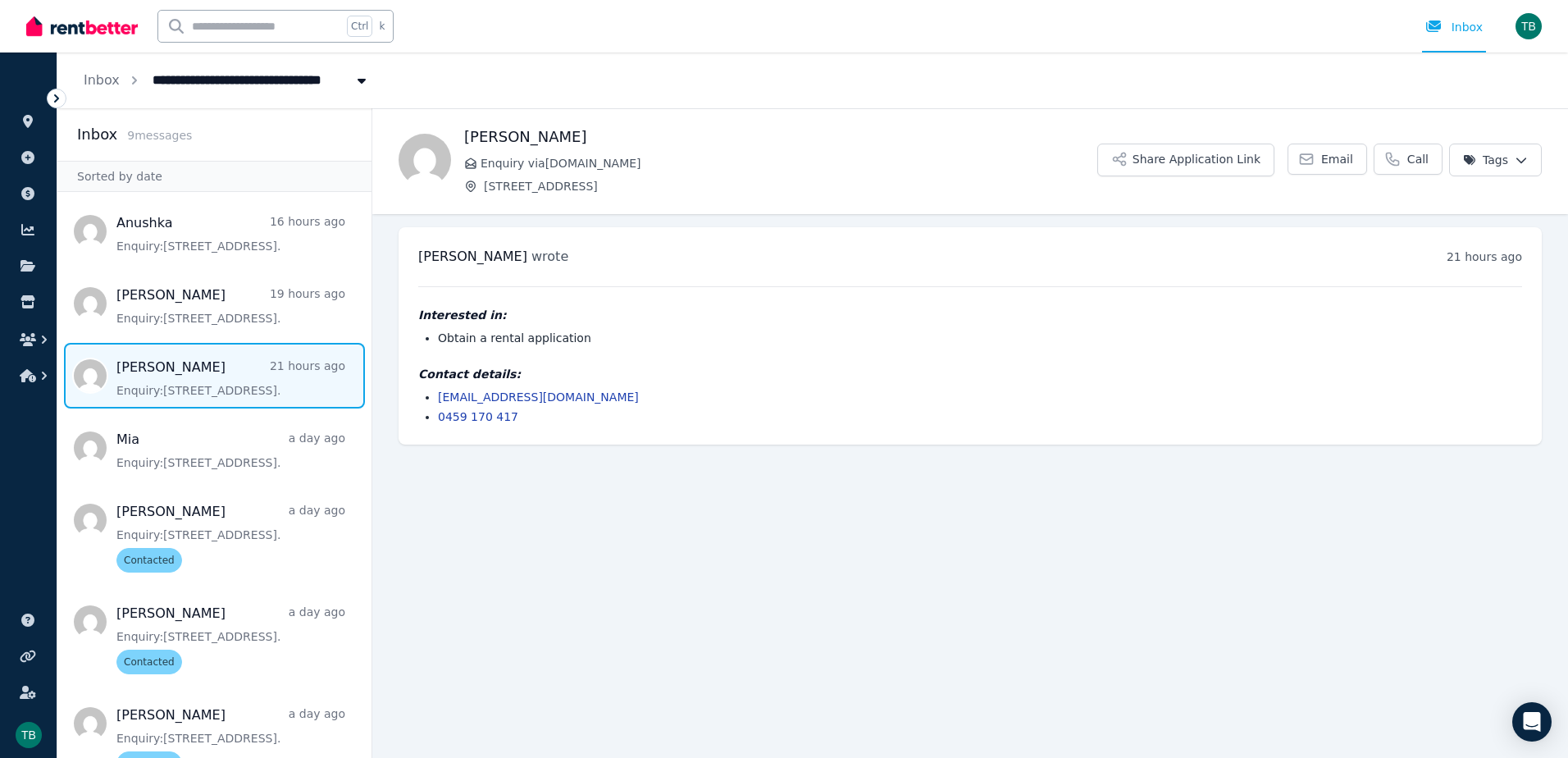
click at [1250, 167] on html "**********" at bounding box center [784, 379] width 1568 height 758
click at [1250, 258] on label "Contacted" at bounding box center [1394, 258] width 59 height 16
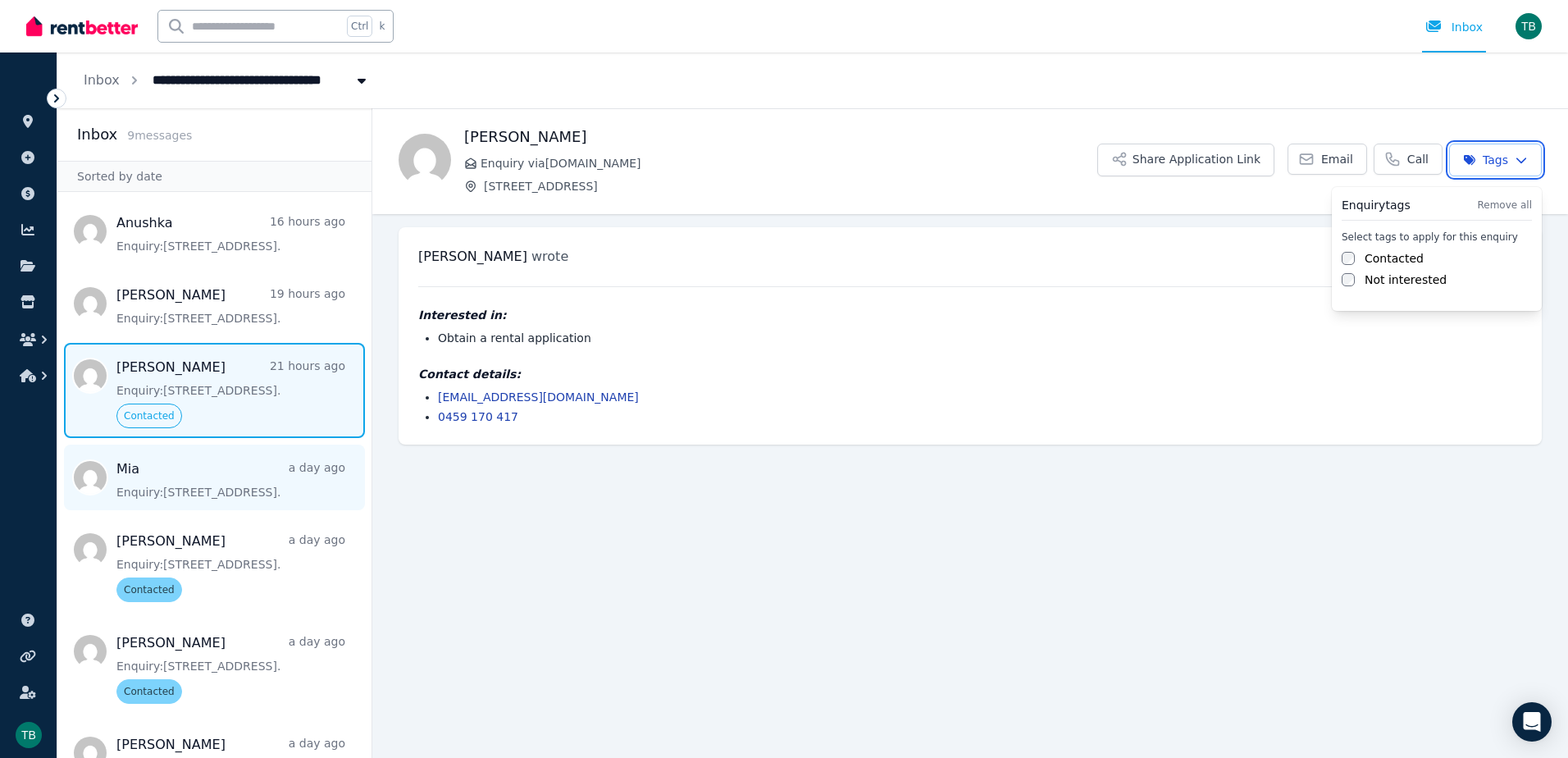
click at [209, 490] on html "**********" at bounding box center [784, 379] width 1568 height 758
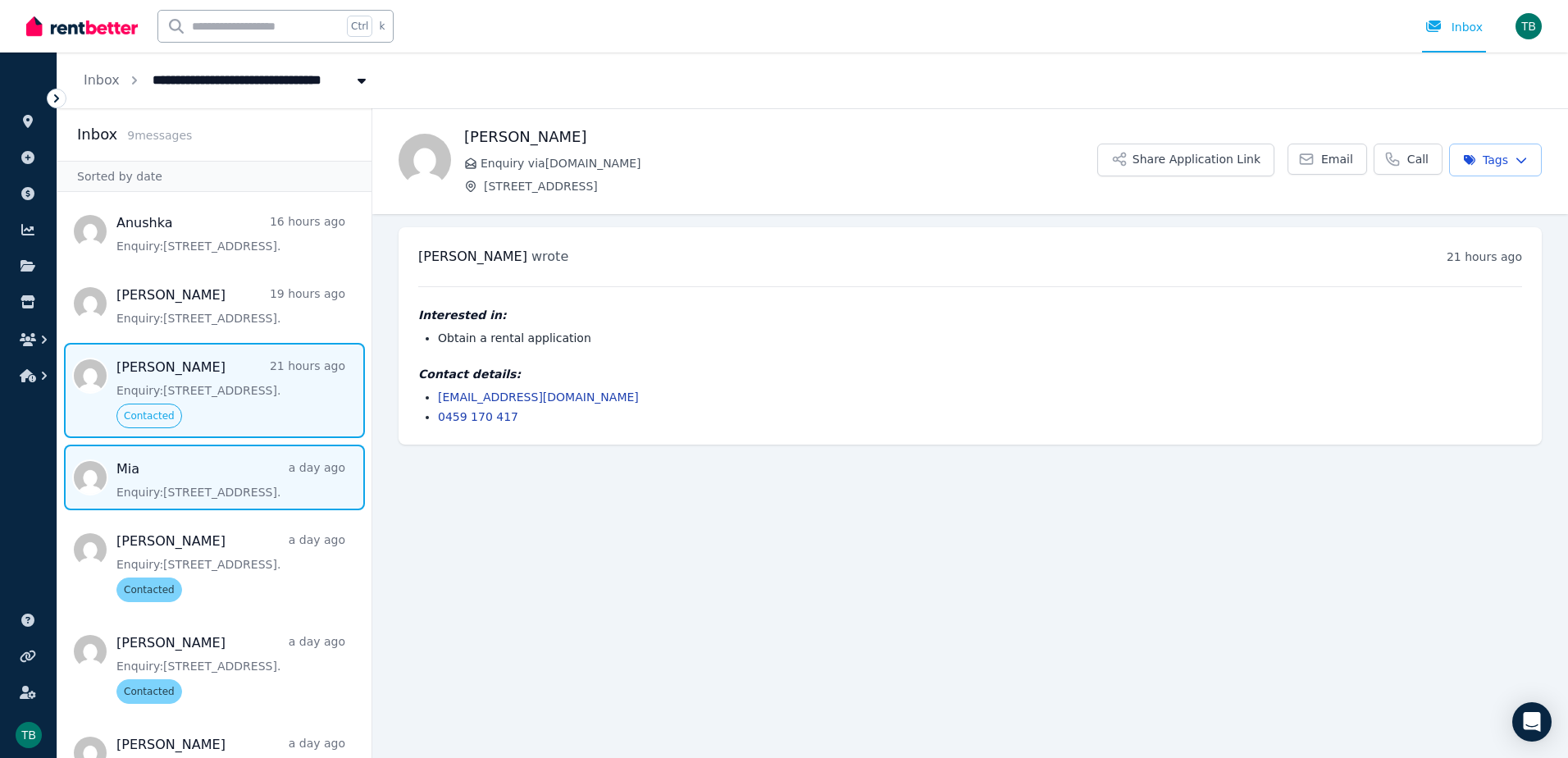
click at [210, 490] on span "Message list" at bounding box center [214, 478] width 314 height 66
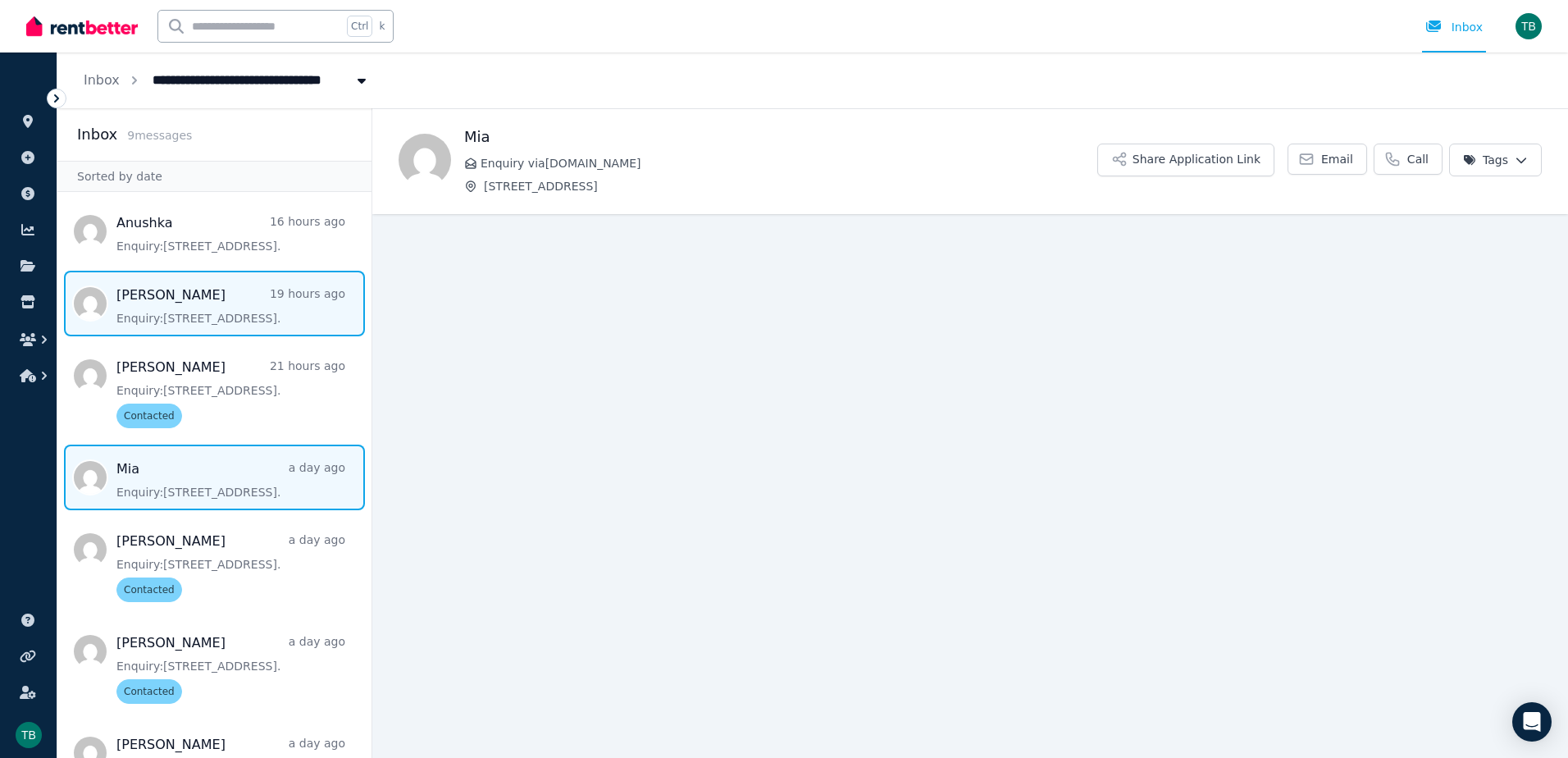
click at [193, 329] on span "Message list" at bounding box center [214, 304] width 314 height 66
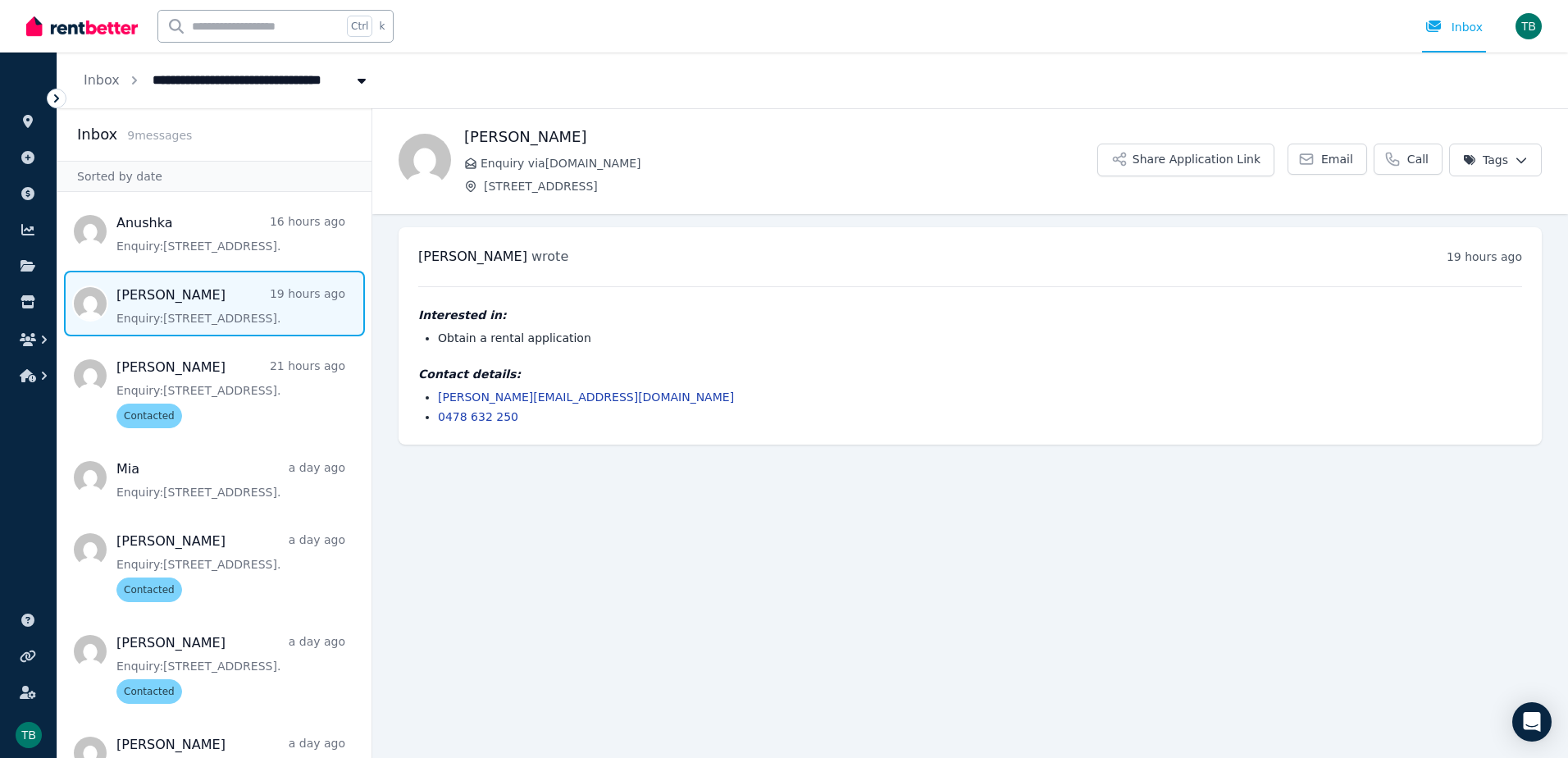
click at [1250, 158] on html "**********" at bounding box center [784, 379] width 1568 height 758
click at [1250, 260] on label "Contacted" at bounding box center [1394, 258] width 59 height 16
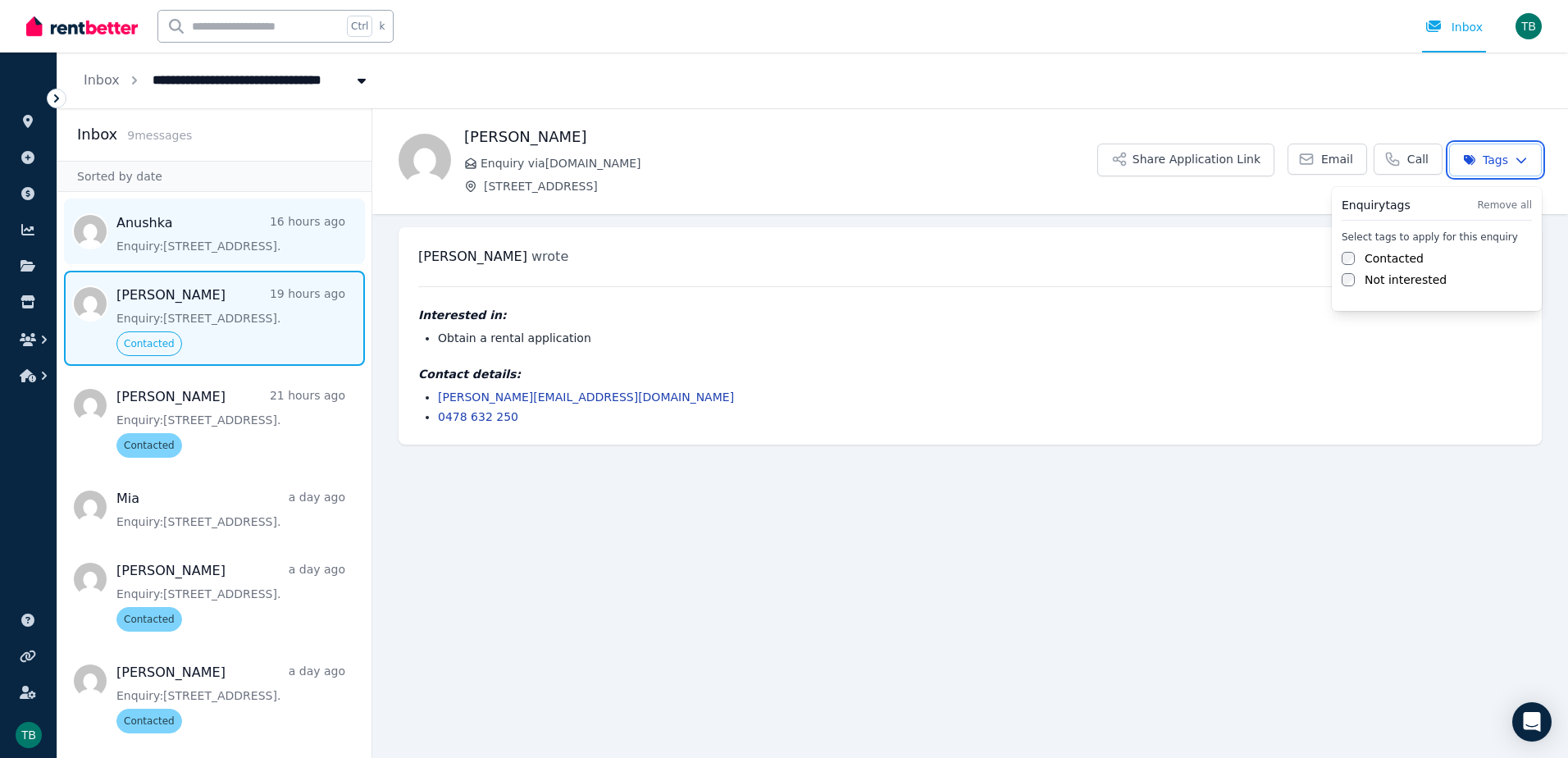
click at [207, 247] on html "**********" at bounding box center [784, 379] width 1568 height 758
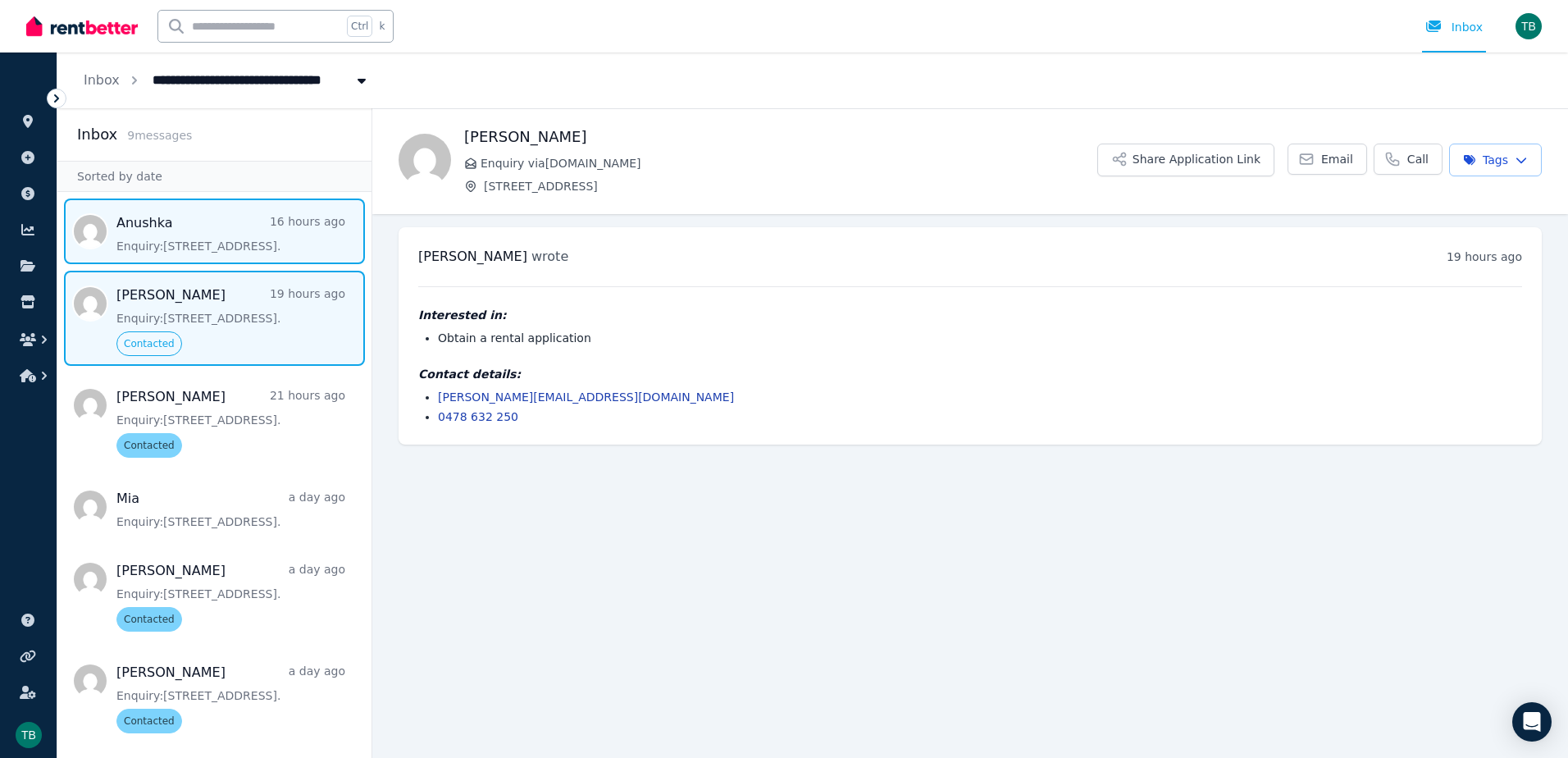
click at [207, 247] on span "Message list" at bounding box center [214, 231] width 314 height 66
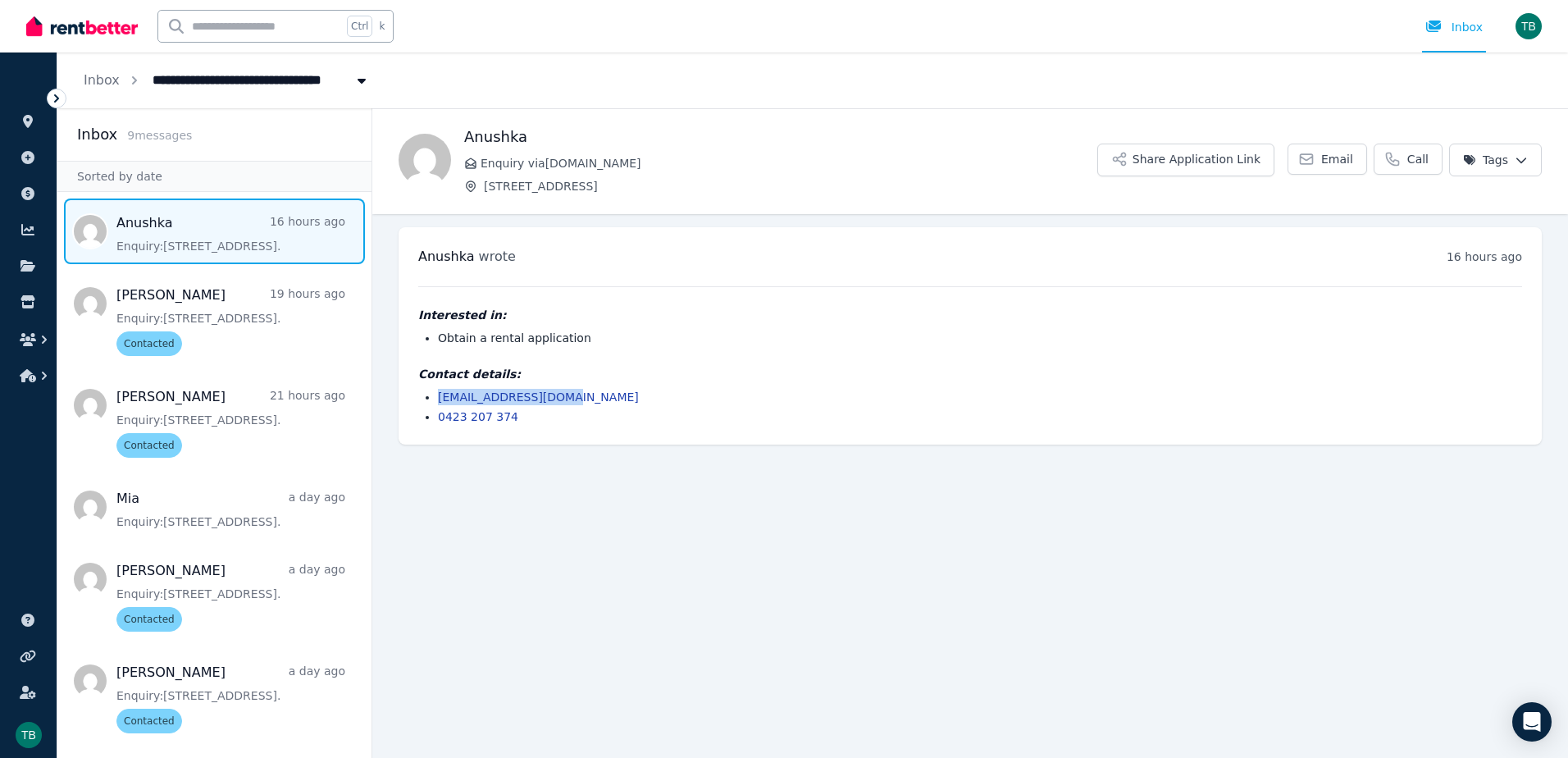
drag, startPoint x: 558, startPoint y: 395, endPoint x: 439, endPoint y: 400, distance: 119.1
click at [439, 400] on li "[EMAIL_ADDRESS][DOMAIN_NAME]" at bounding box center [980, 397] width 1084 height 16
click at [497, 133] on h1 "Anushka" at bounding box center [781, 136] width 633 height 23
copy h1 "Anushka"
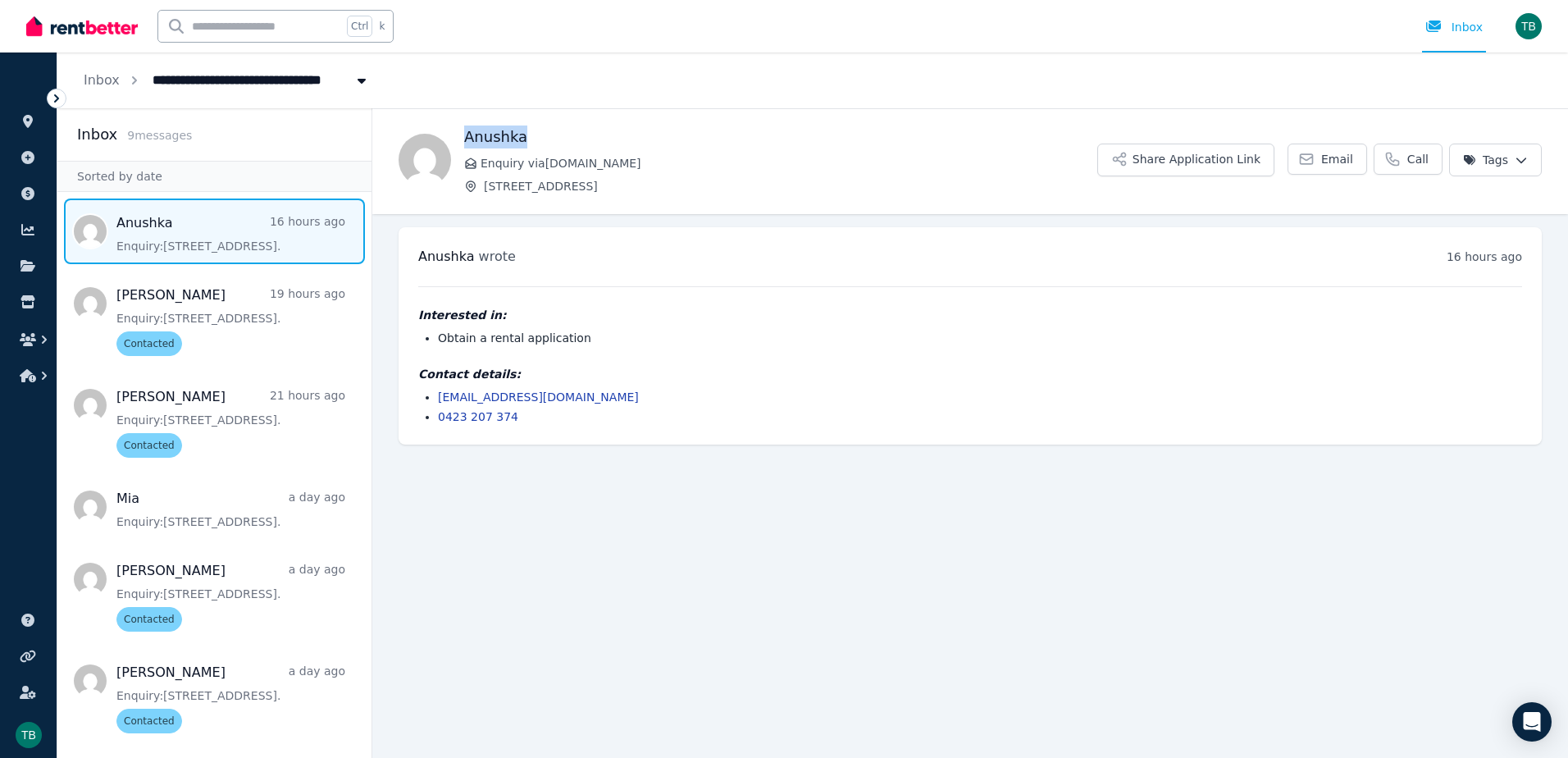
click at [1250, 150] on html "**********" at bounding box center [784, 379] width 1568 height 758
click at [1250, 259] on label "Contacted" at bounding box center [1394, 258] width 59 height 16
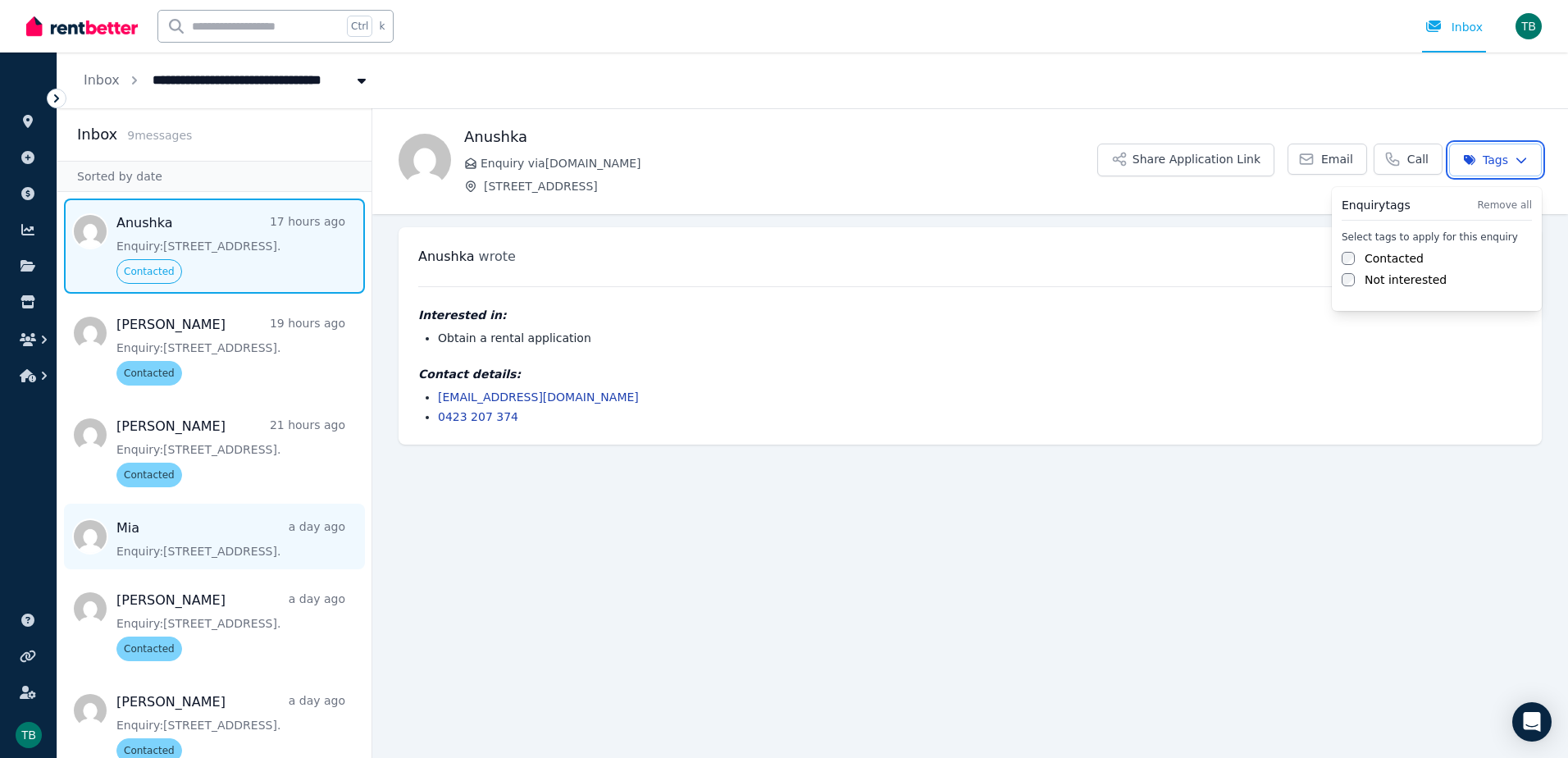
click at [205, 506] on html "**********" at bounding box center [784, 379] width 1568 height 758
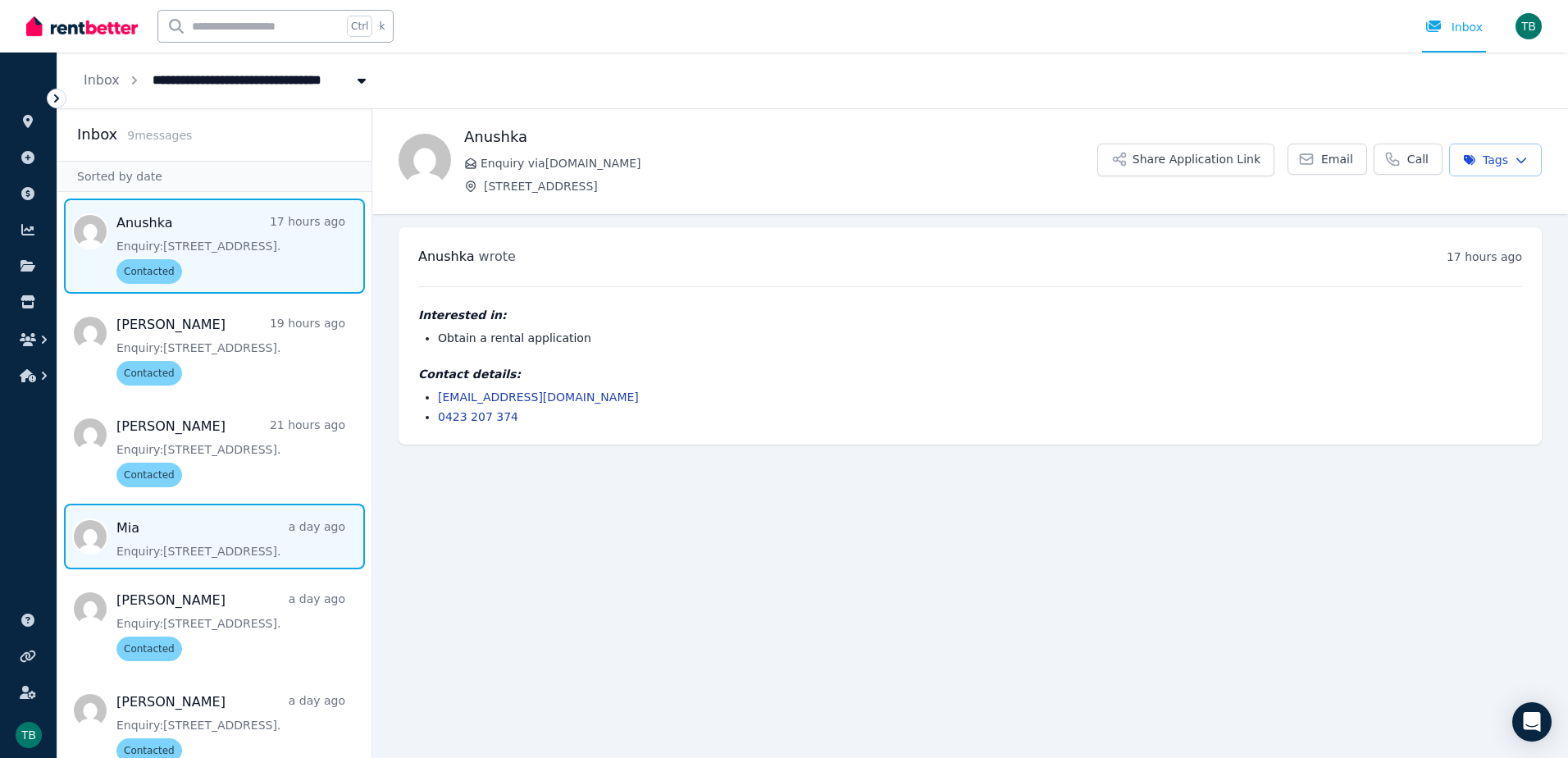
click at [198, 542] on span "Message list" at bounding box center [214, 537] width 314 height 66
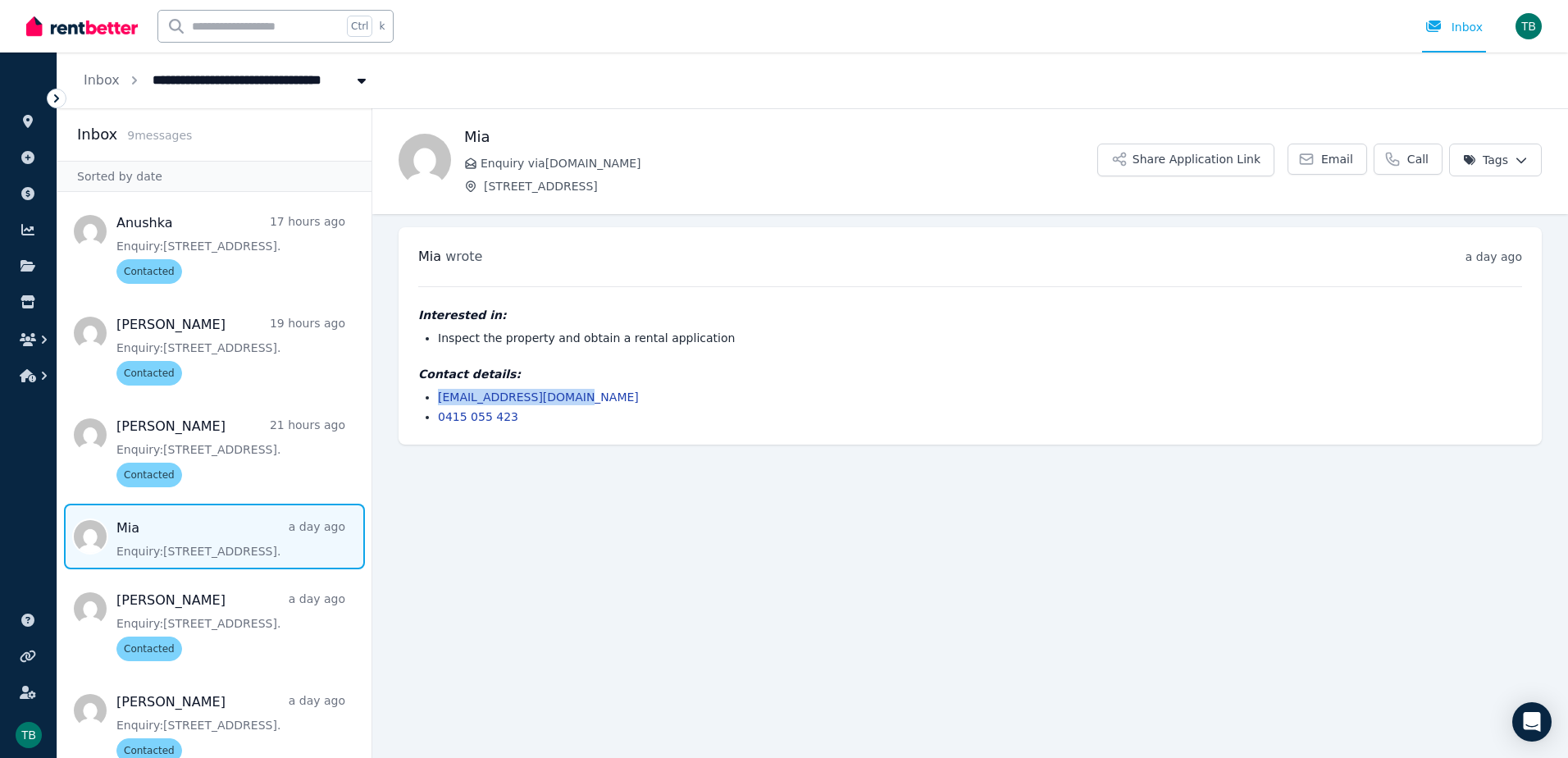
drag, startPoint x: 576, startPoint y: 394, endPoint x: 441, endPoint y: 397, distance: 135.0
click at [441, 397] on li "[EMAIL_ADDRESS][DOMAIN_NAME]" at bounding box center [980, 397] width 1084 height 16
click at [1250, 149] on html "**********" at bounding box center [784, 379] width 1568 height 758
click at [1250, 252] on label "Contacted" at bounding box center [1394, 258] width 59 height 16
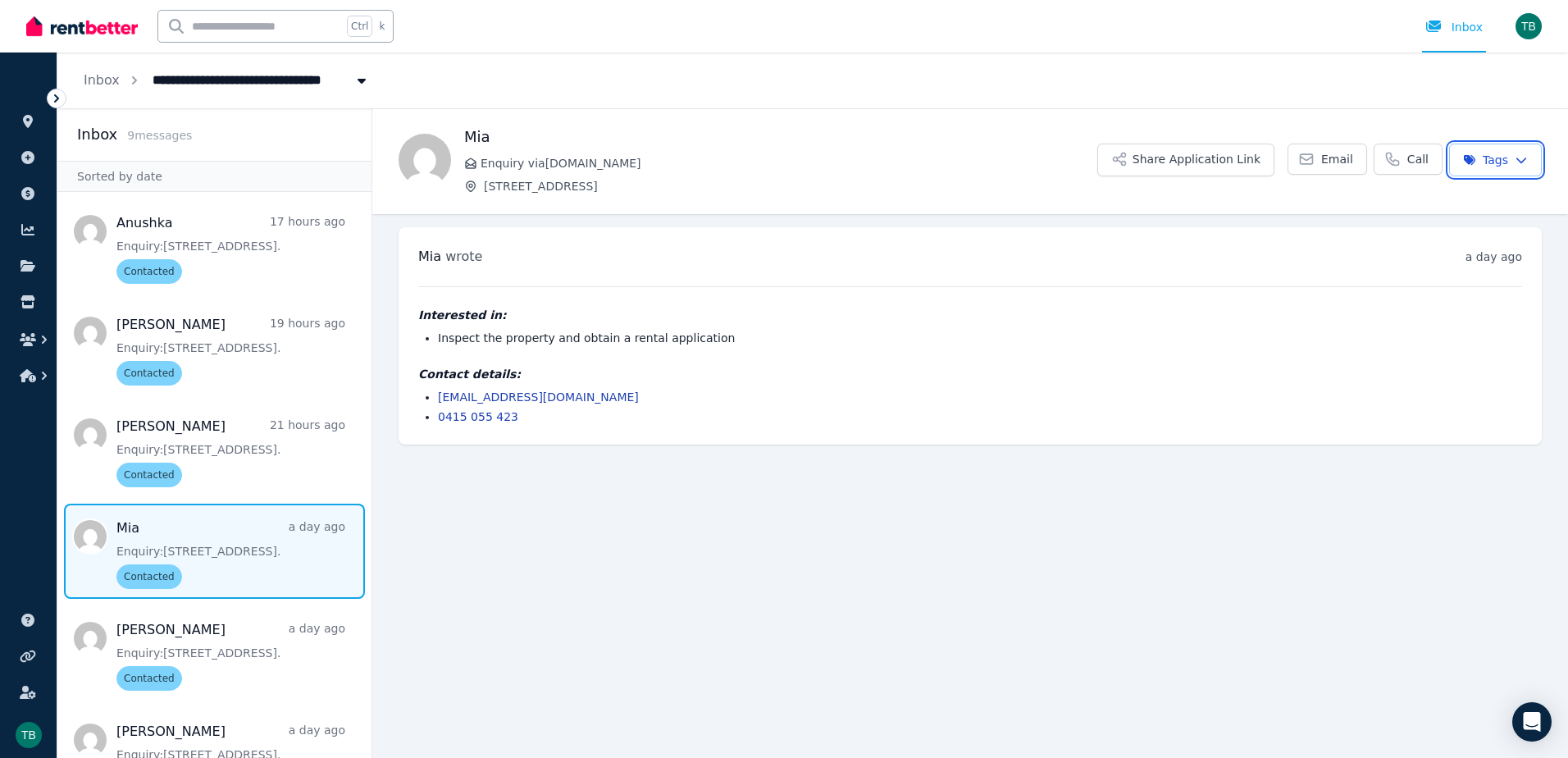
click at [364, 391] on html "**********" at bounding box center [784, 379] width 1568 height 758
drag, startPoint x: 441, startPoint y: 562, endPoint x: 433, endPoint y: 556, distance: 10.0
click at [442, 562] on main "Back Mia Enquiry via [DOMAIN_NAME] [STREET_ADDRESS] Application Link Email Call…" at bounding box center [970, 434] width 1196 height 650
click at [35, 124] on icon at bounding box center [28, 121] width 16 height 13
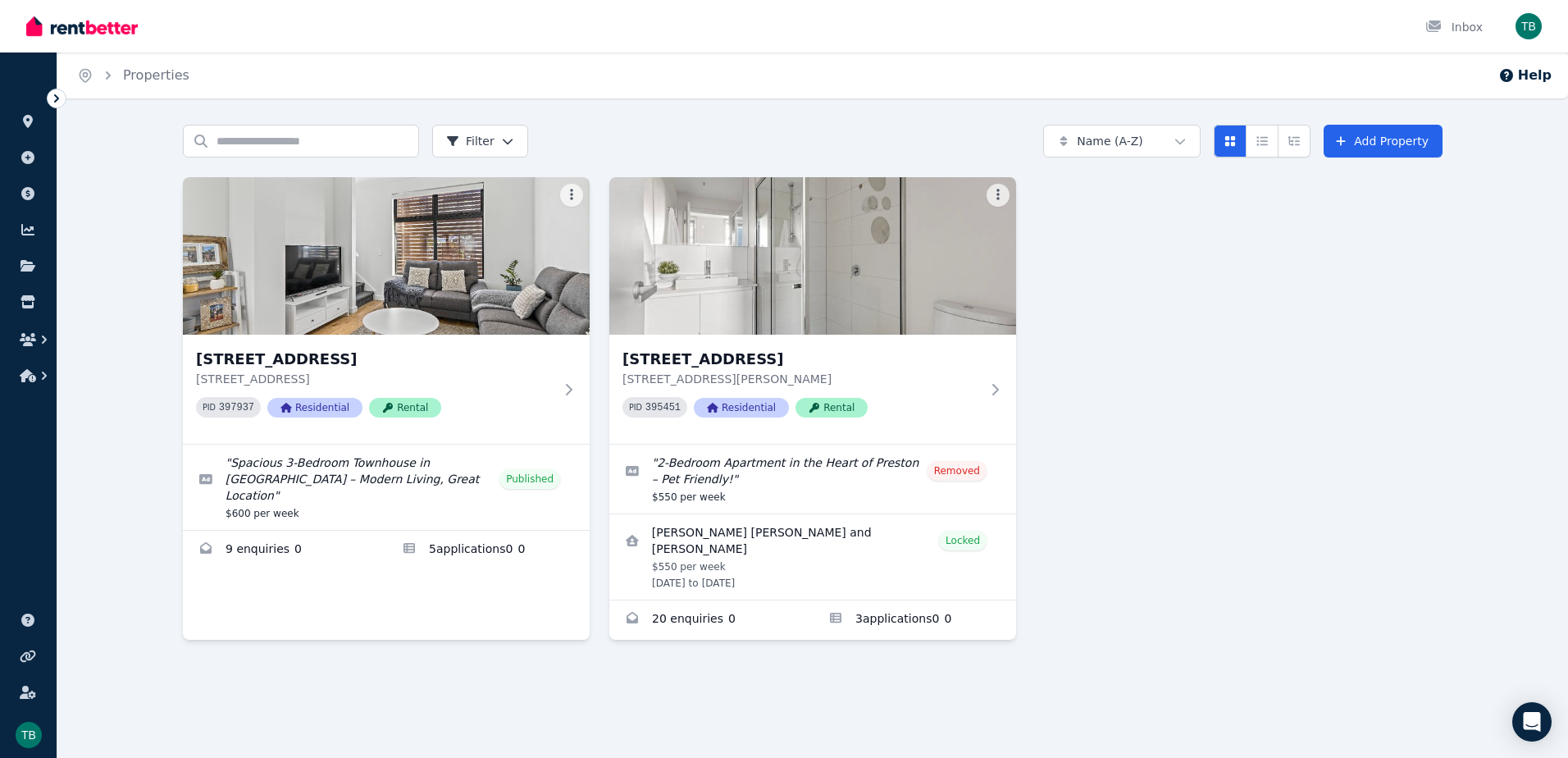
click at [342, 708] on div "Home Properties Help Search properties Filter Name (A-Z) Add Property [STREET_A…" at bounding box center [784, 379] width 1568 height 758
click at [413, 605] on div "2/66 Conington Cres, [GEOGRAPHIC_DATA] [STREET_ADDRESS] PID 397937 Residential …" at bounding box center [386, 408] width 407 height 463
click at [949, 611] on link "Applications for 13/450 Bell St, Preston" at bounding box center [915, 620] width 204 height 39
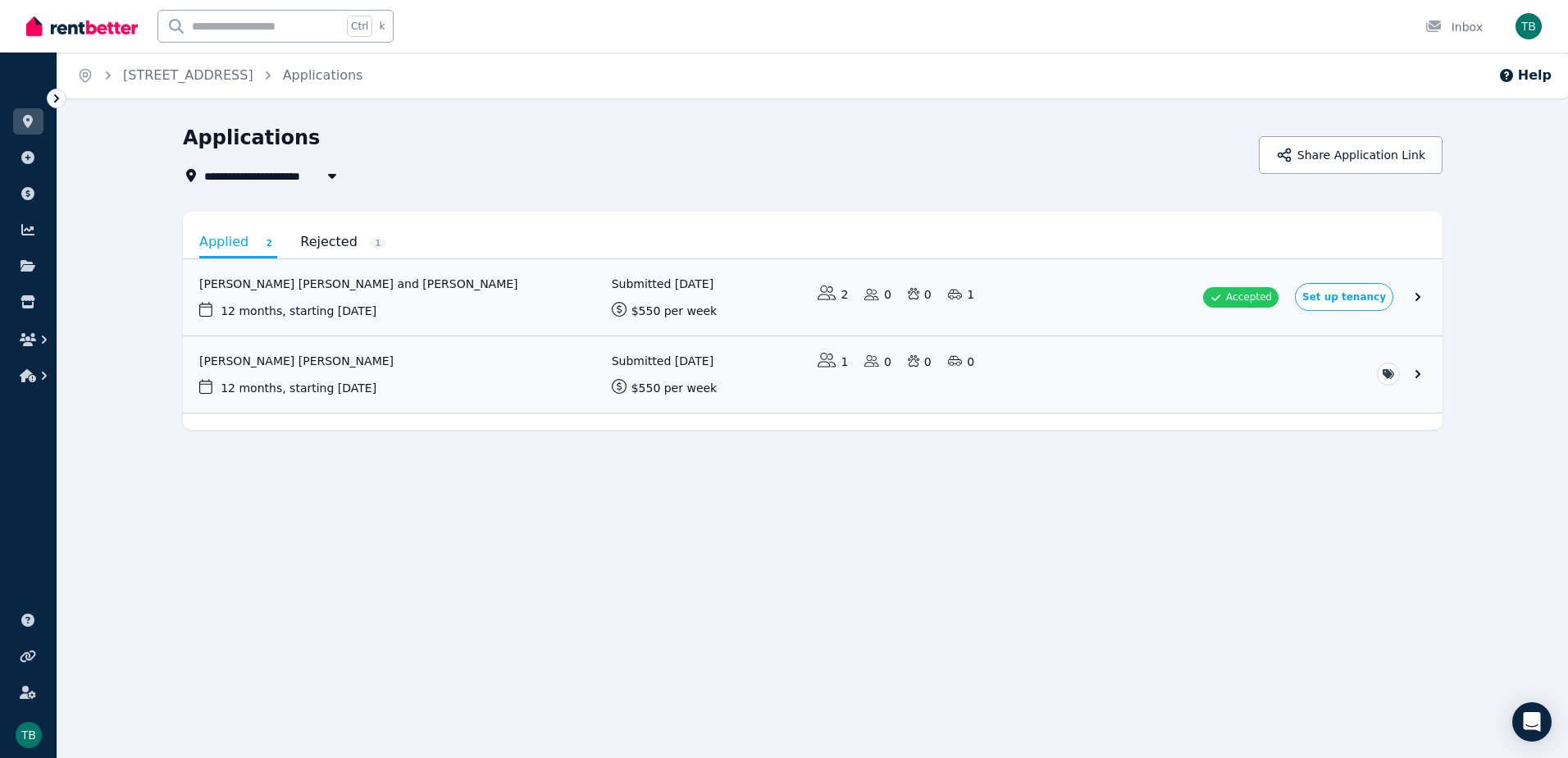
click at [336, 241] on link "Rejected 1" at bounding box center [343, 242] width 86 height 28
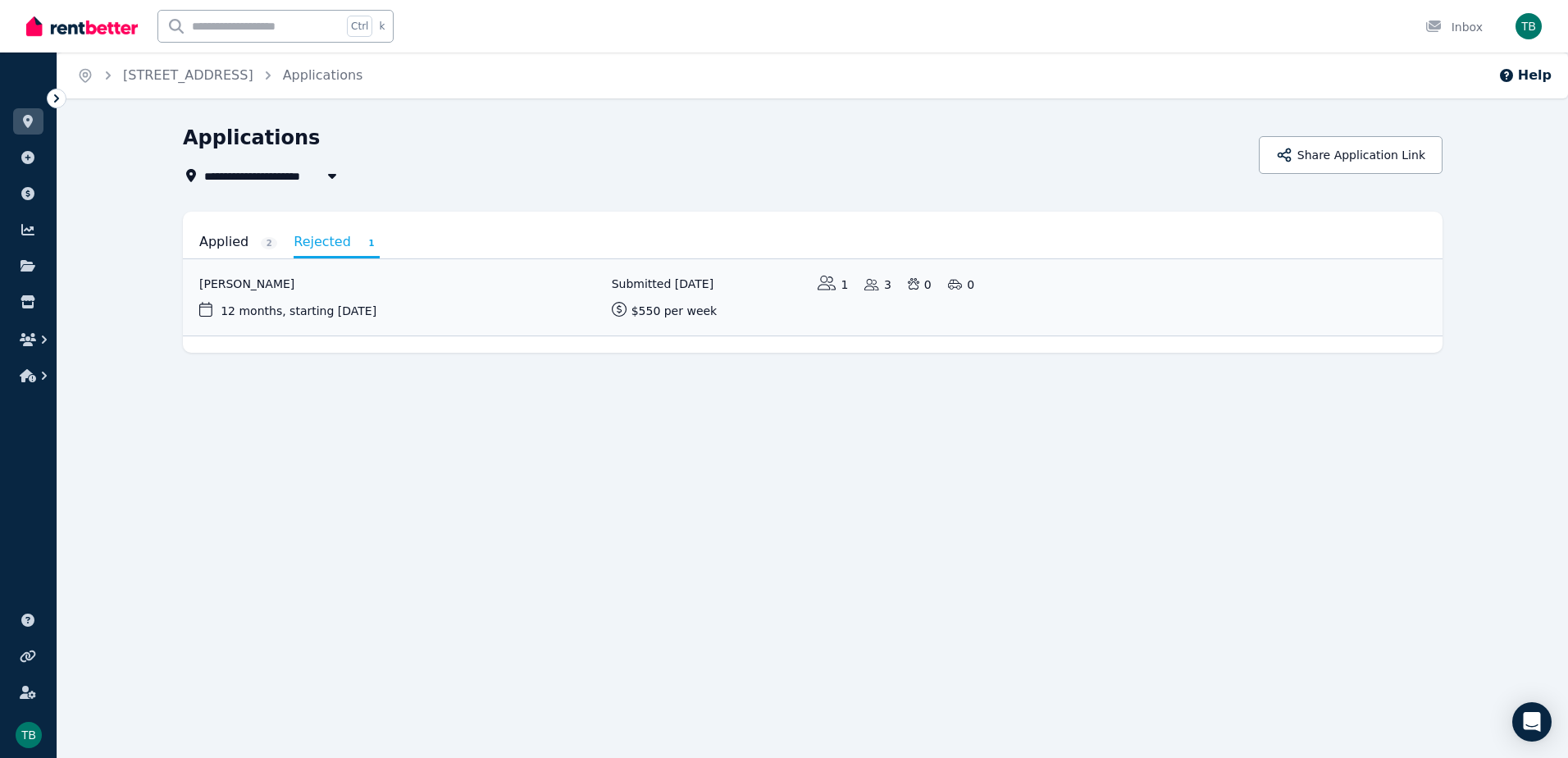
click at [216, 237] on link "Applied 2" at bounding box center [237, 242] width 78 height 28
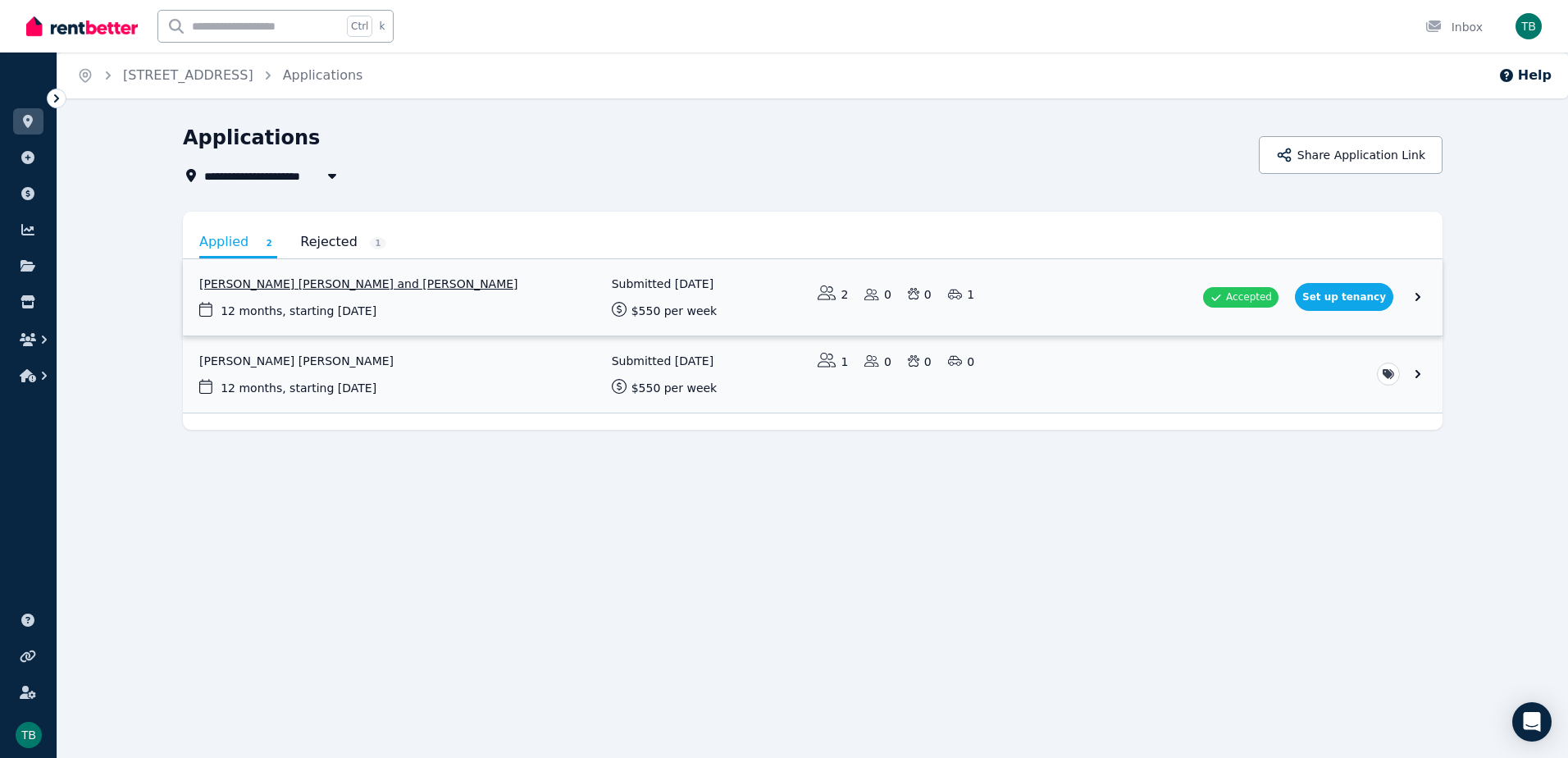
click at [1008, 288] on link "View application: Atul Gaha Magar and Rashmi Chhetri" at bounding box center [812, 298] width 1260 height 77
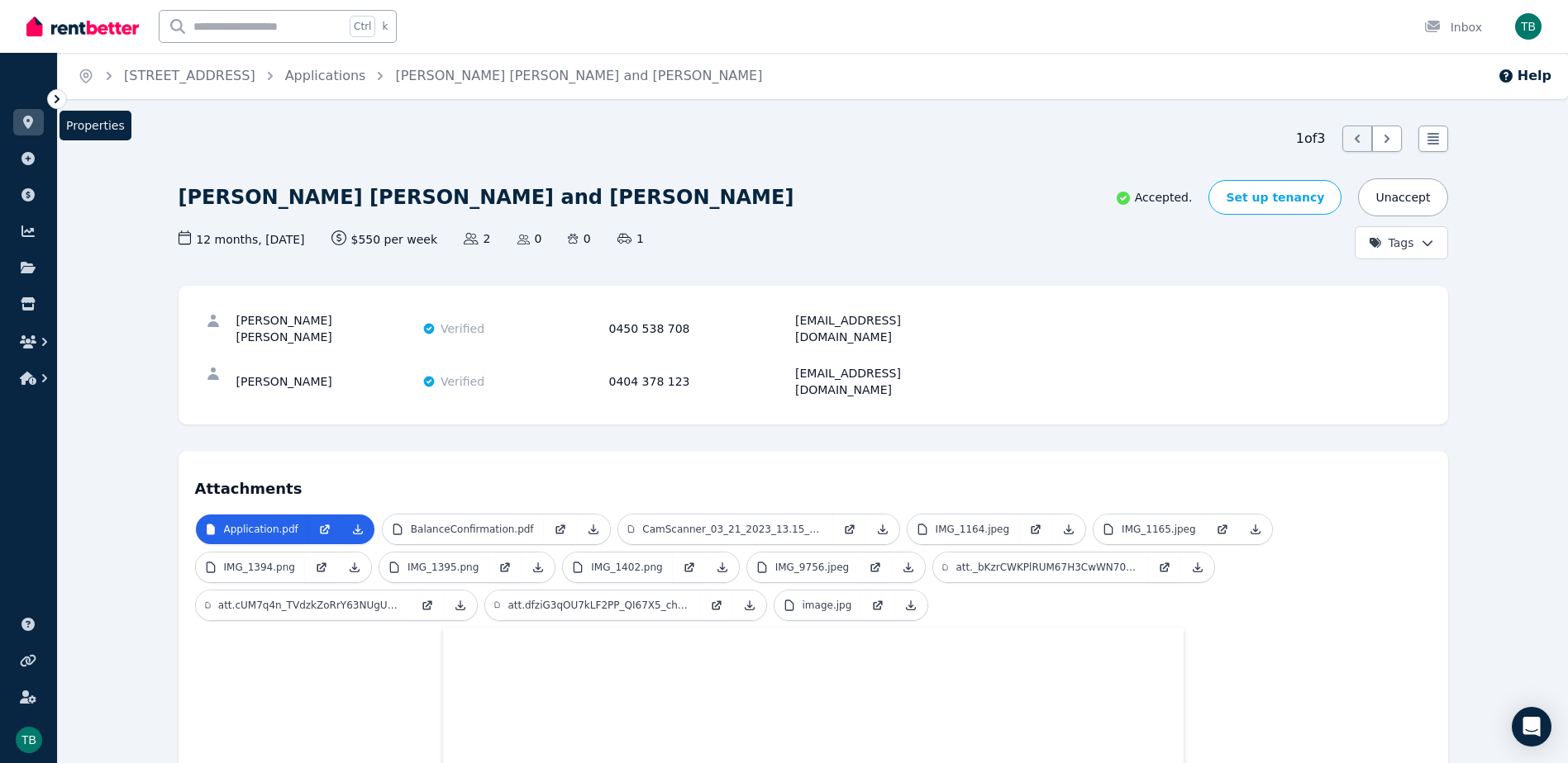
click at [17, 117] on link at bounding box center [28, 122] width 30 height 27
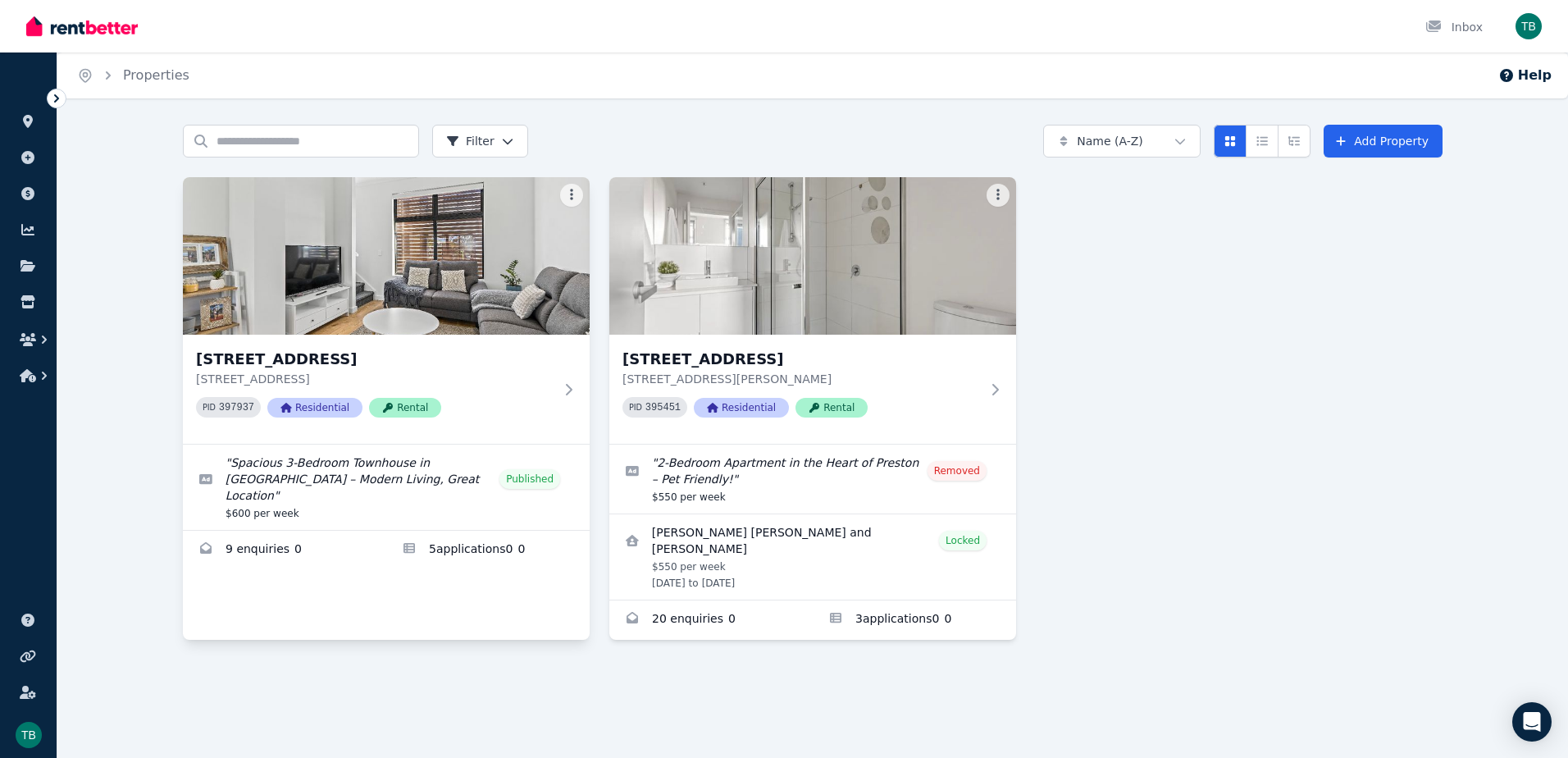
click at [441, 578] on div "2/66 Conington Cres, [GEOGRAPHIC_DATA] [STREET_ADDRESS] PID 397937 Residential …" at bounding box center [386, 408] width 407 height 463
